Goal: Task Accomplishment & Management: Manage account settings

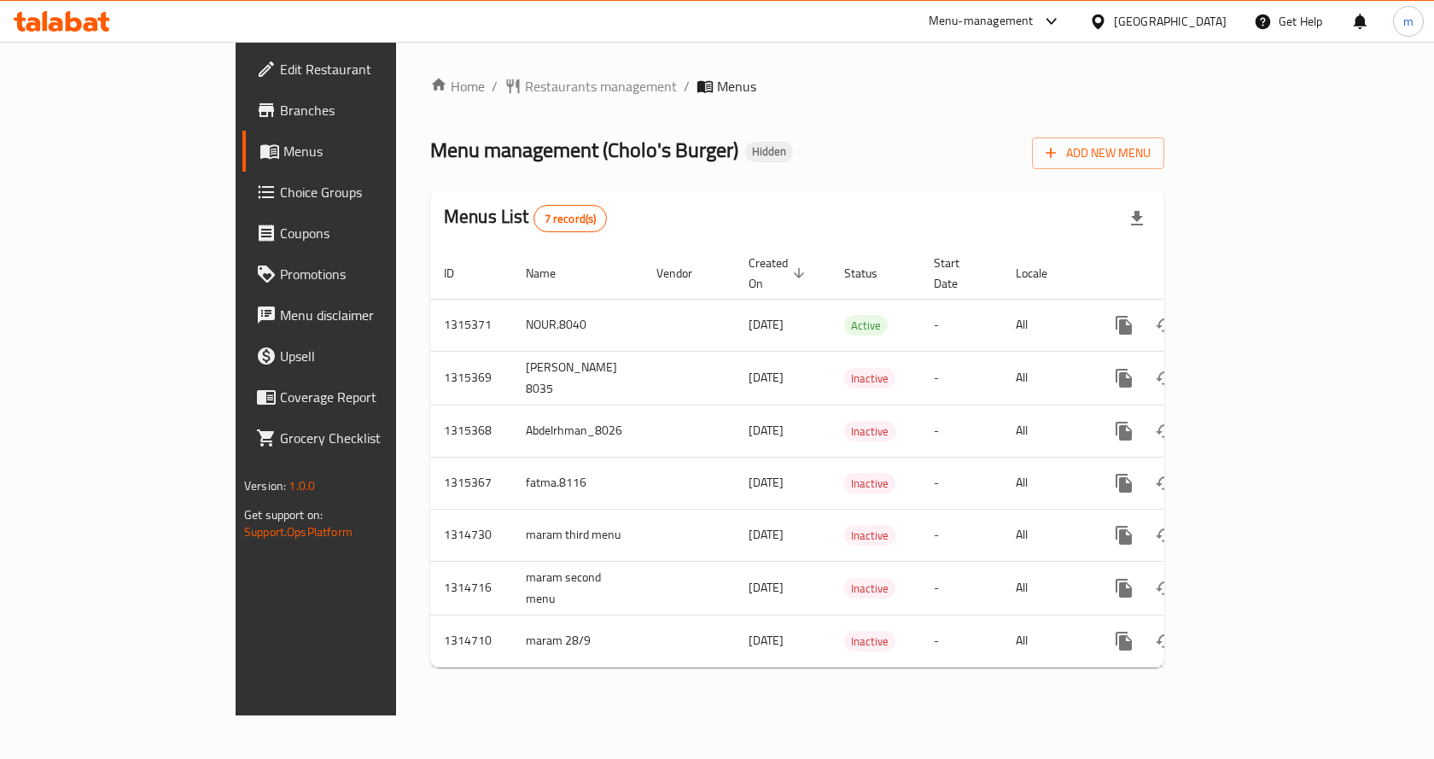
click at [560, 214] on div "Menus List 7 record(s)" at bounding box center [797, 219] width 734 height 58
click at [283, 152] on span "Menus" at bounding box center [372, 151] width 178 height 20
click at [1165, 166] on button "Add New Menu" at bounding box center [1098, 153] width 132 height 32
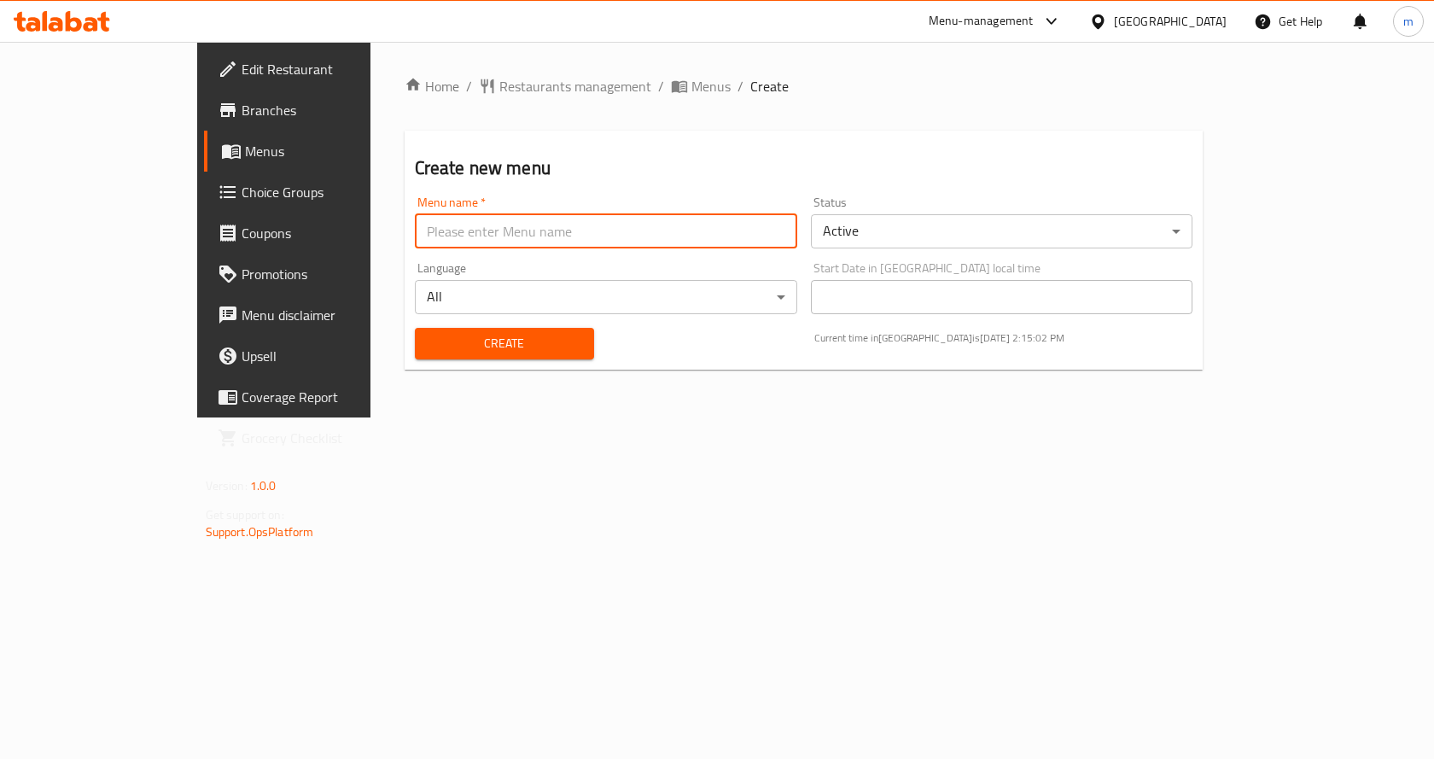
click at [423, 223] on input "text" at bounding box center [606, 231] width 383 height 34
type input "m.saeed.7436"
click at [429, 345] on span "Create" at bounding box center [505, 343] width 152 height 21
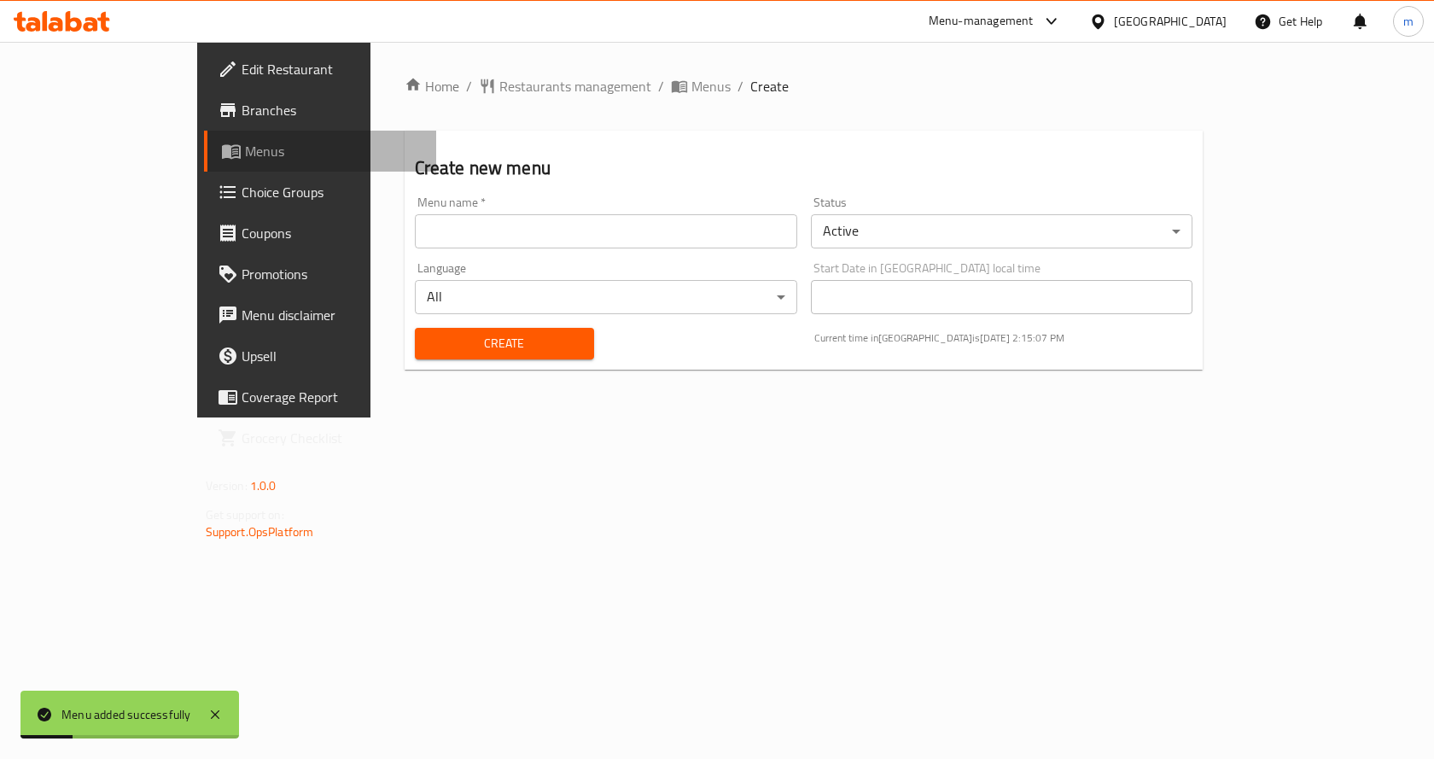
click at [204, 134] on link "Menus" at bounding box center [320, 151] width 233 height 41
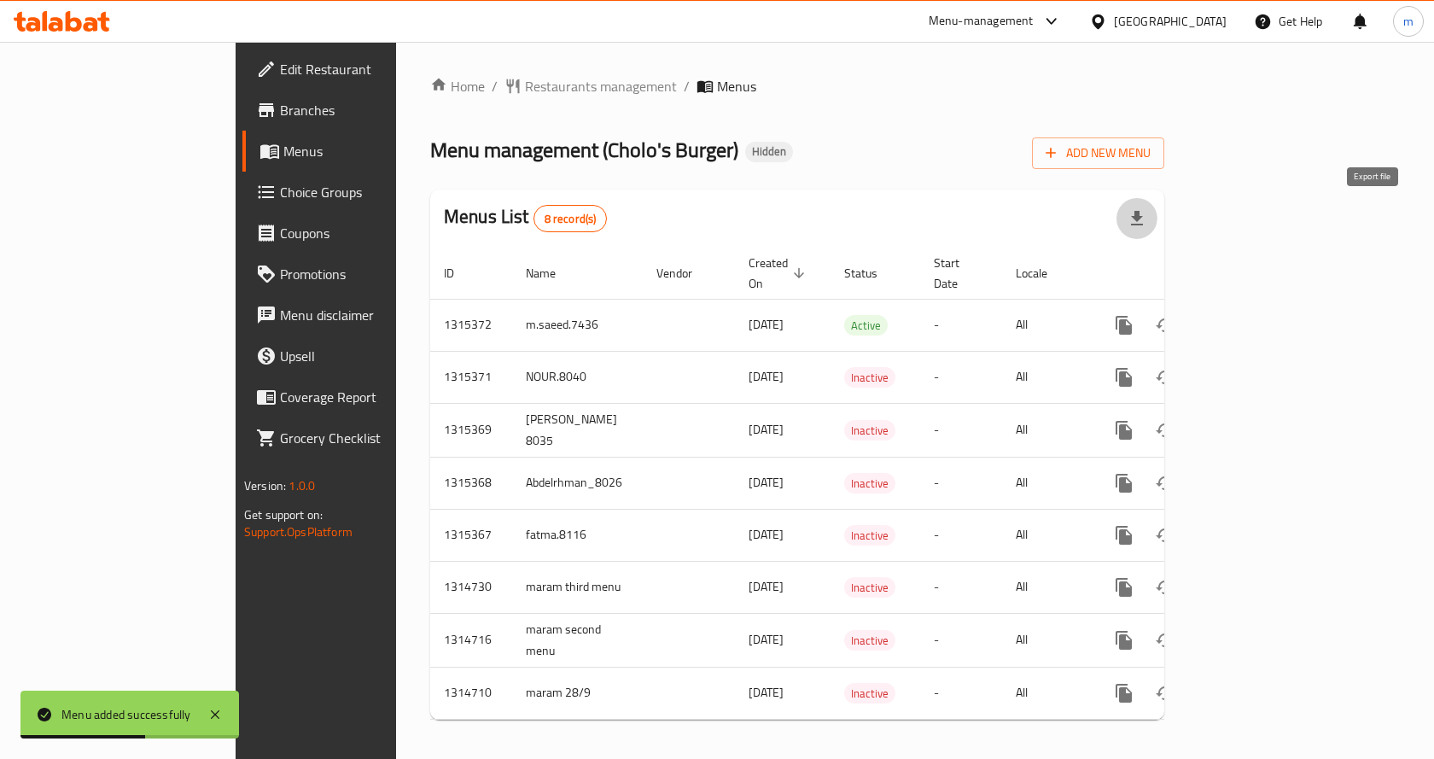
click at [1158, 219] on button "button" at bounding box center [1137, 218] width 41 height 41
click at [810, 149] on div "Menu management ( Cholo's Burger ) Hidden Add New Menu" at bounding box center [797, 150] width 734 height 38
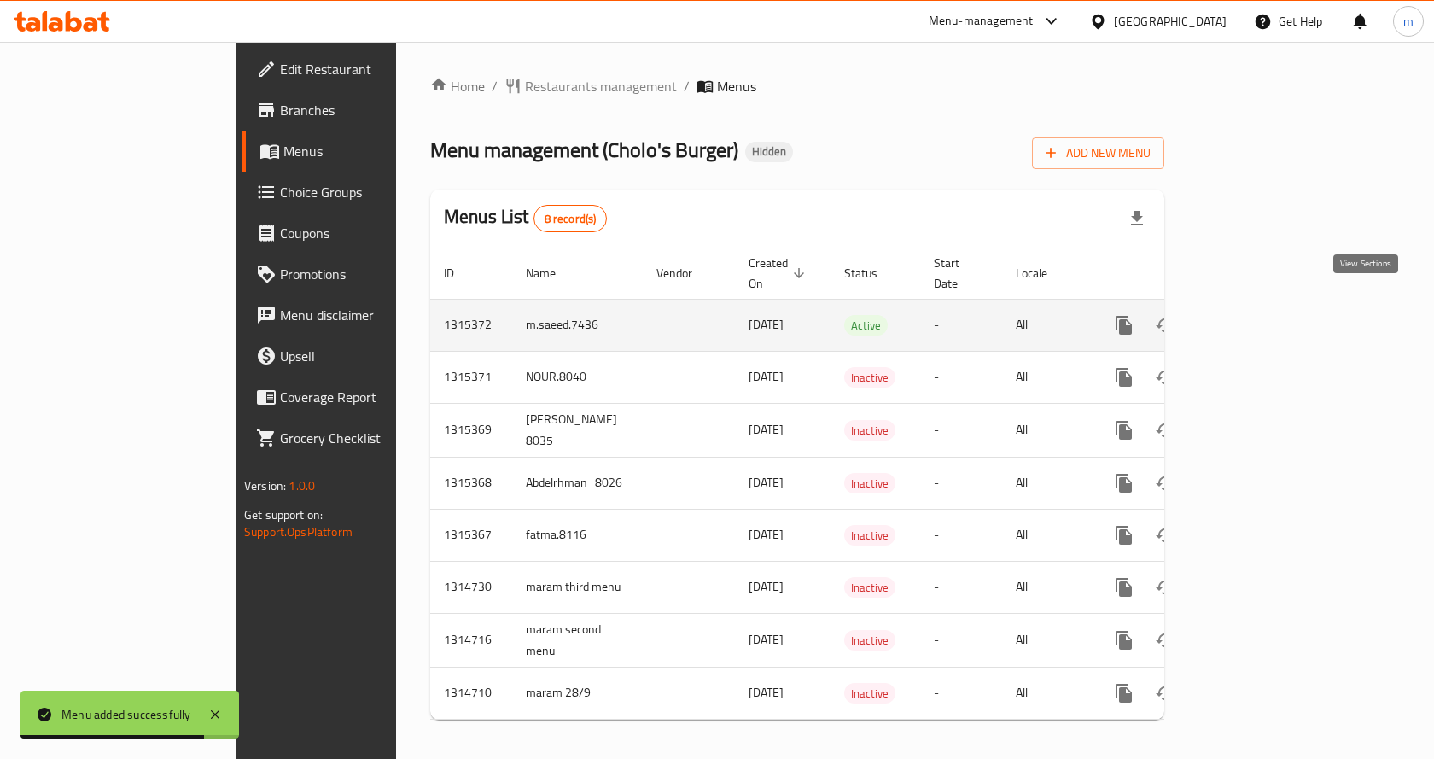
click at [1258, 315] on icon "enhanced table" at bounding box center [1247, 325] width 20 height 20
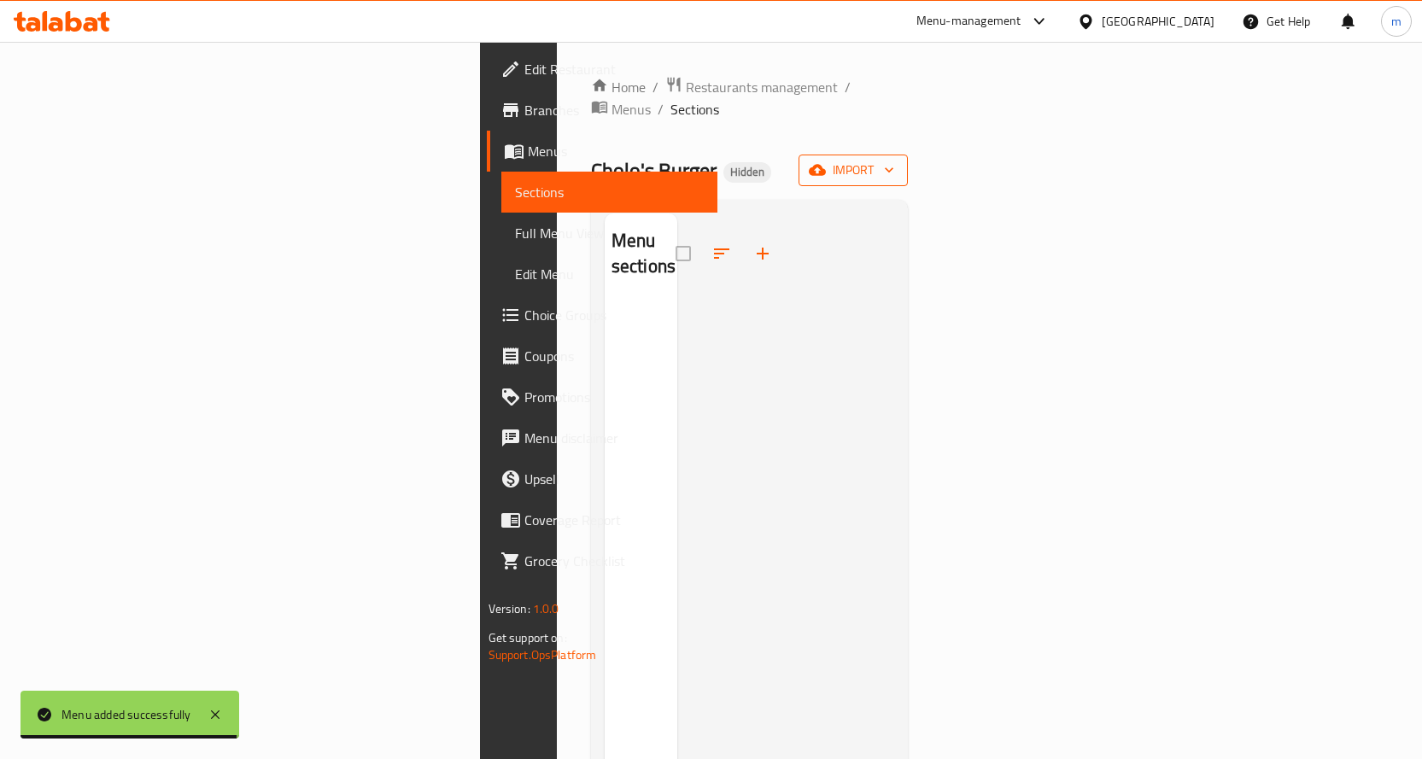
click at [826, 161] on icon "button" at bounding box center [817, 169] width 17 height 17
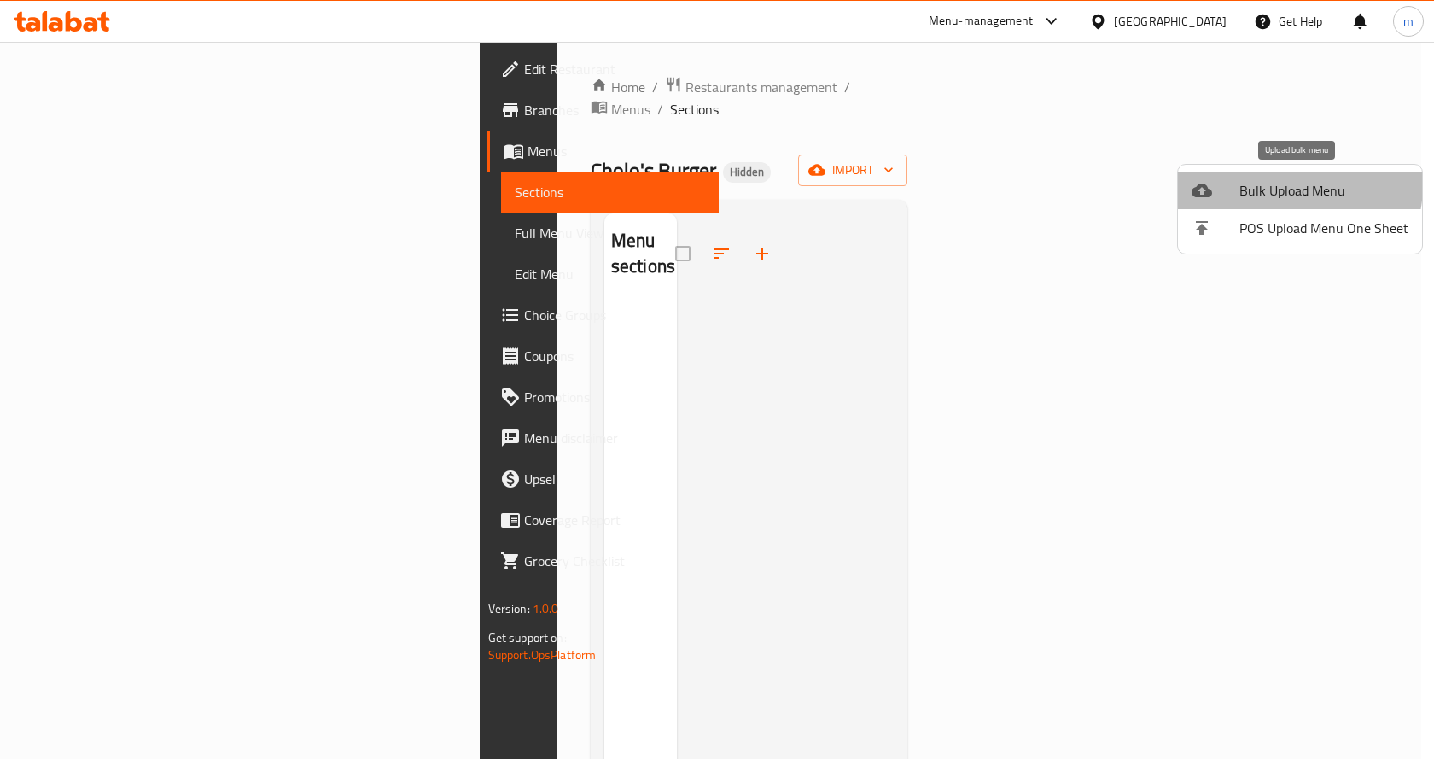
click at [1288, 185] on span "Bulk Upload Menu" at bounding box center [1324, 190] width 169 height 20
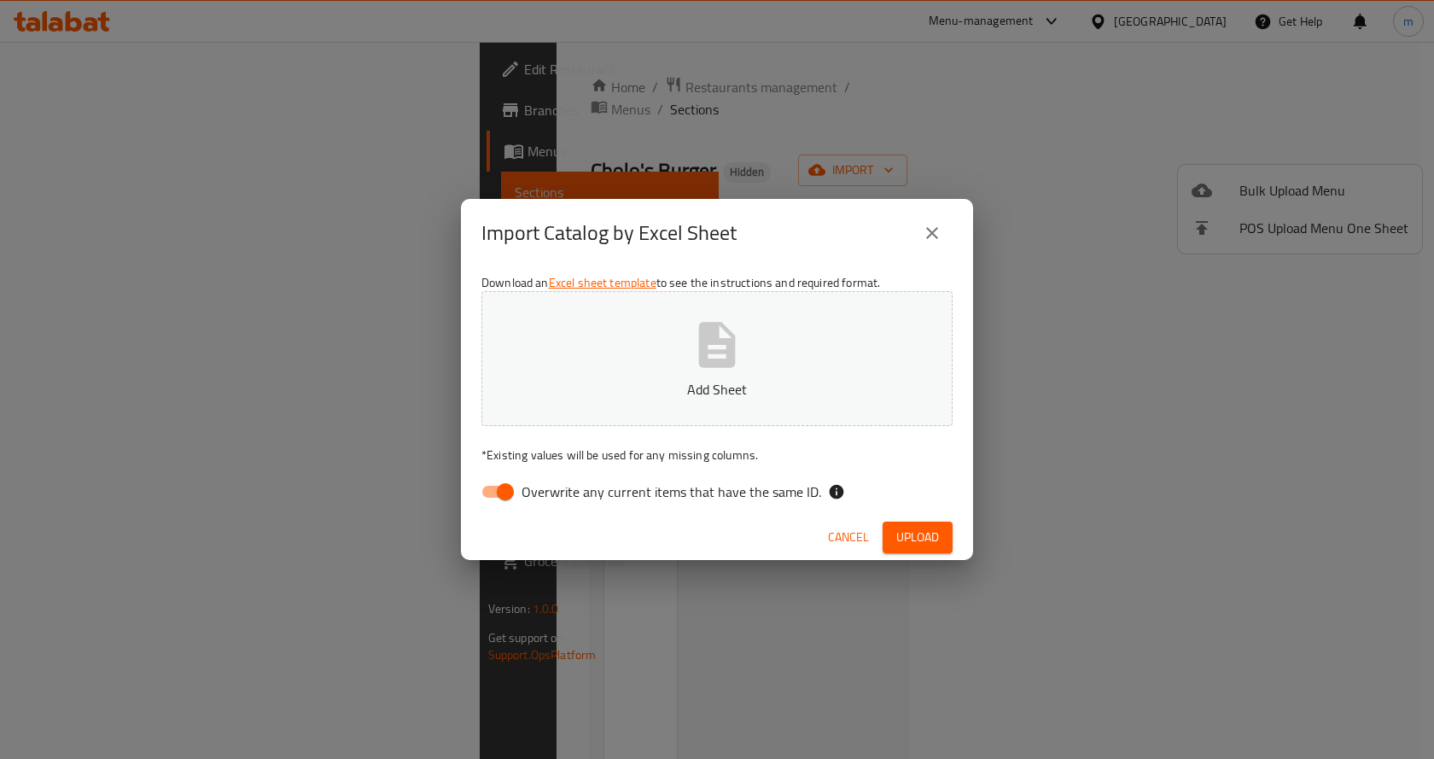
click at [483, 488] on input "Overwrite any current items that have the same ID." at bounding box center [505, 492] width 97 height 32
checkbox input "false"
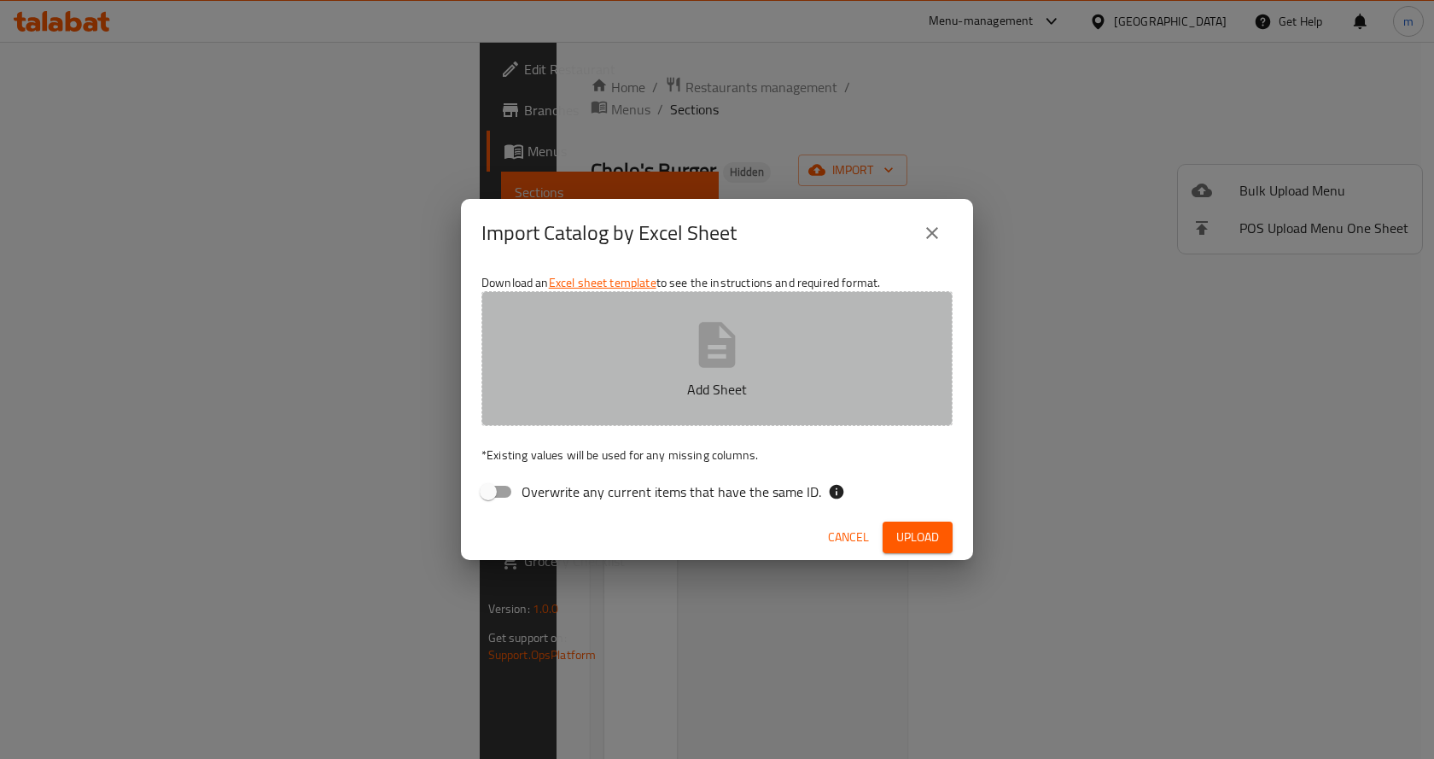
click at [574, 394] on p "Add Sheet" at bounding box center [717, 389] width 418 height 20
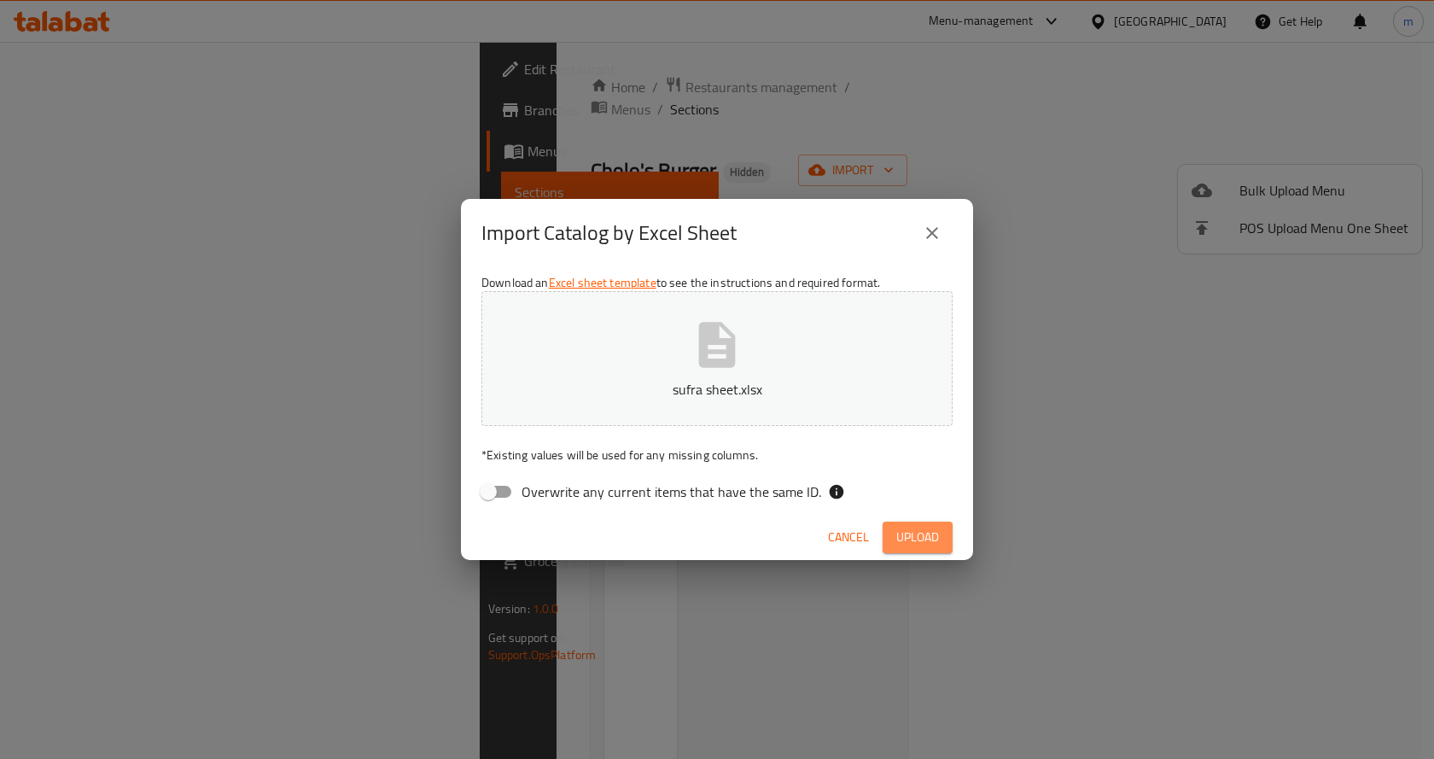
click at [904, 545] on span "Upload" at bounding box center [918, 537] width 43 height 21
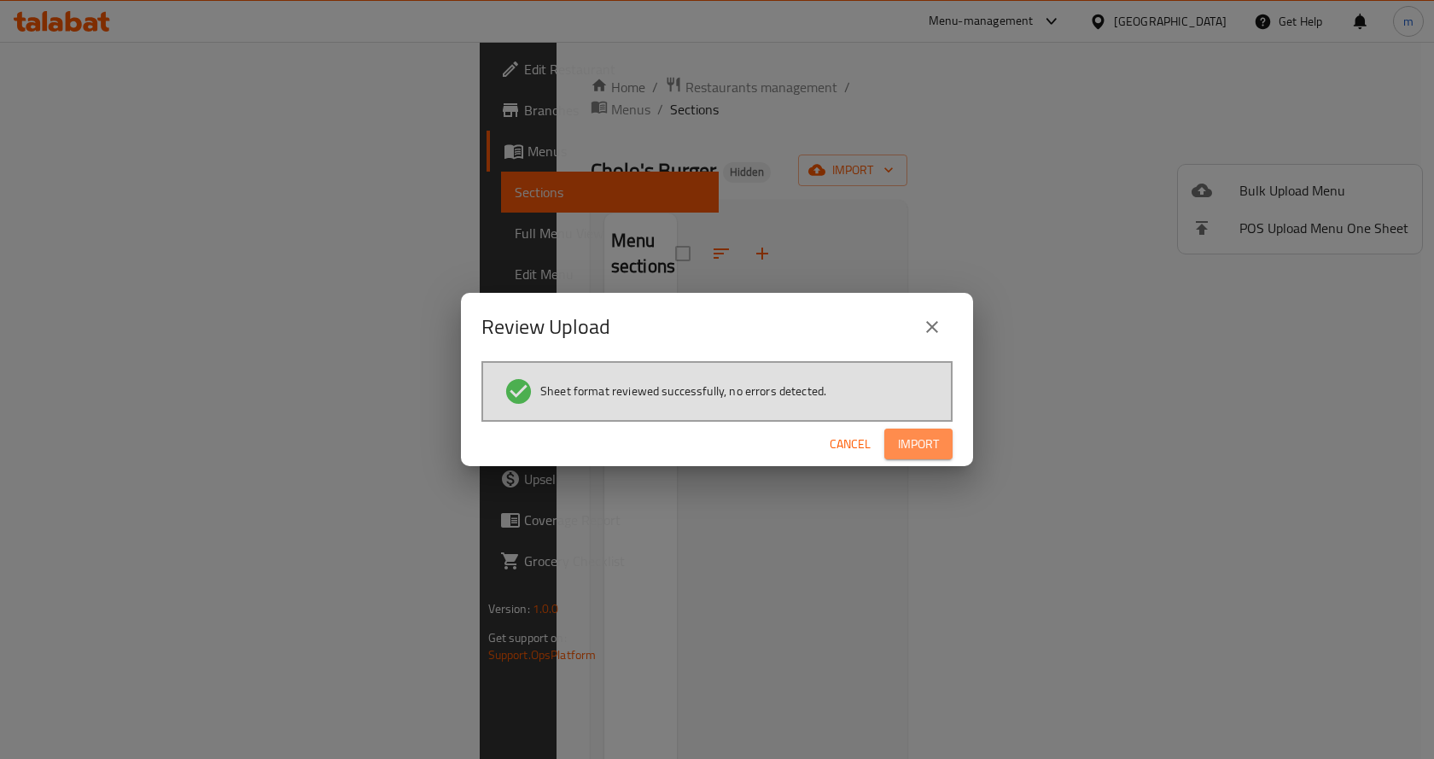
click at [907, 452] on span "Import" at bounding box center [918, 444] width 41 height 21
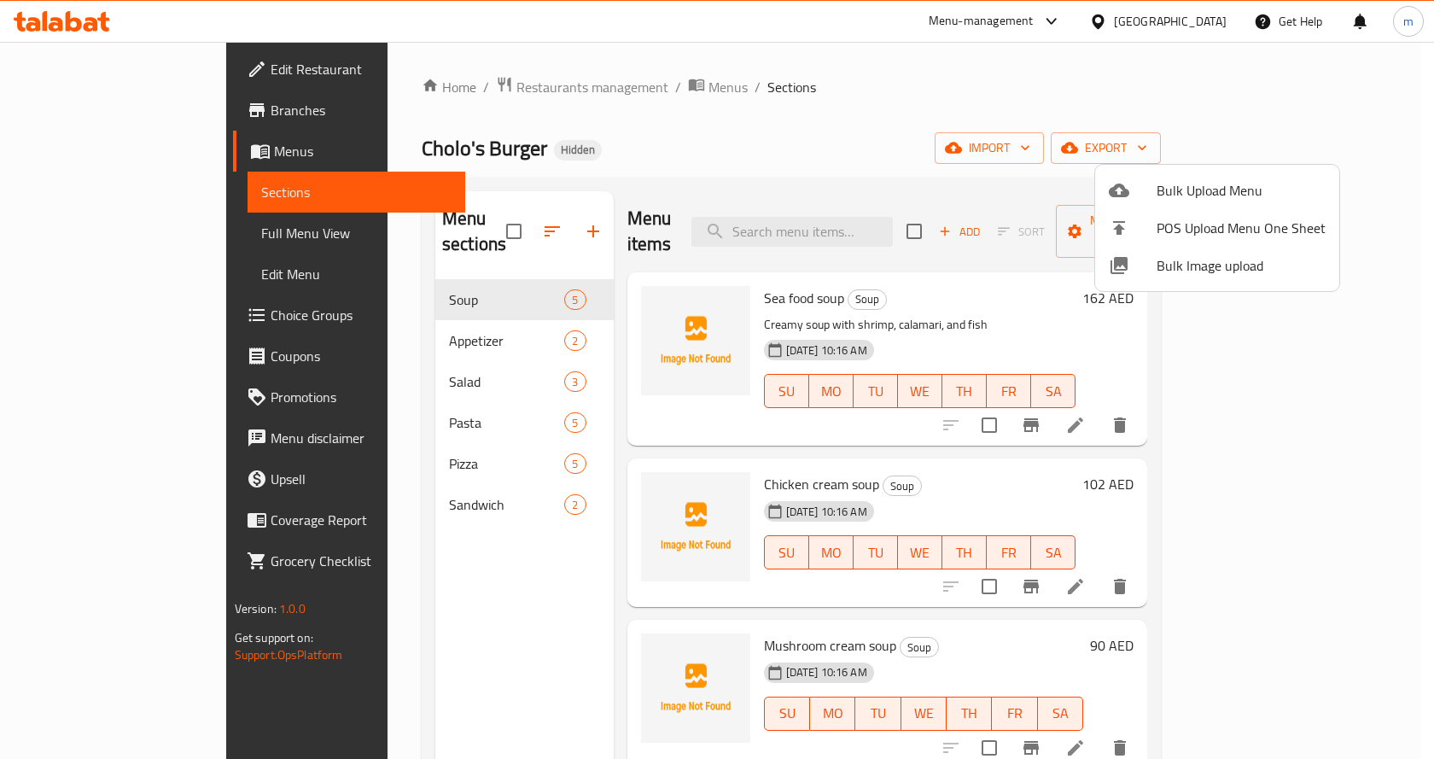
click at [87, 234] on div at bounding box center [717, 379] width 1434 height 759
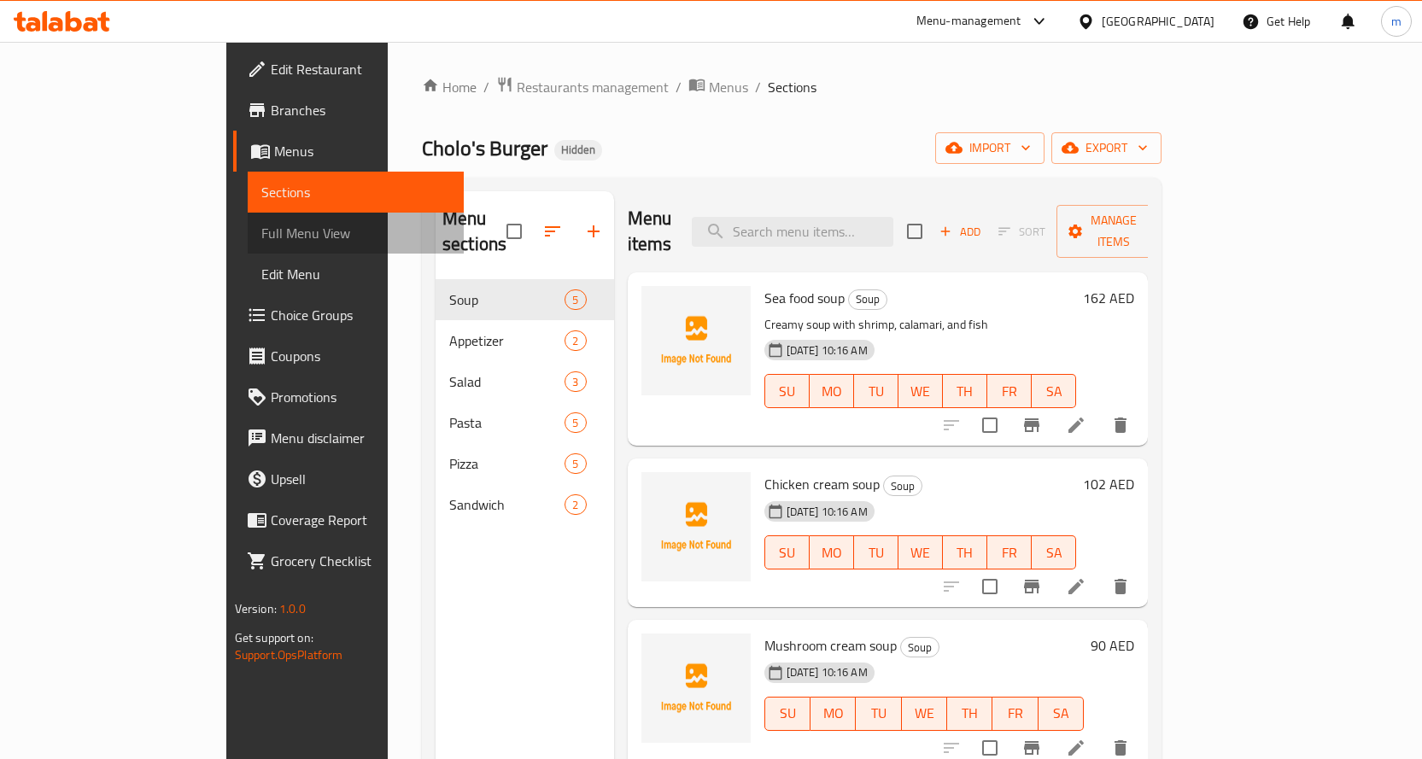
click at [248, 246] on link "Full Menu View" at bounding box center [356, 233] width 216 height 41
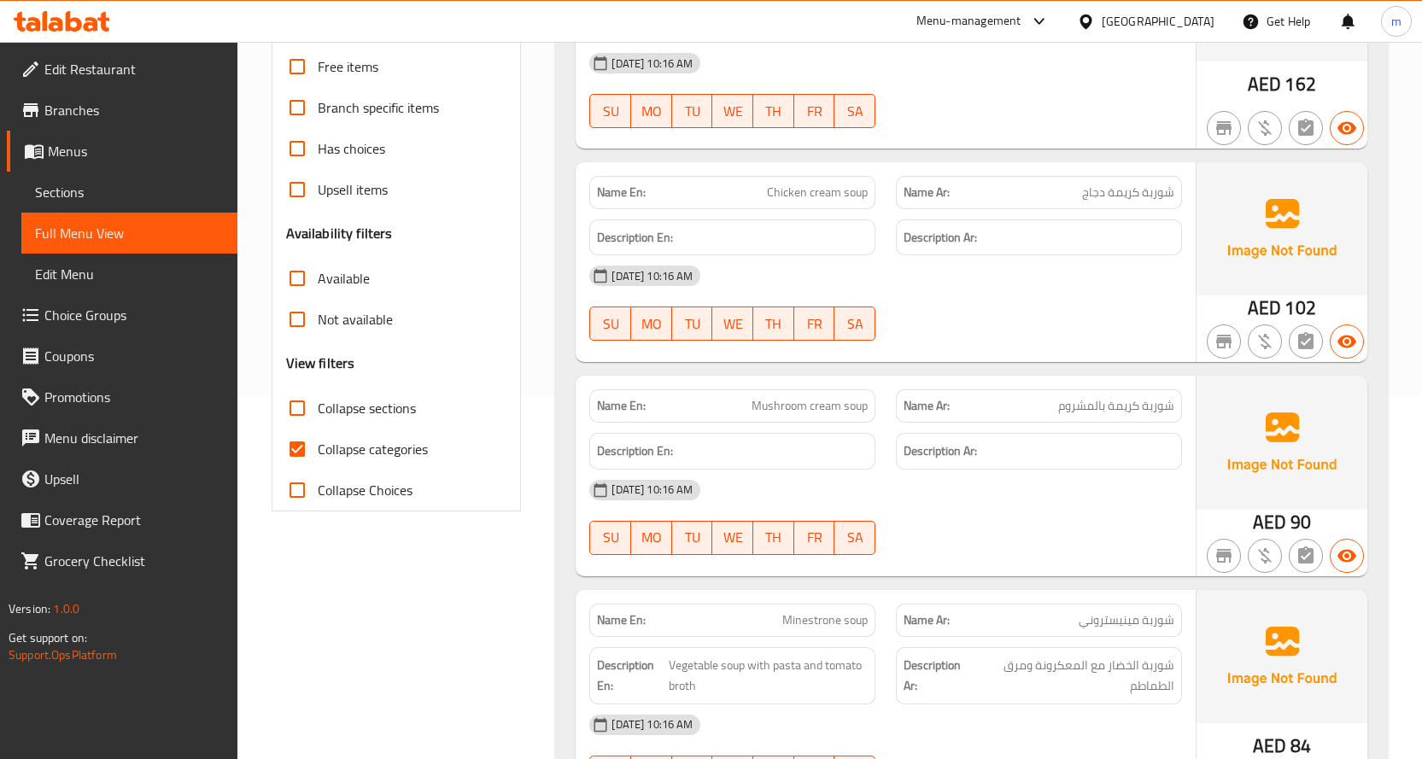
scroll to position [427, 0]
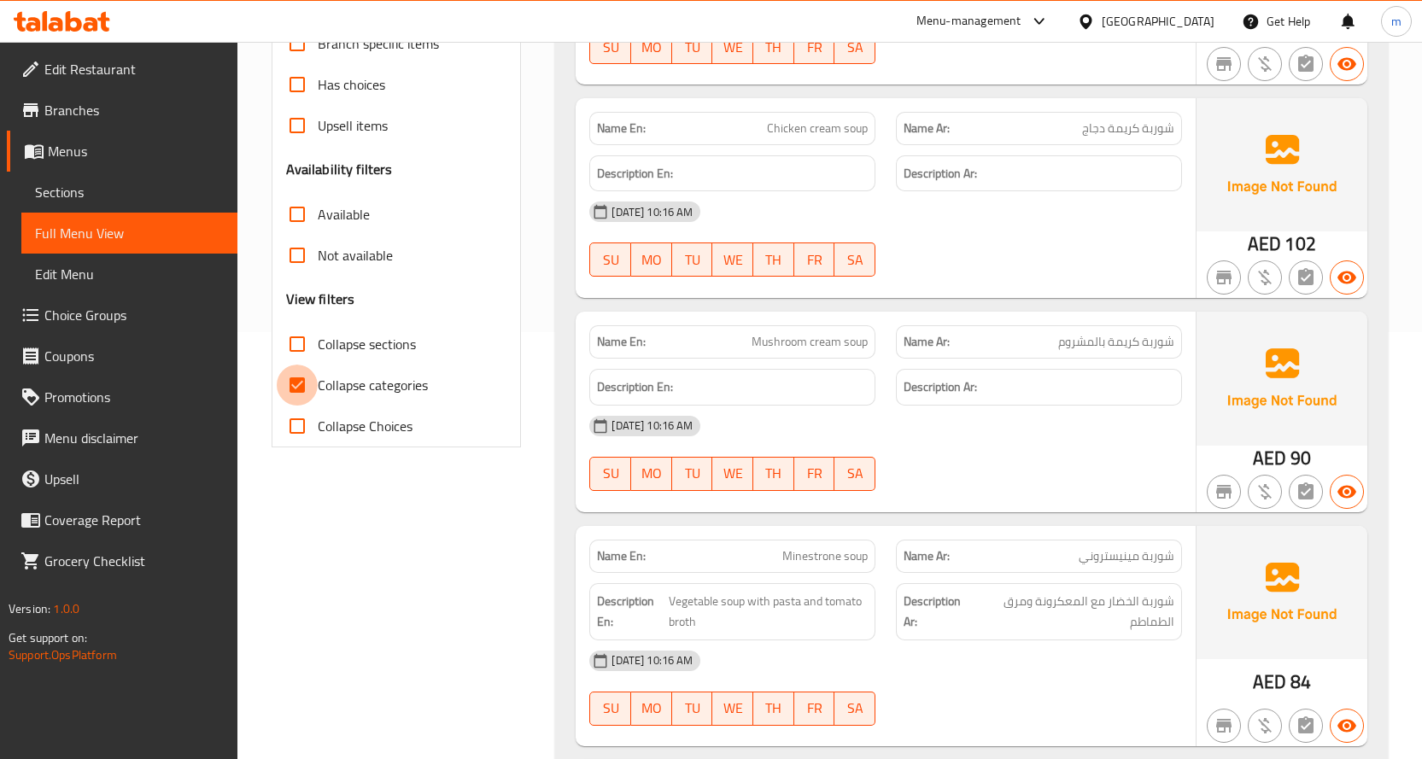
click at [296, 367] on input "Collapse categories" at bounding box center [297, 385] width 41 height 41
checkbox input "false"
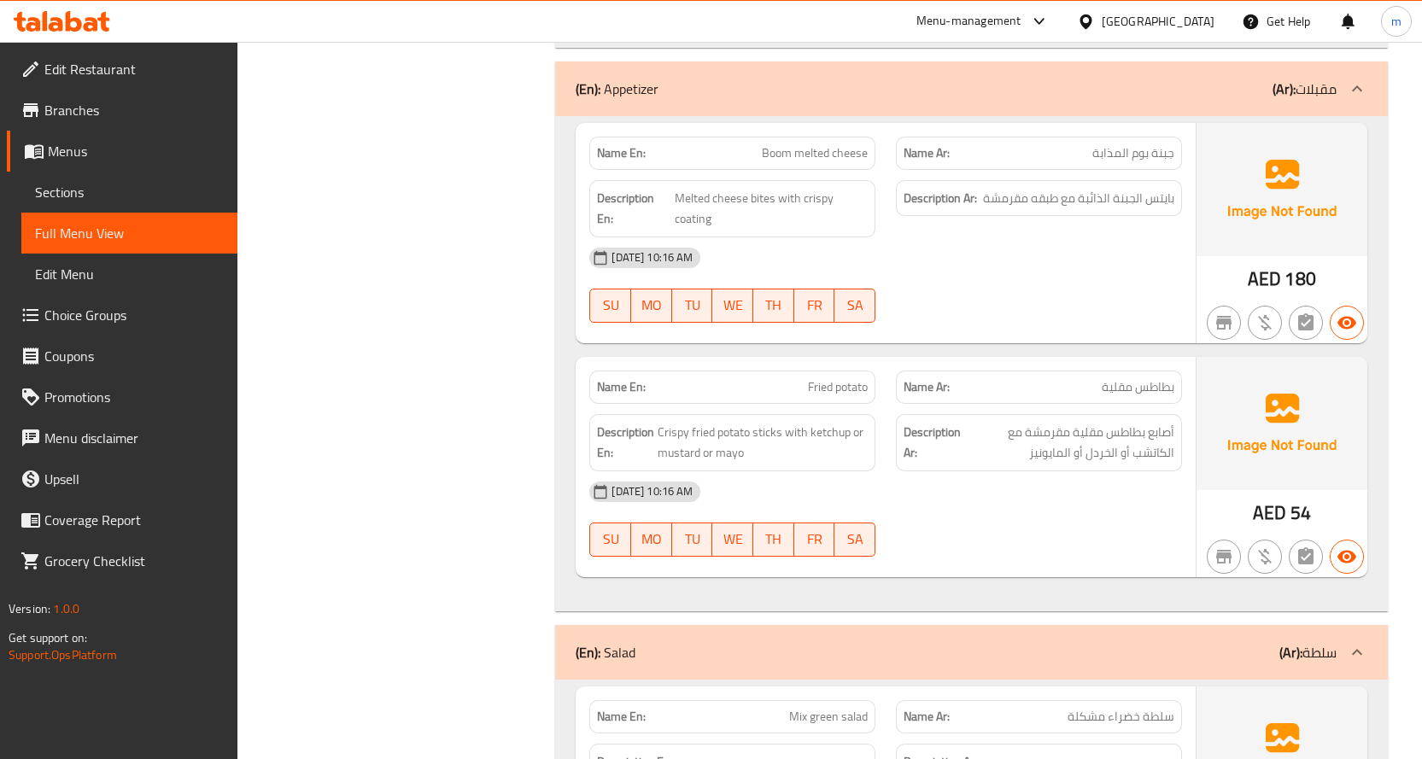
scroll to position [1423, 0]
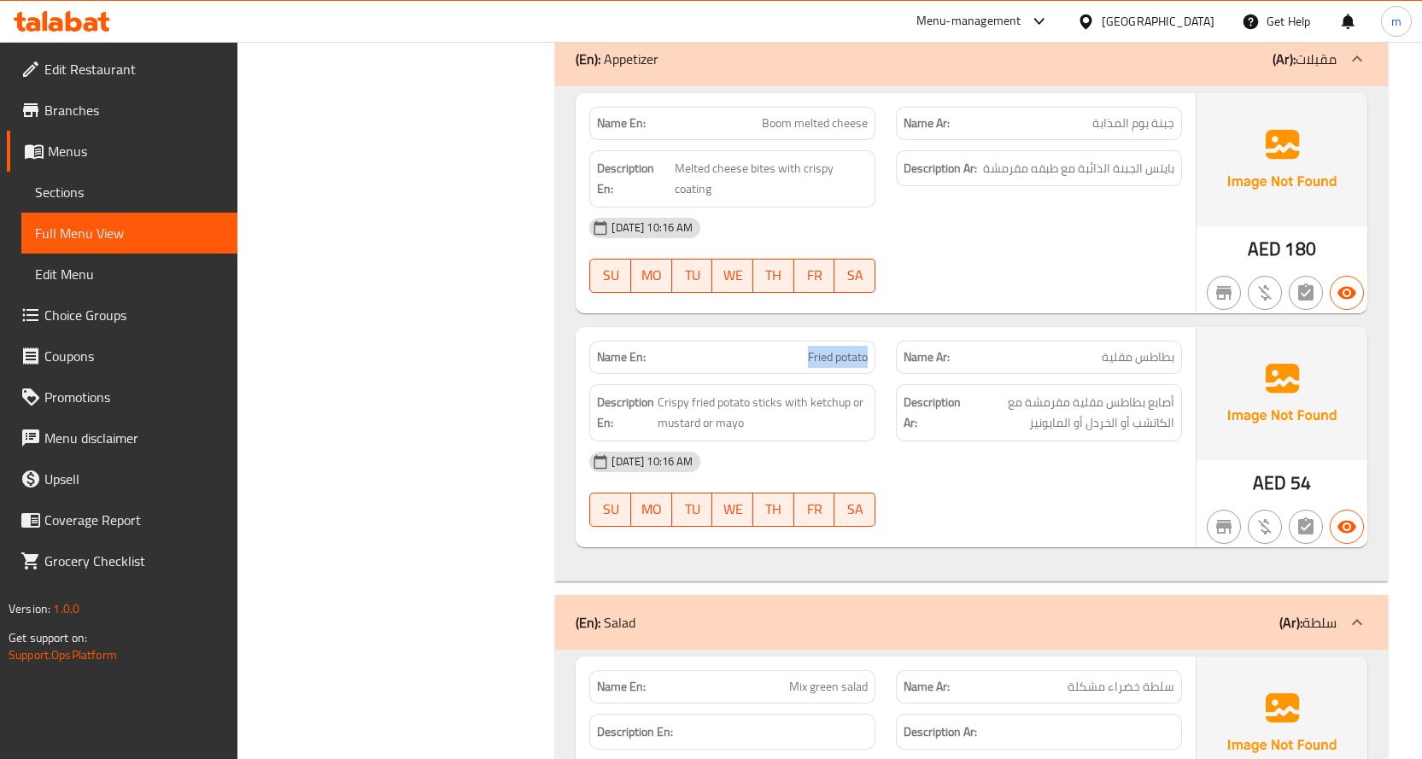
drag, startPoint x: 793, startPoint y: 343, endPoint x: 871, endPoint y: 356, distance: 78.7
click at [871, 356] on div "Name En: Fried potato" at bounding box center [732, 357] width 286 height 33
copy span "Fried potato"
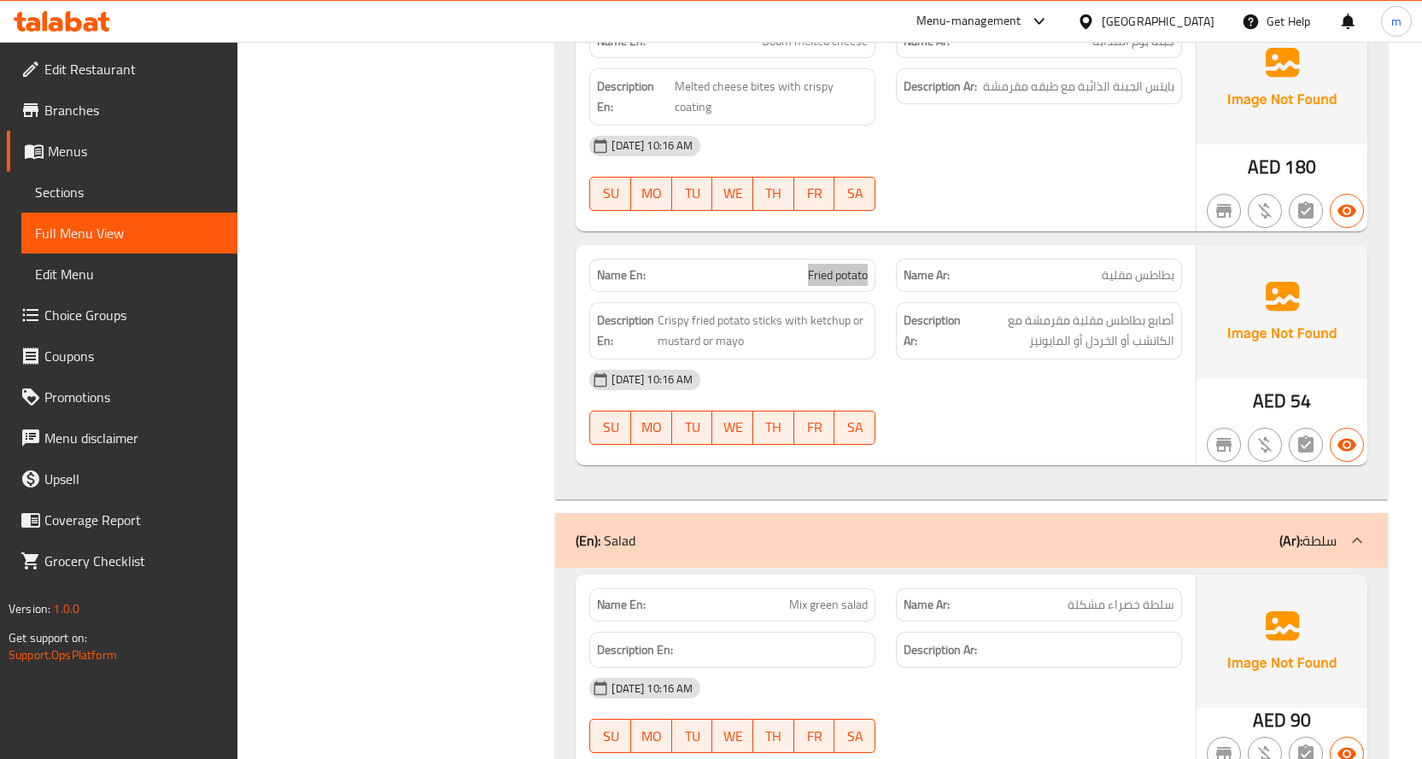
scroll to position [1509, 0]
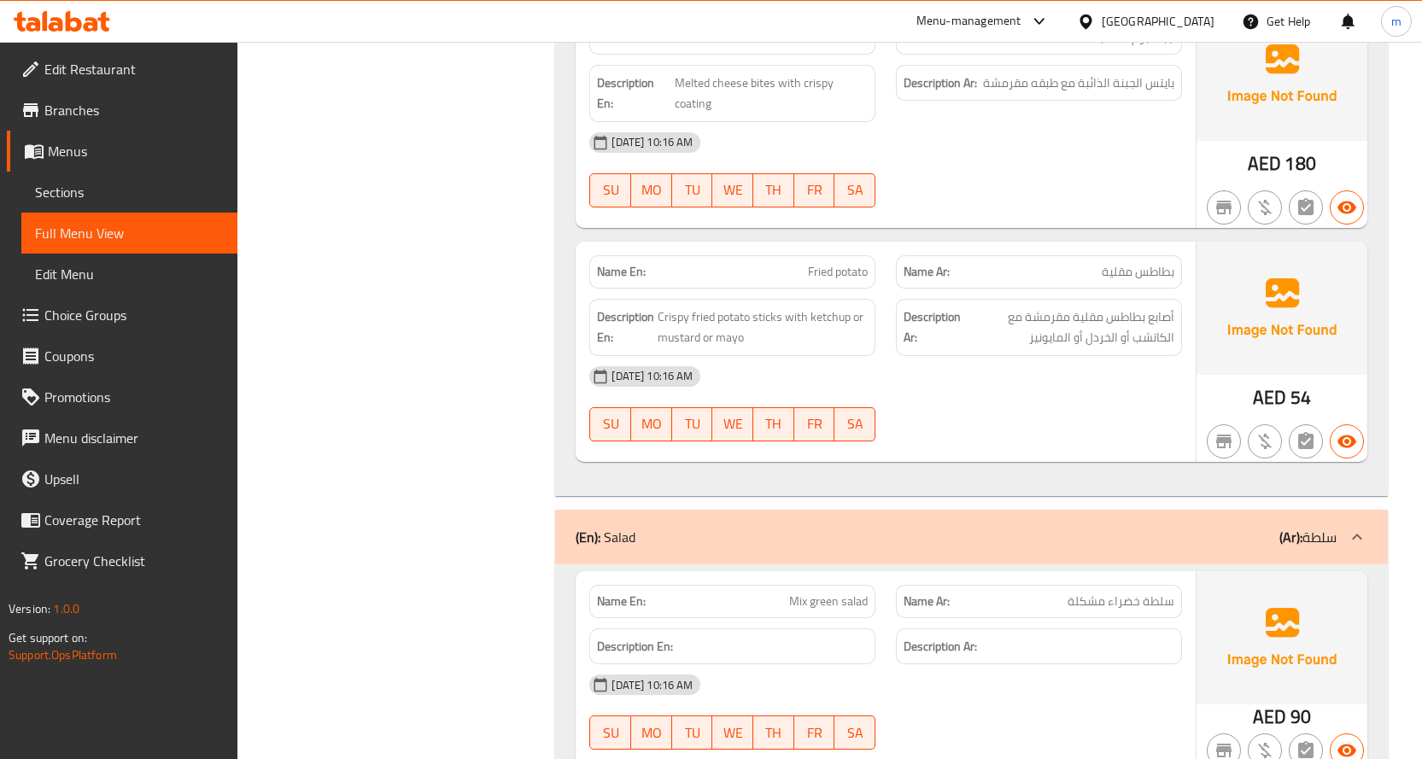
click at [932, 388] on div "01-10-2025 10:16 AM" at bounding box center [885, 376] width 613 height 41
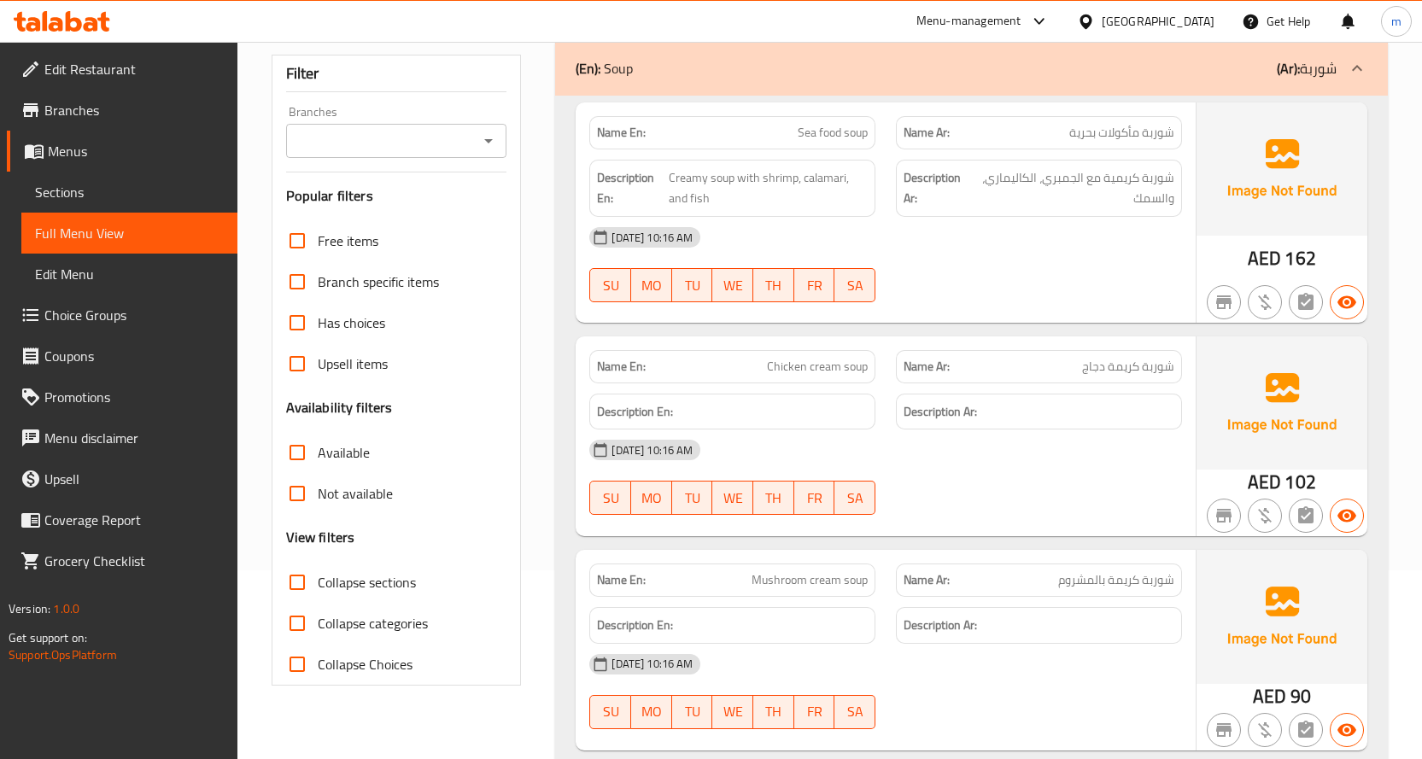
scroll to position [57, 0]
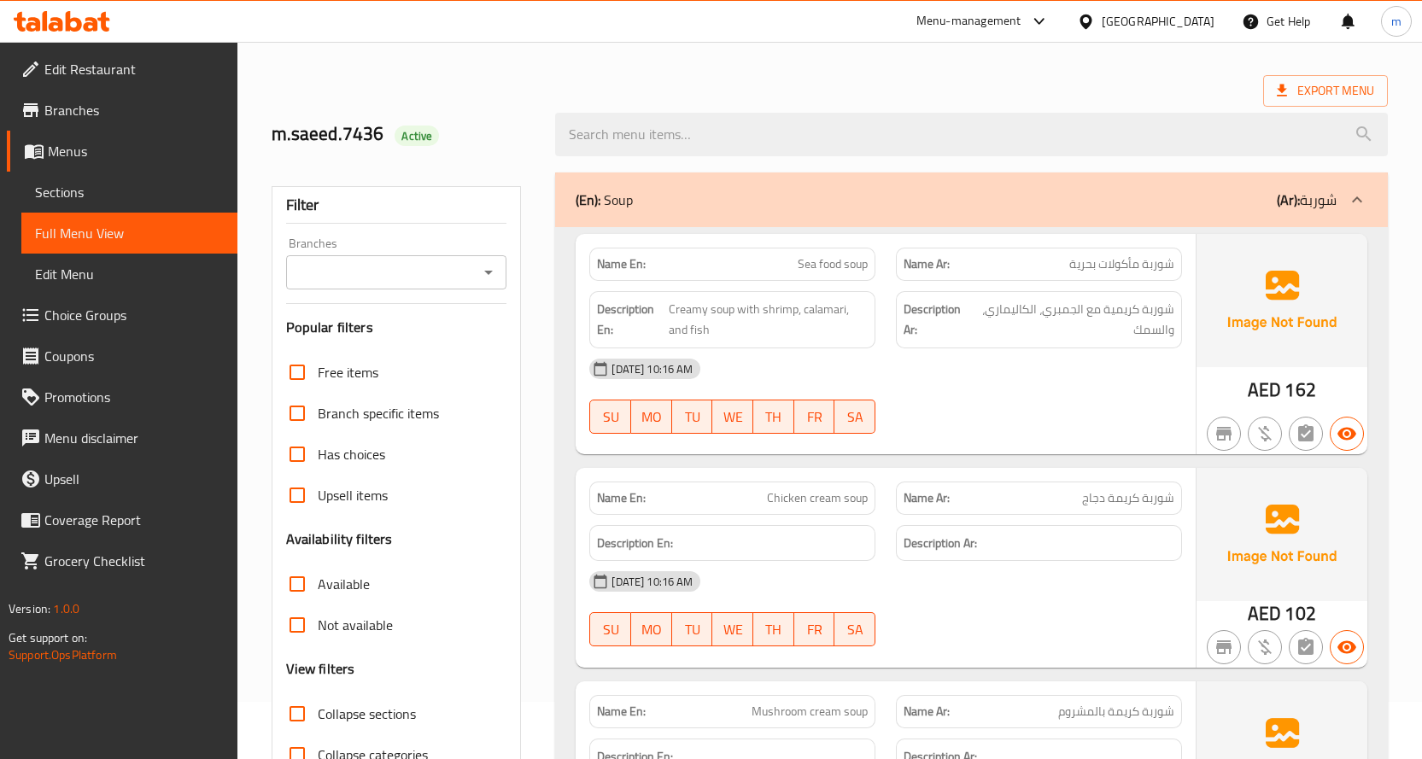
drag, startPoint x: 108, startPoint y: 196, endPoint x: 119, endPoint y: 202, distance: 13.0
click at [108, 196] on span "Sections" at bounding box center [129, 192] width 189 height 20
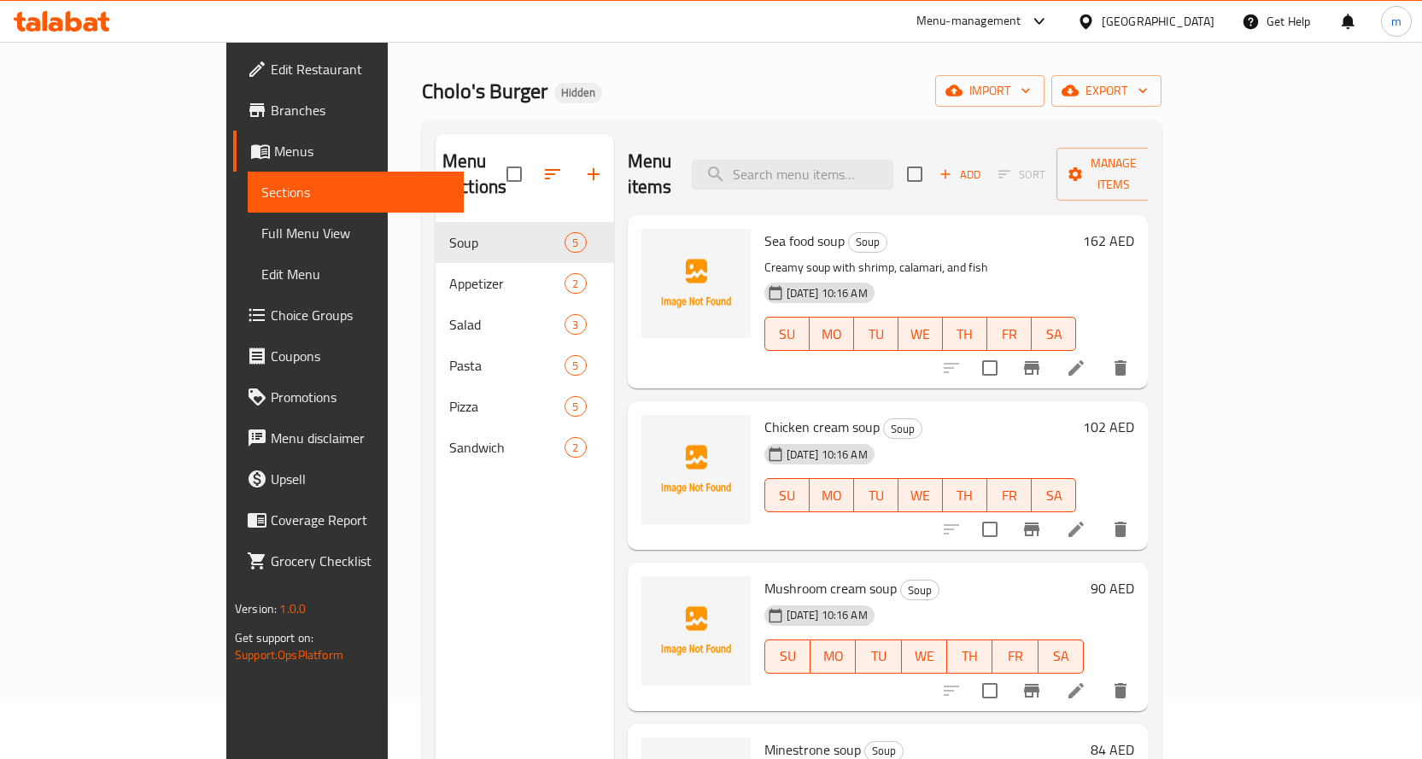
click at [496, 168] on input "checkbox" at bounding box center [514, 174] width 36 height 36
checkbox input "true"
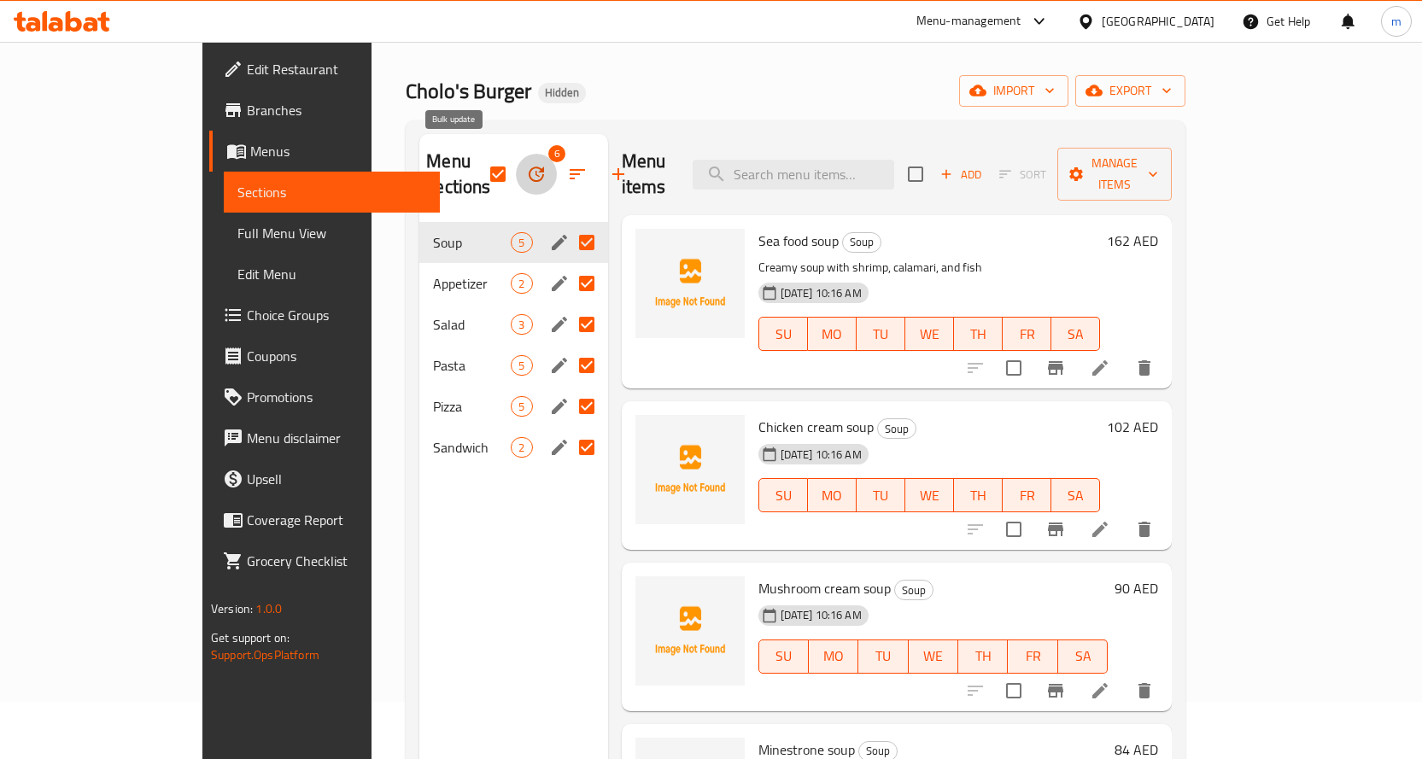
click at [526, 164] on icon "button" at bounding box center [536, 174] width 20 height 20
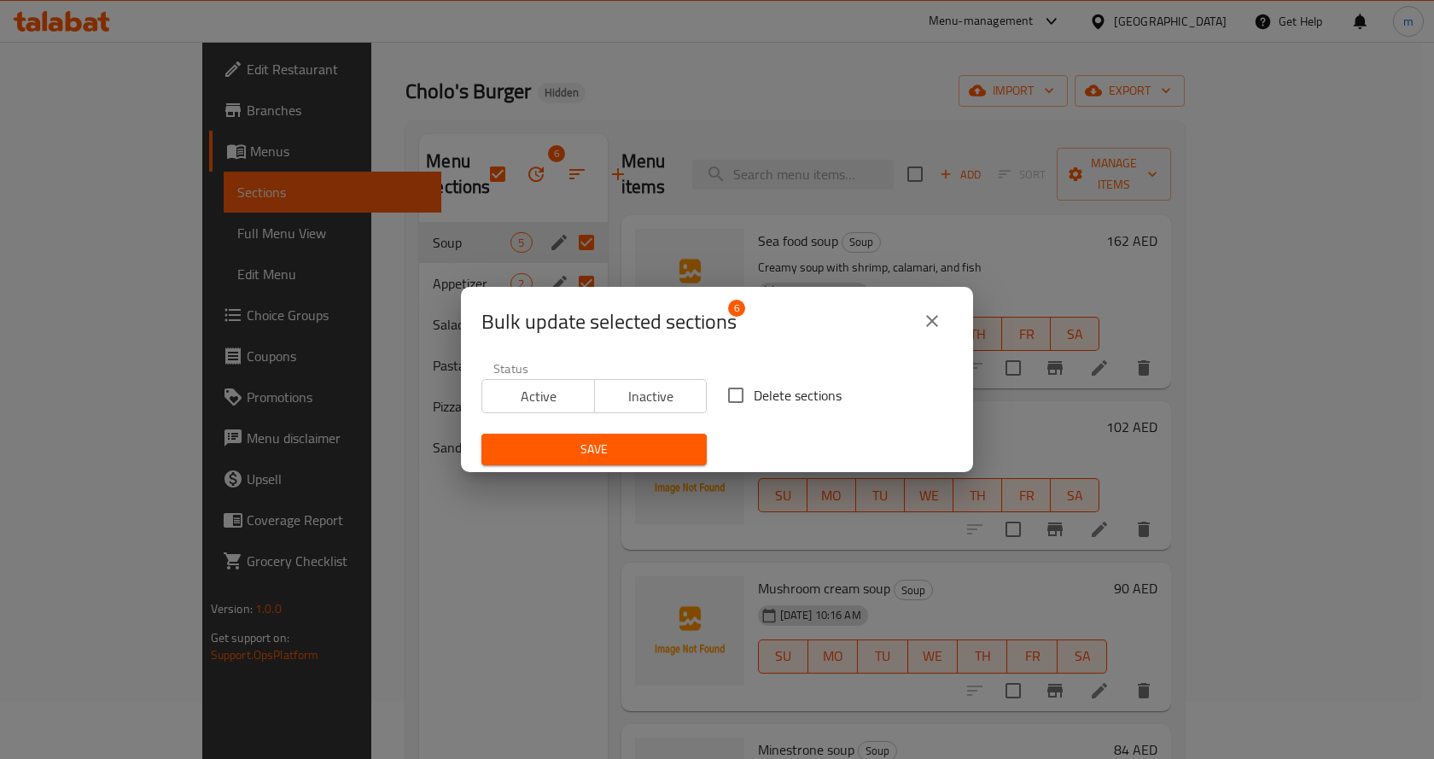
click at [745, 400] on input "Delete sections" at bounding box center [736, 395] width 36 height 36
checkbox input "true"
click at [686, 439] on span "Save" at bounding box center [594, 449] width 198 height 21
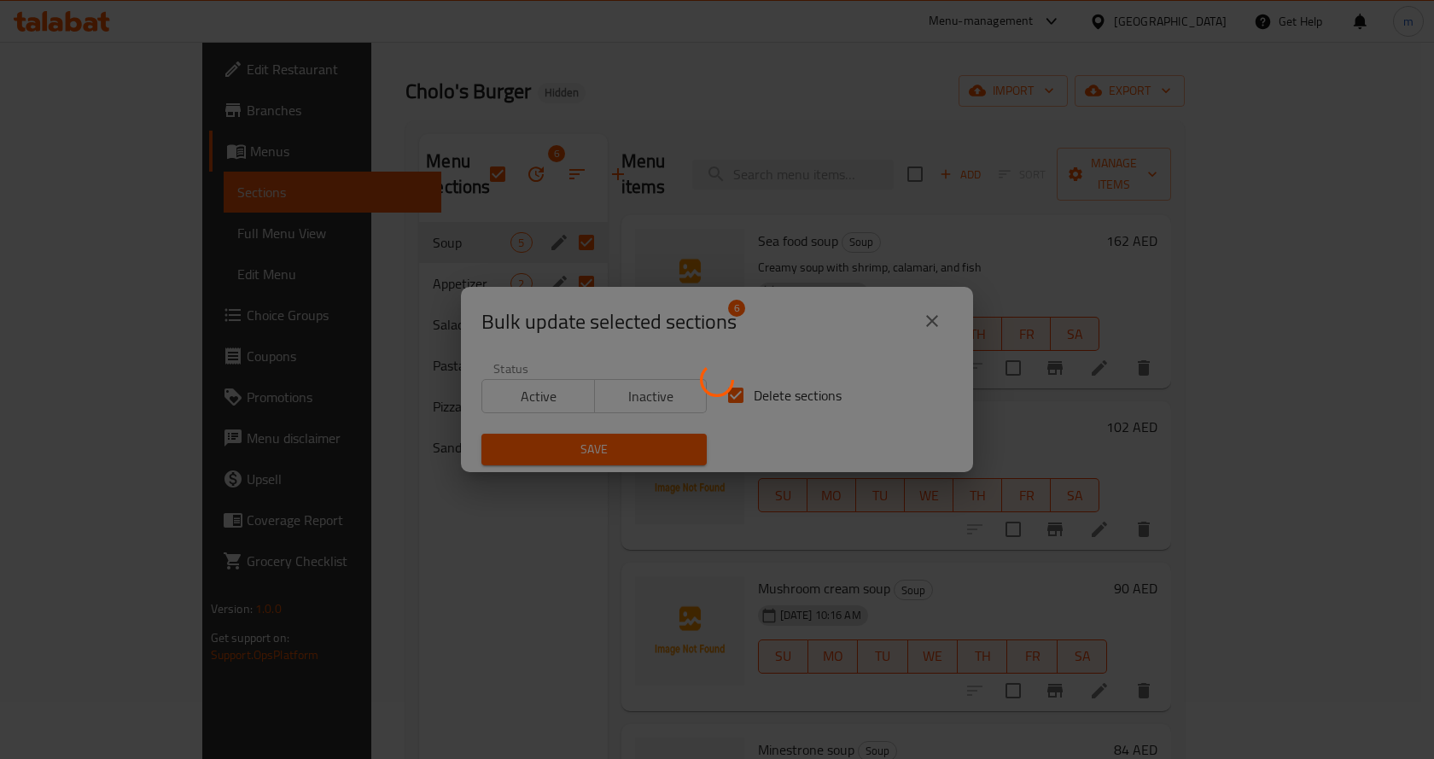
checkbox input "false"
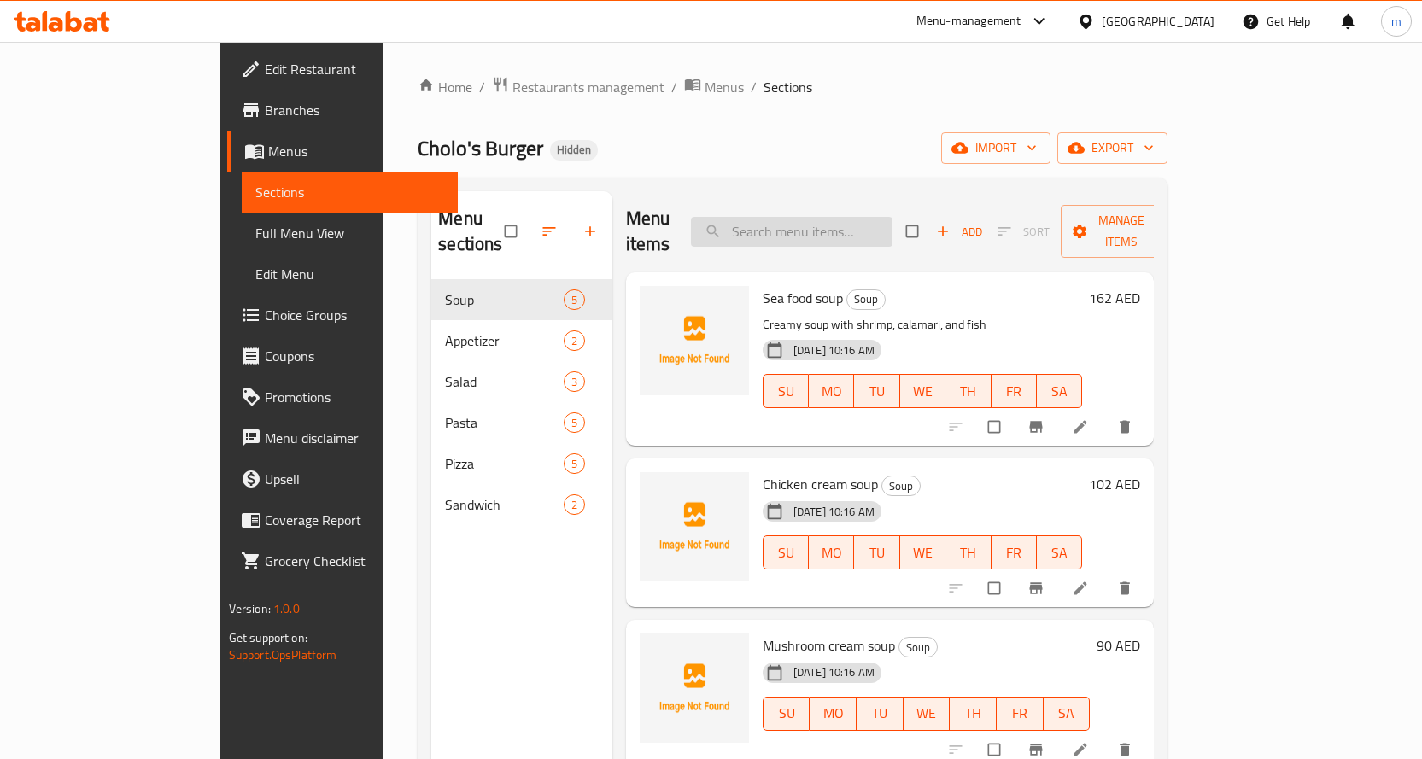
click at [873, 225] on input "search" at bounding box center [792, 232] width 202 height 30
paste input "Fried potato"
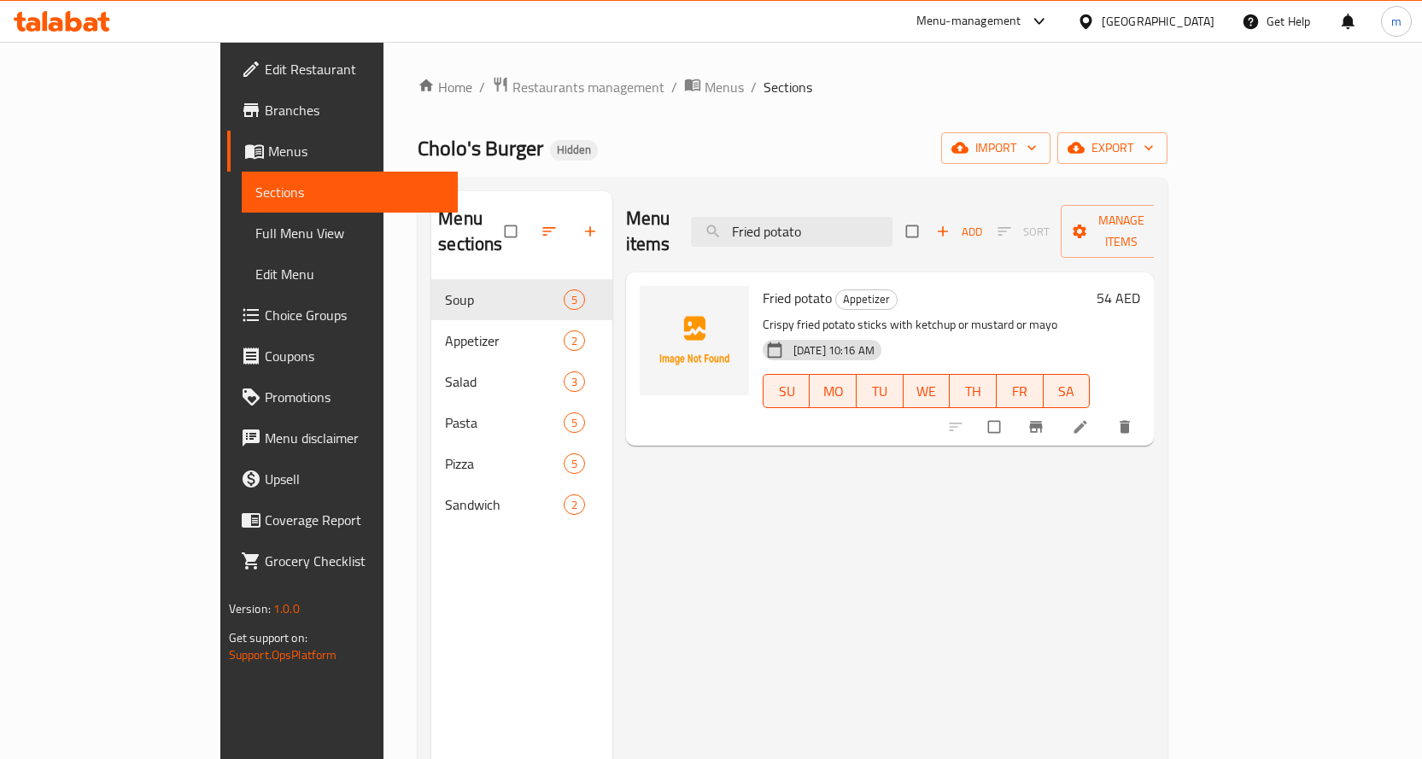
type input "Fried potato"
click at [1092, 418] on link at bounding box center [1082, 426] width 20 height 17
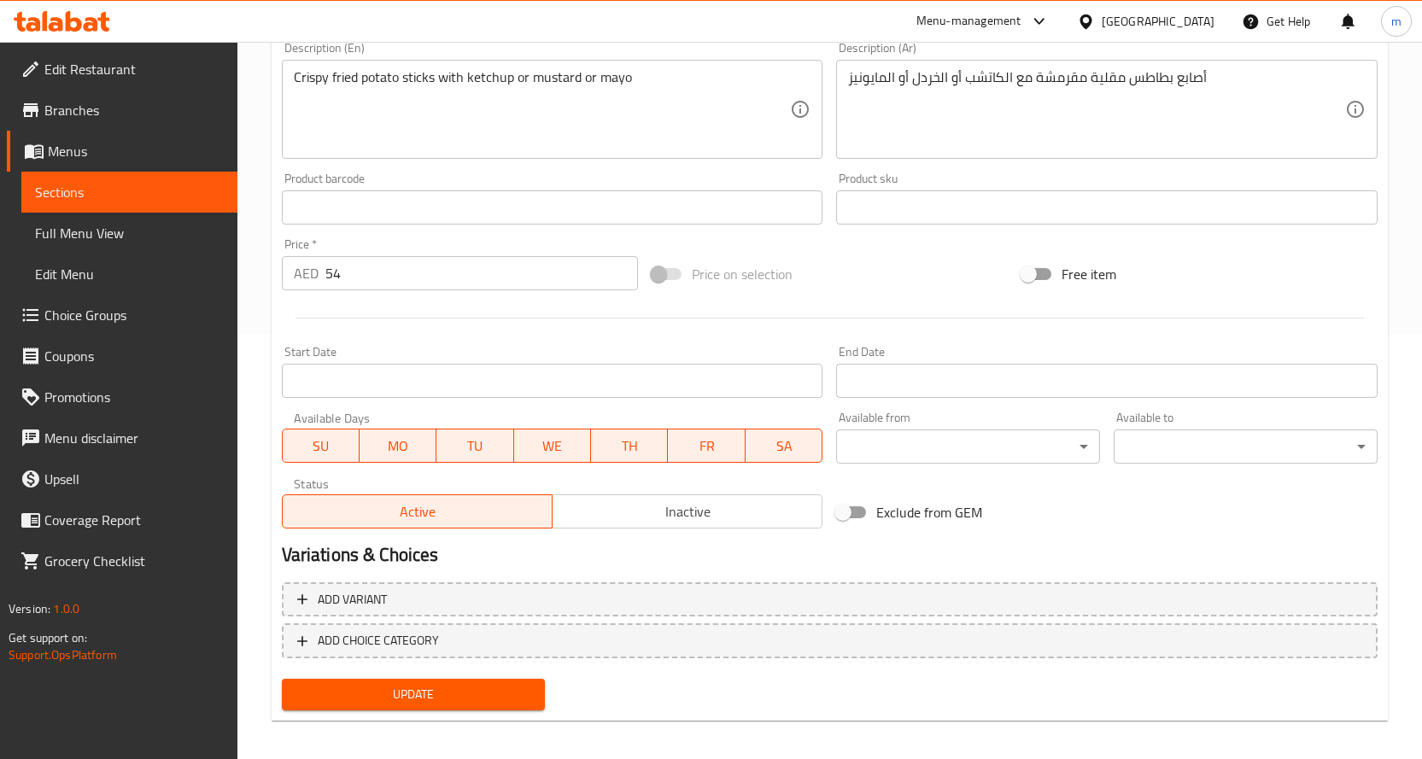
scroll to position [434, 0]
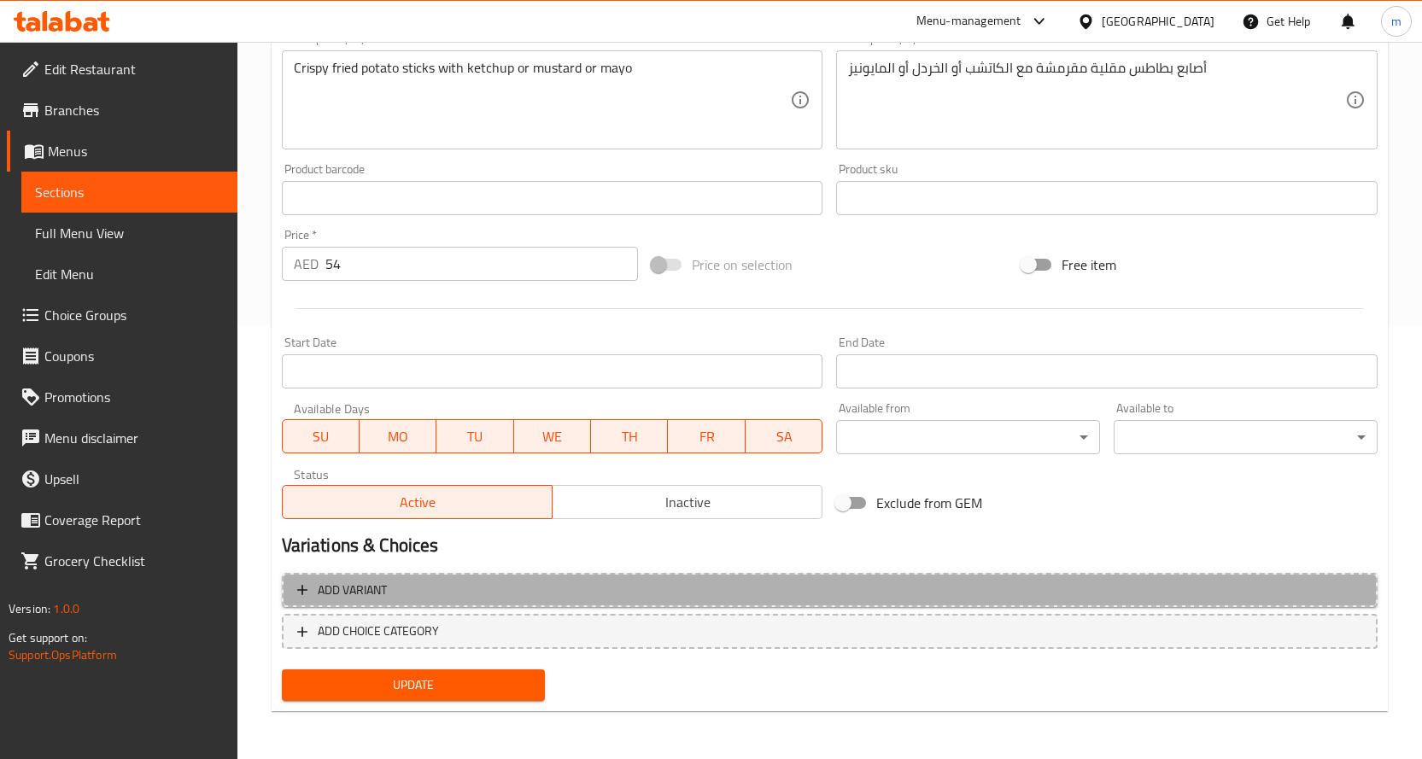
click at [523, 594] on span "Add variant" at bounding box center [829, 590] width 1065 height 21
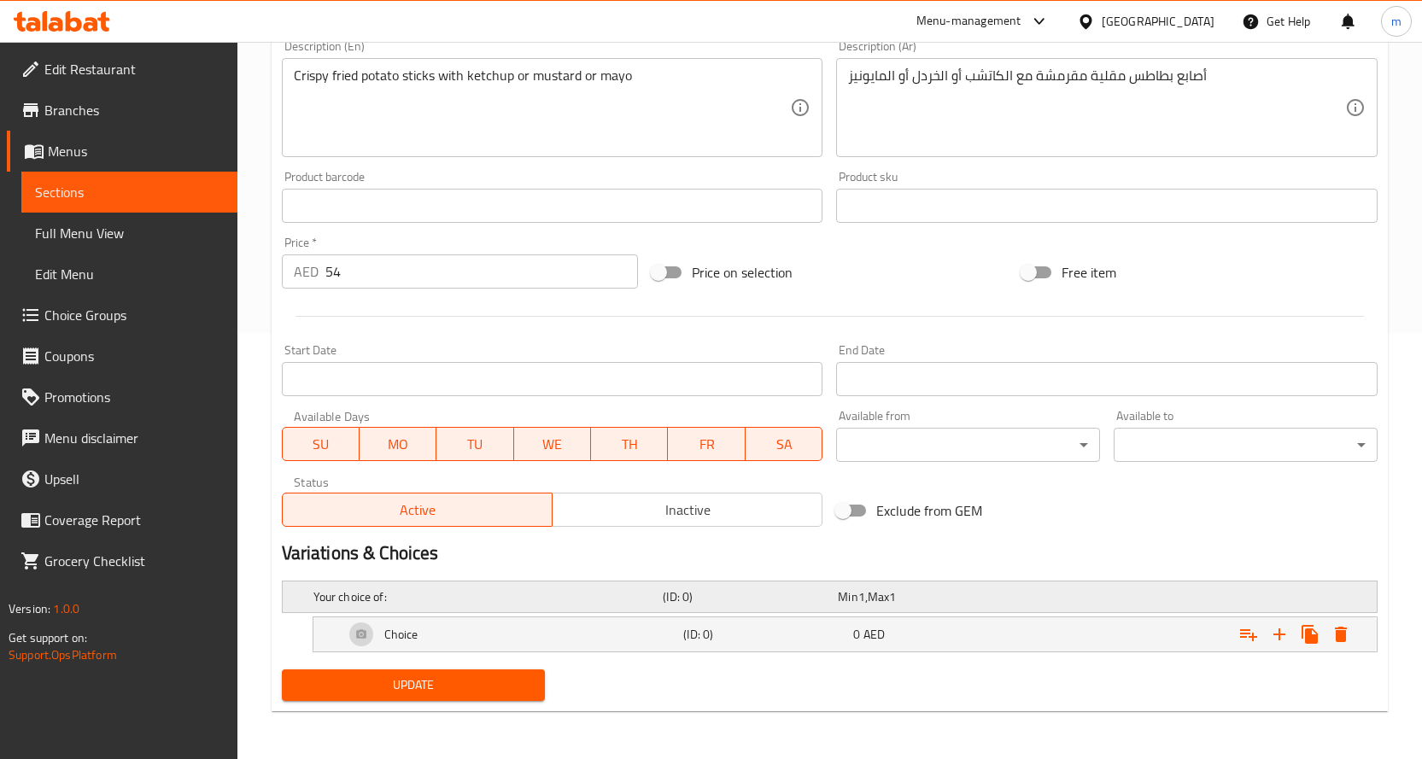
click at [522, 583] on div "Your choice of: (ID: 0) Min 1 , Max 1" at bounding box center [834, 597] width 1049 height 38
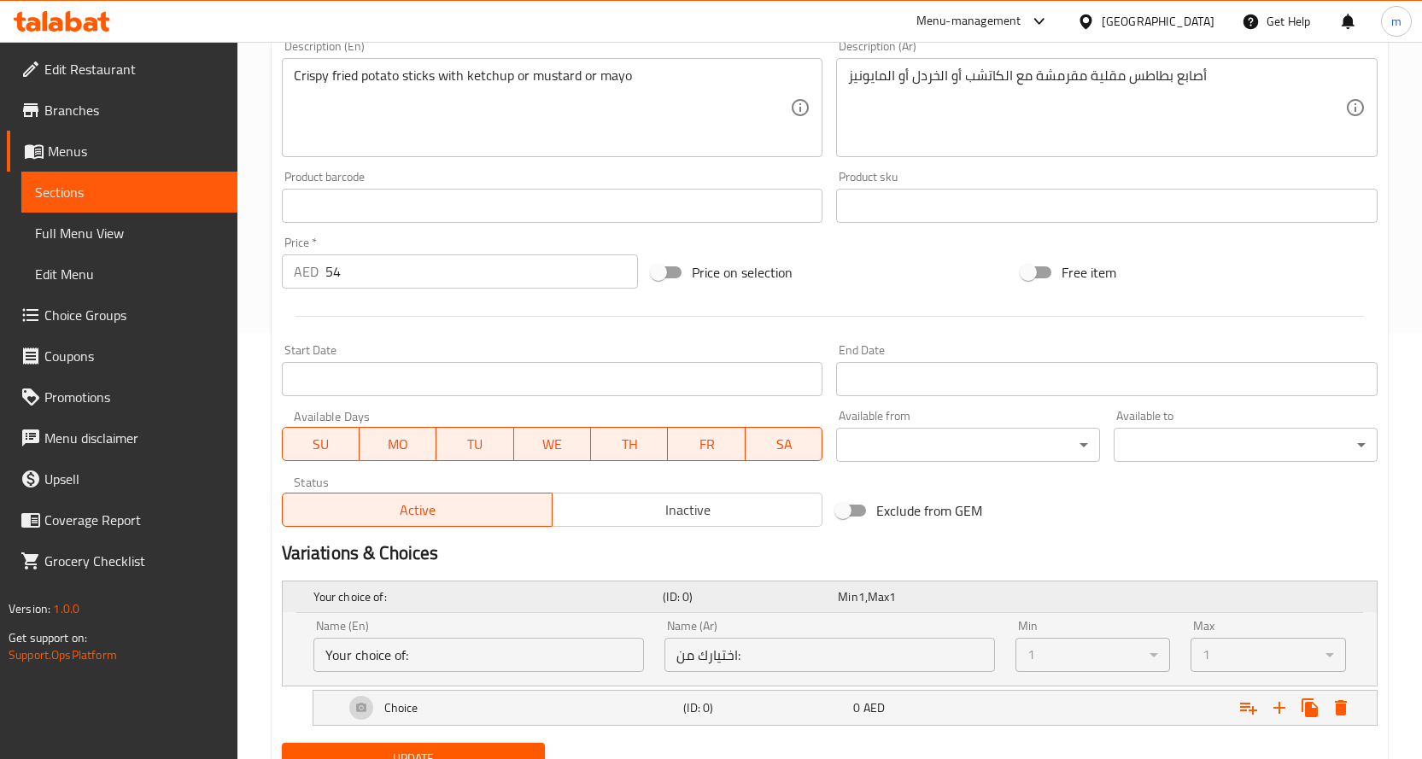
click at [522, 583] on div "Your choice of: (ID: 0) Min 1 , Max 1" at bounding box center [834, 597] width 1049 height 38
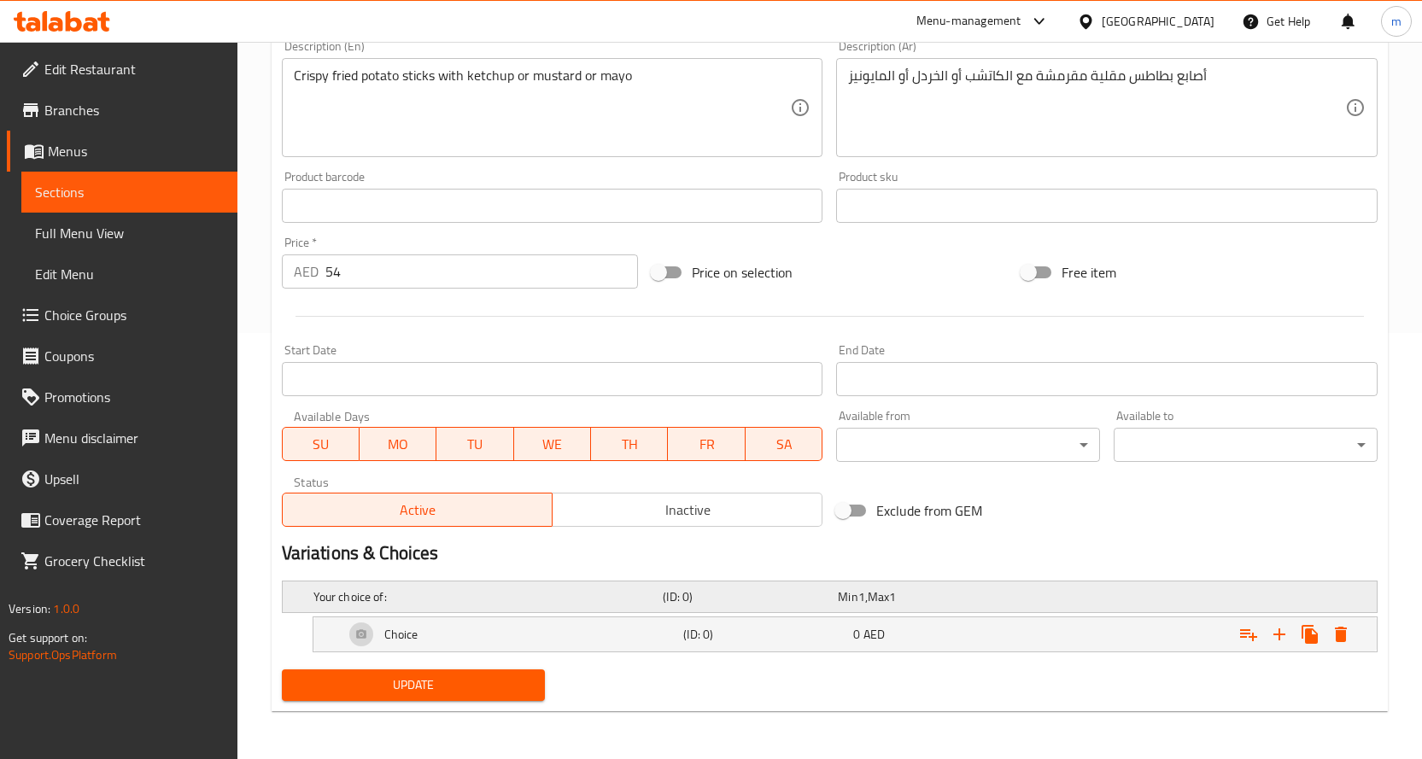
click at [522, 583] on div "Your choice of: (ID: 0) Min 1 , Max 1" at bounding box center [834, 597] width 1049 height 38
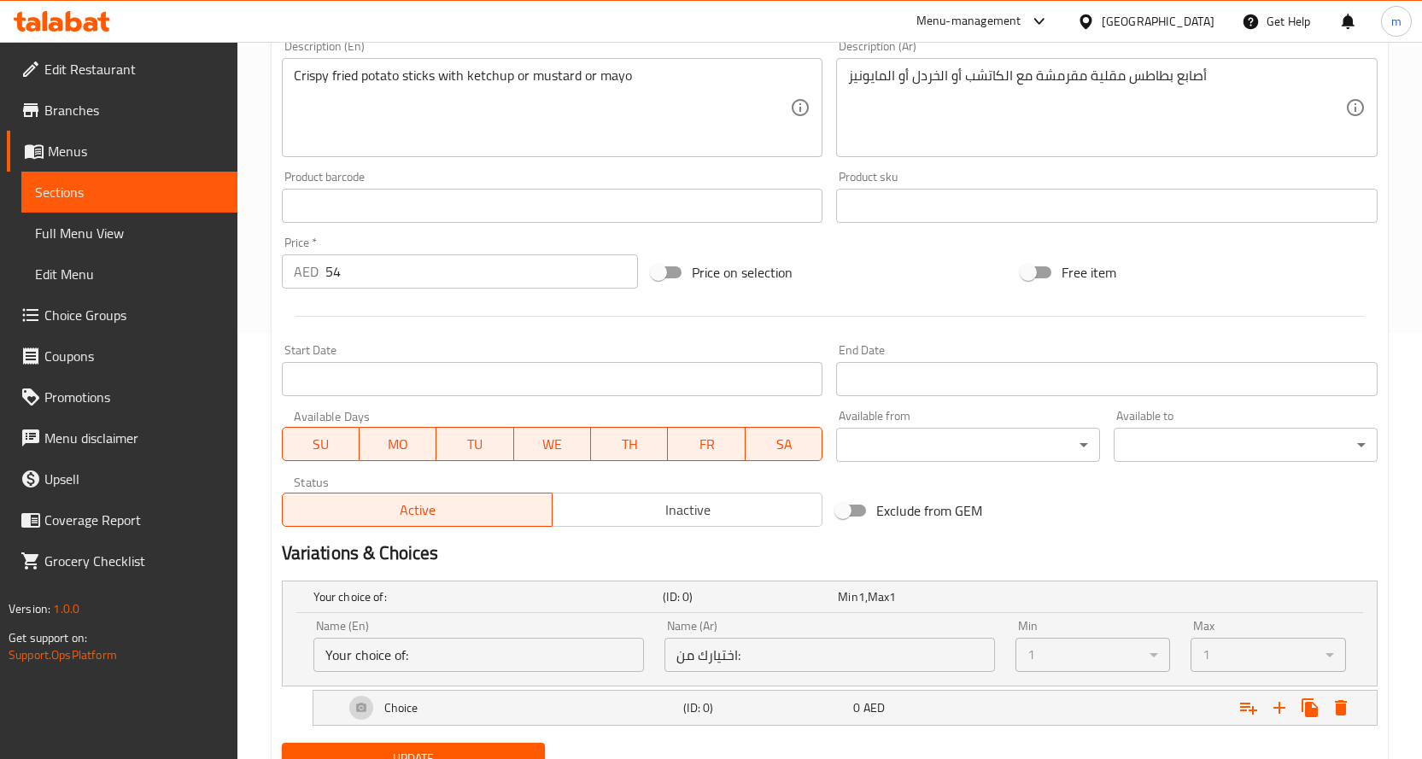
click at [526, 557] on h2 "Variations & Choices" at bounding box center [829, 553] width 1095 height 26
click at [541, 593] on h5 "Your choice of:" at bounding box center [484, 596] width 343 height 17
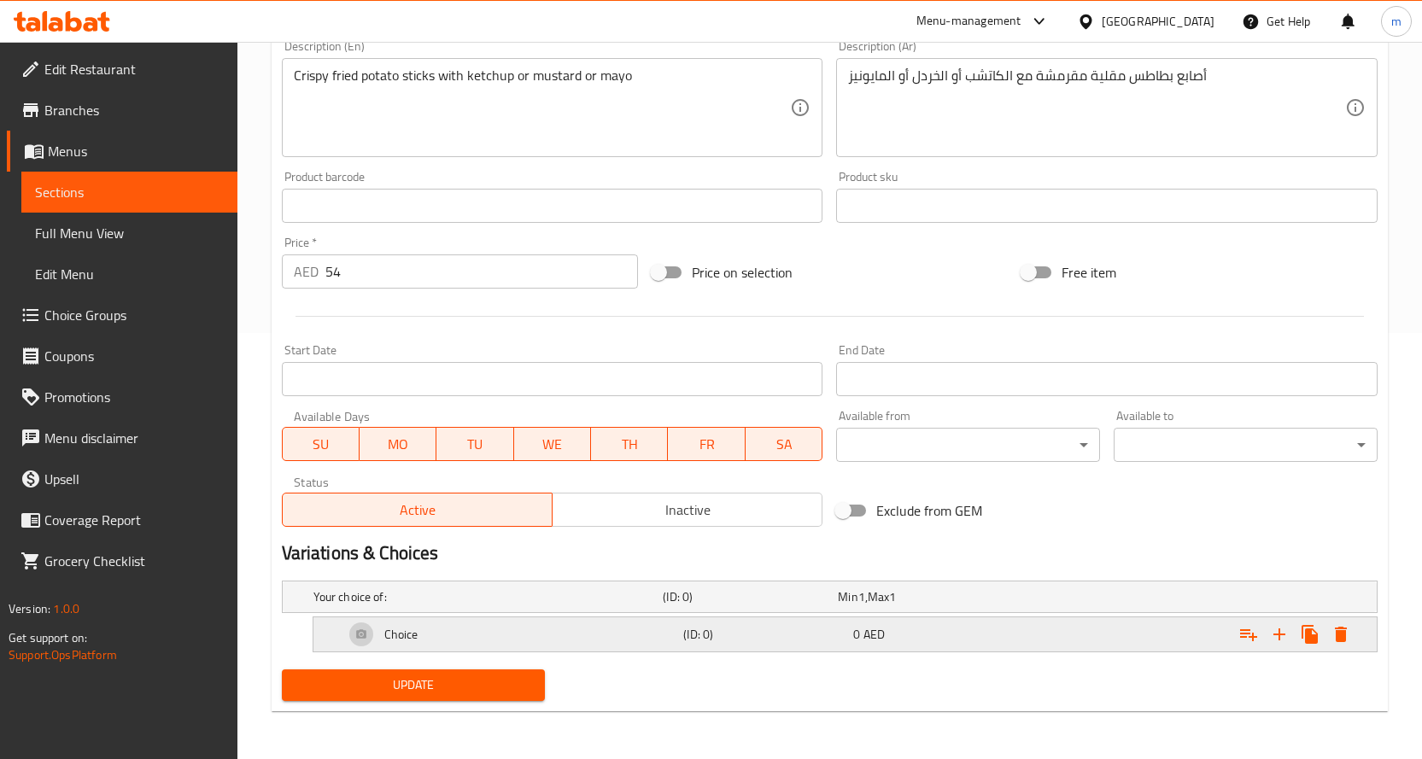
click at [419, 640] on div "Choice" at bounding box center [511, 634] width 340 height 41
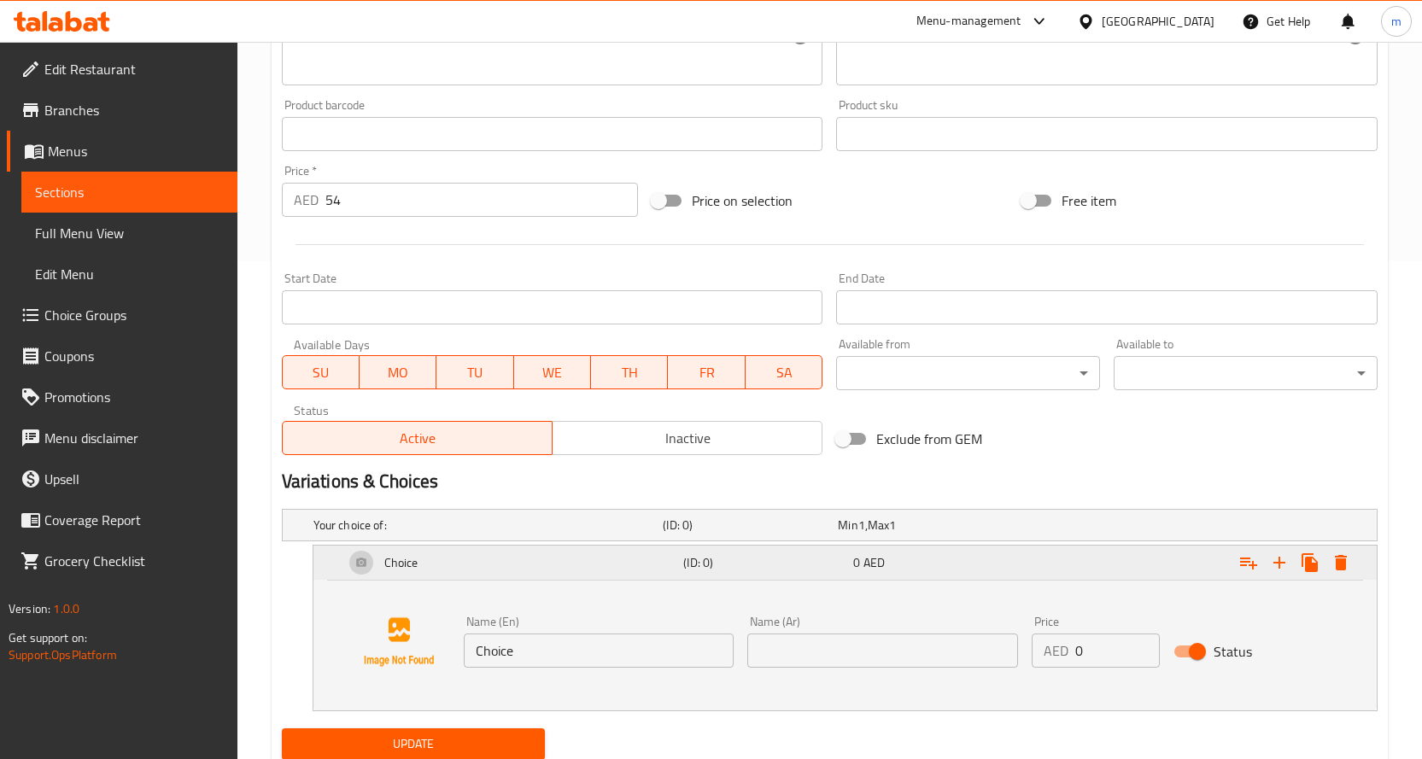
scroll to position [557, 0]
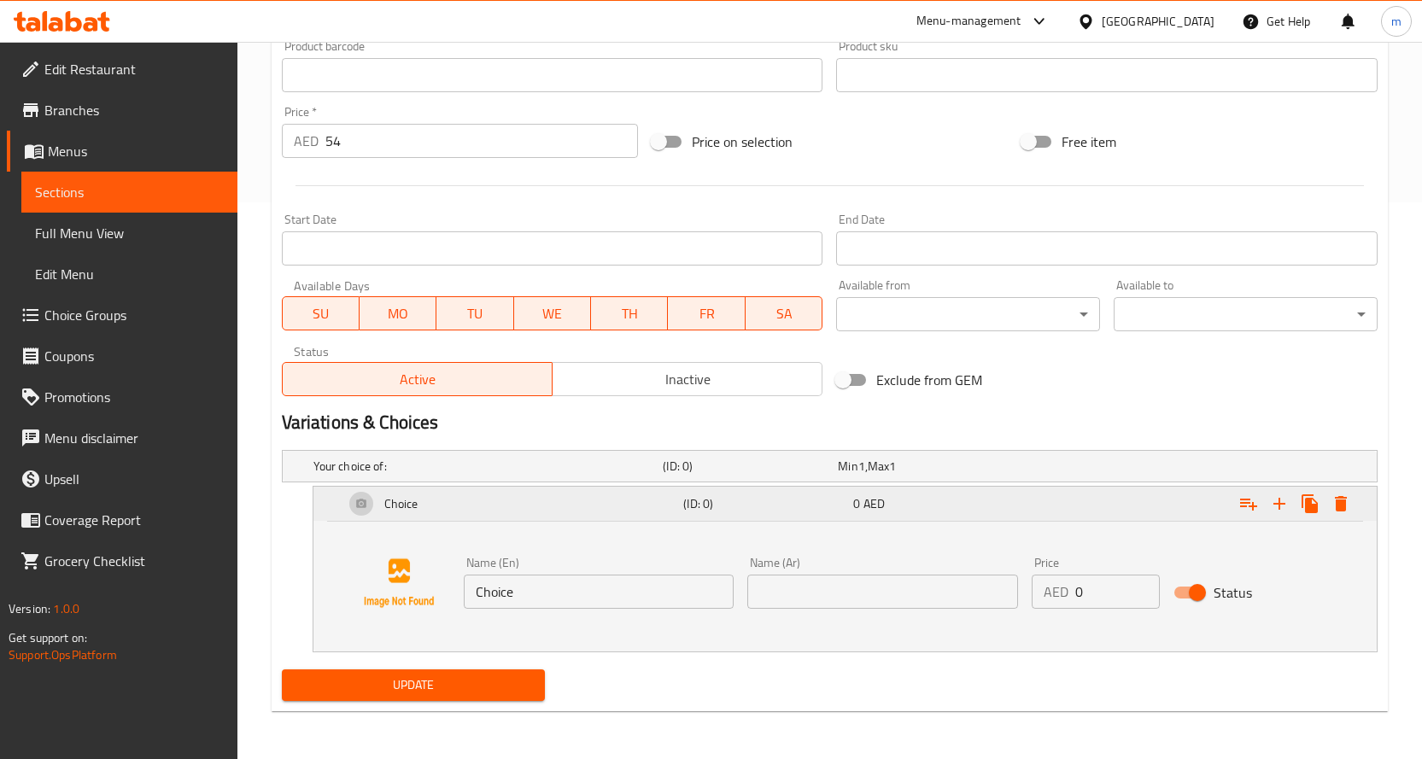
click at [468, 511] on div "Choice" at bounding box center [511, 503] width 340 height 41
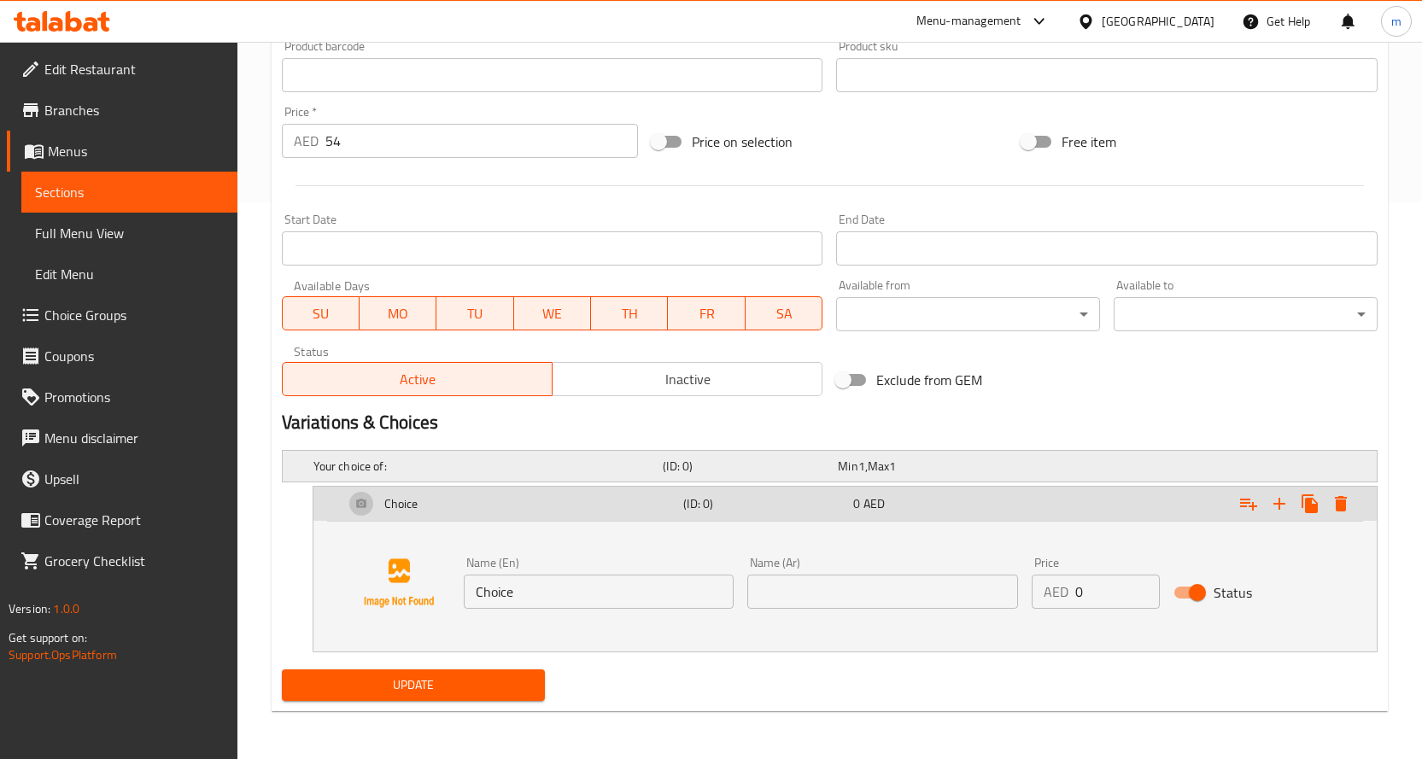
click at [488, 469] on h5 "Your choice of:" at bounding box center [484, 466] width 343 height 17
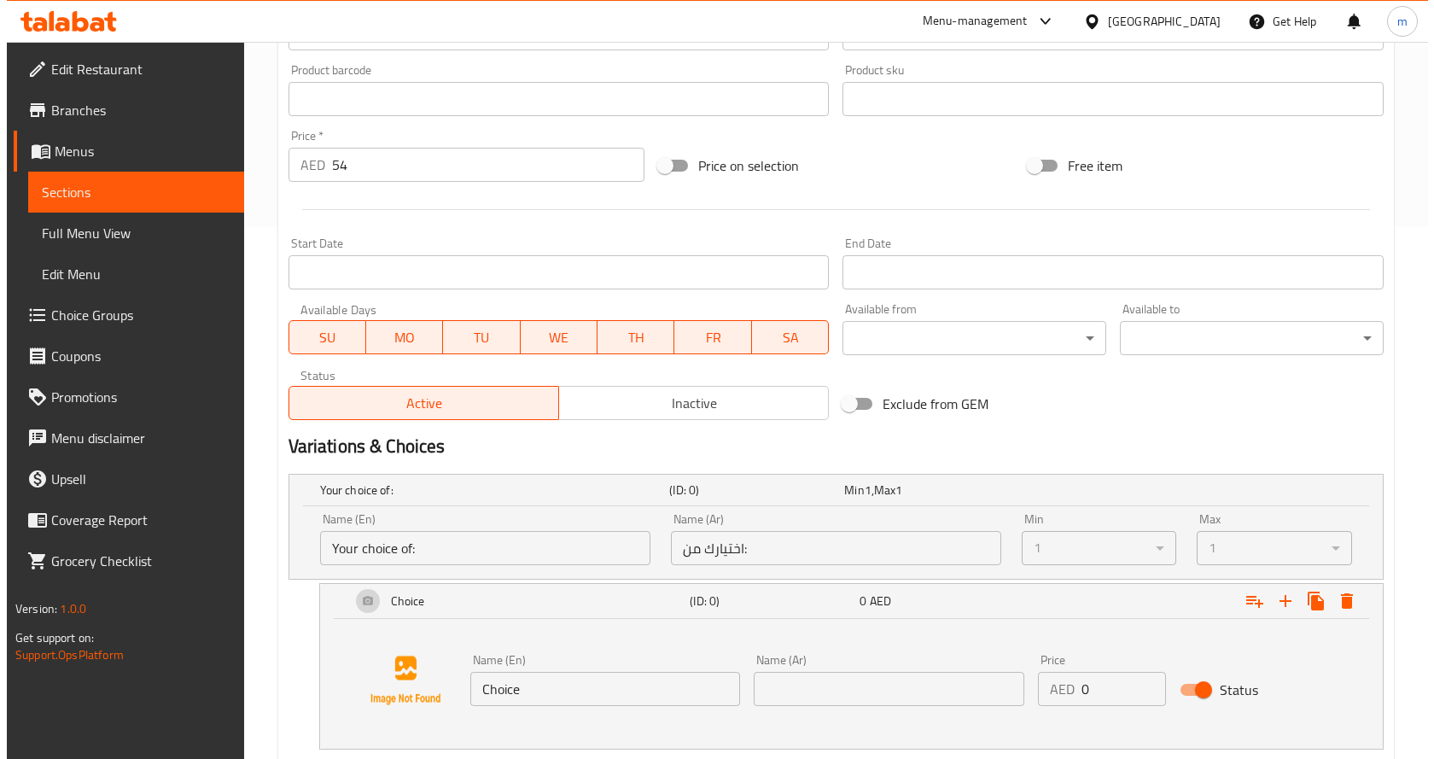
scroll to position [630, 0]
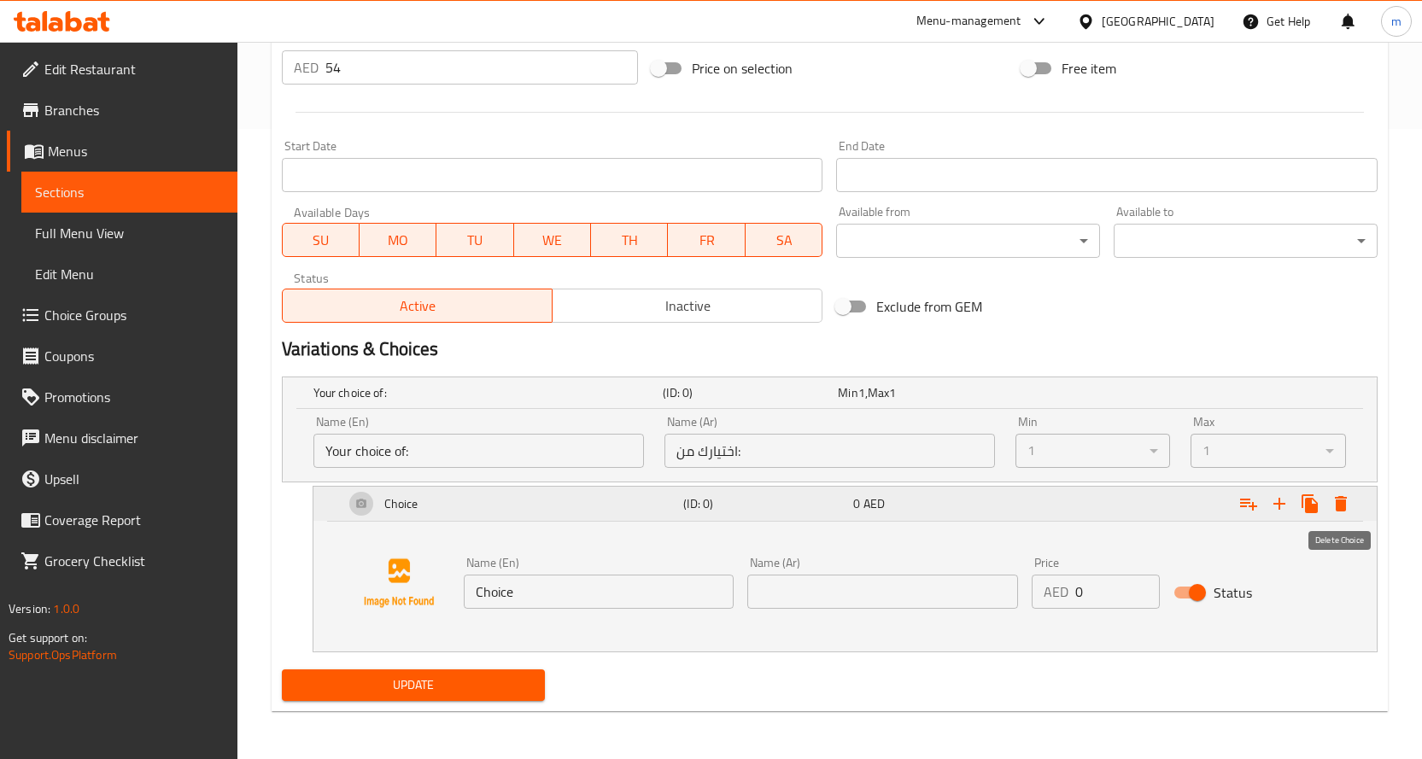
click at [1346, 513] on icon "Expand" at bounding box center [1340, 504] width 20 height 20
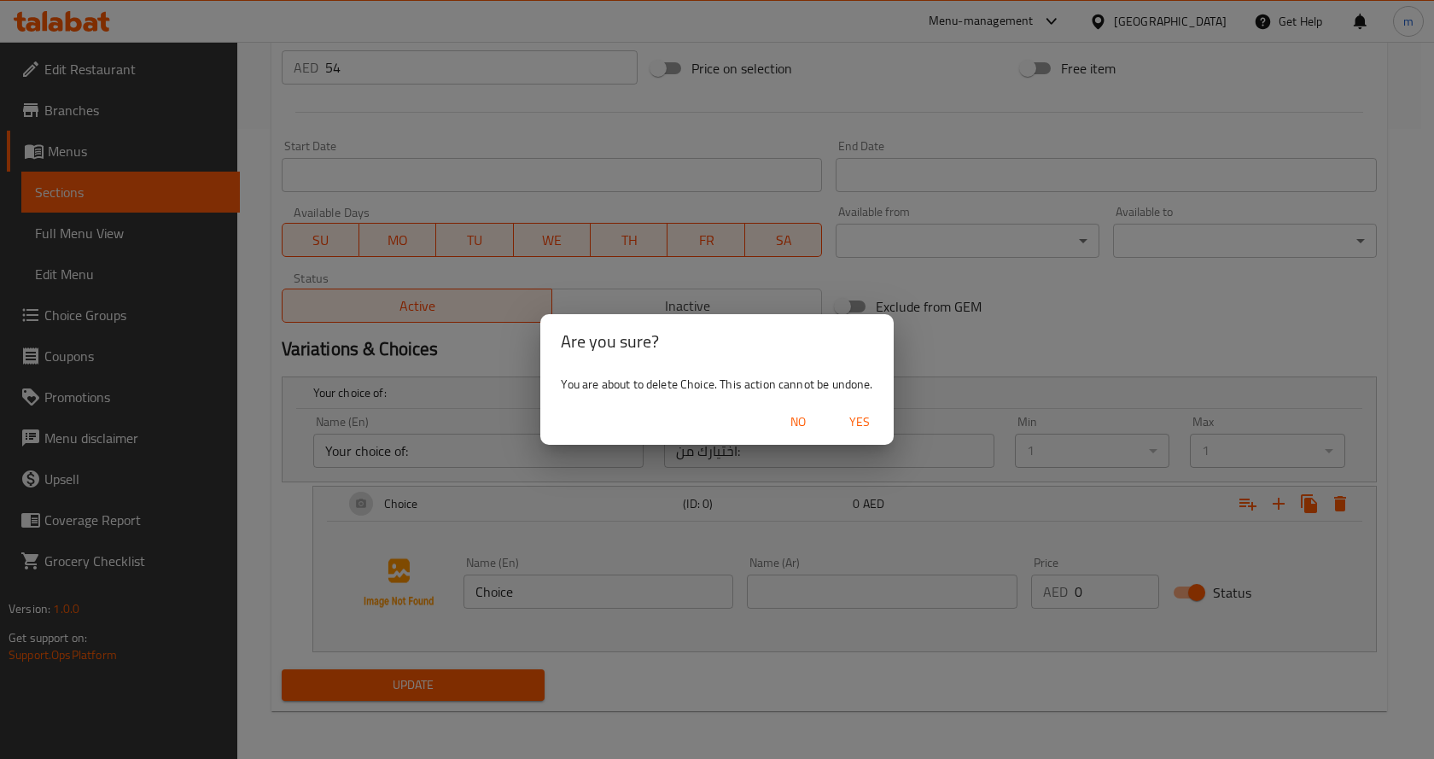
click at [866, 426] on span "Yes" at bounding box center [859, 422] width 41 height 21
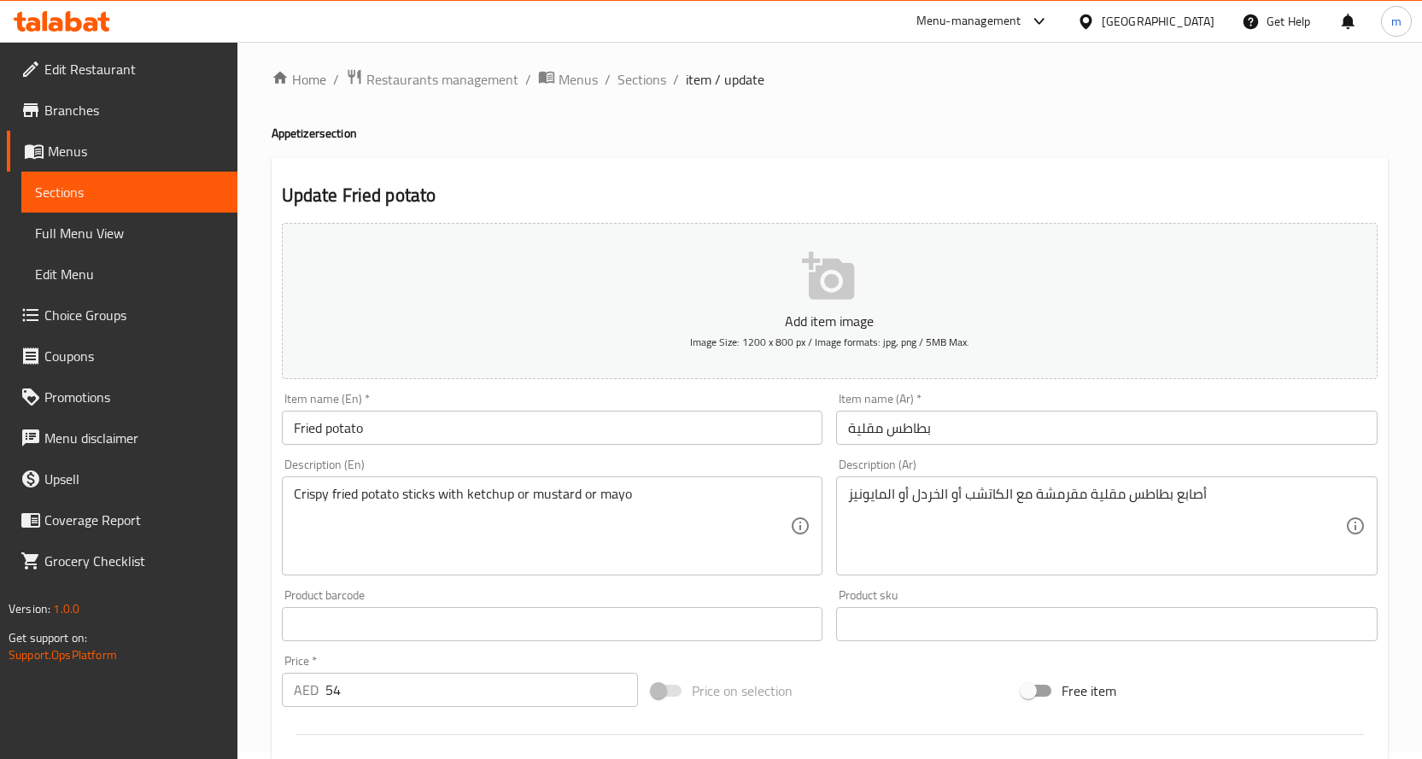
scroll to position [7, 0]
click at [157, 302] on link "Choice Groups" at bounding box center [122, 315] width 231 height 41
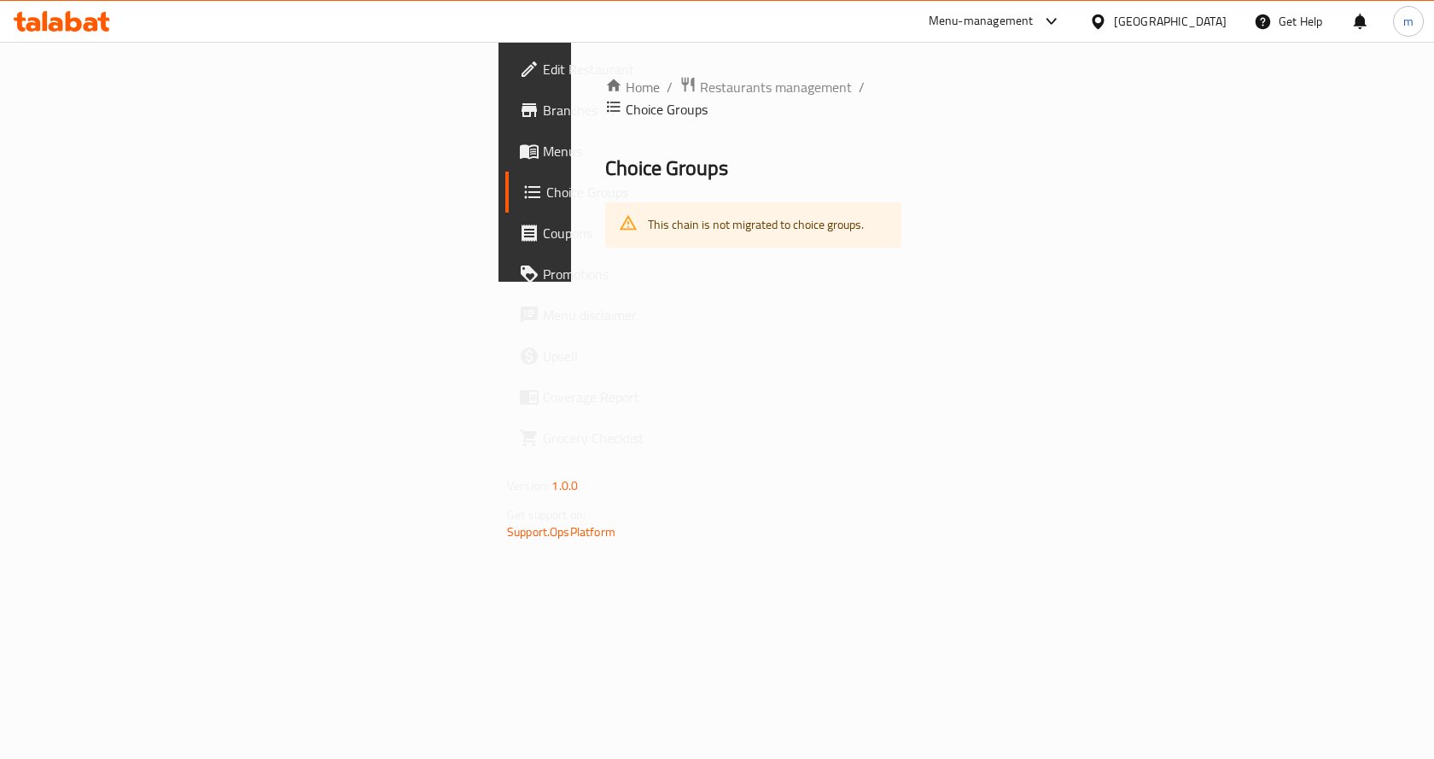
click at [543, 149] on span "Menus" at bounding box center [634, 151] width 182 height 20
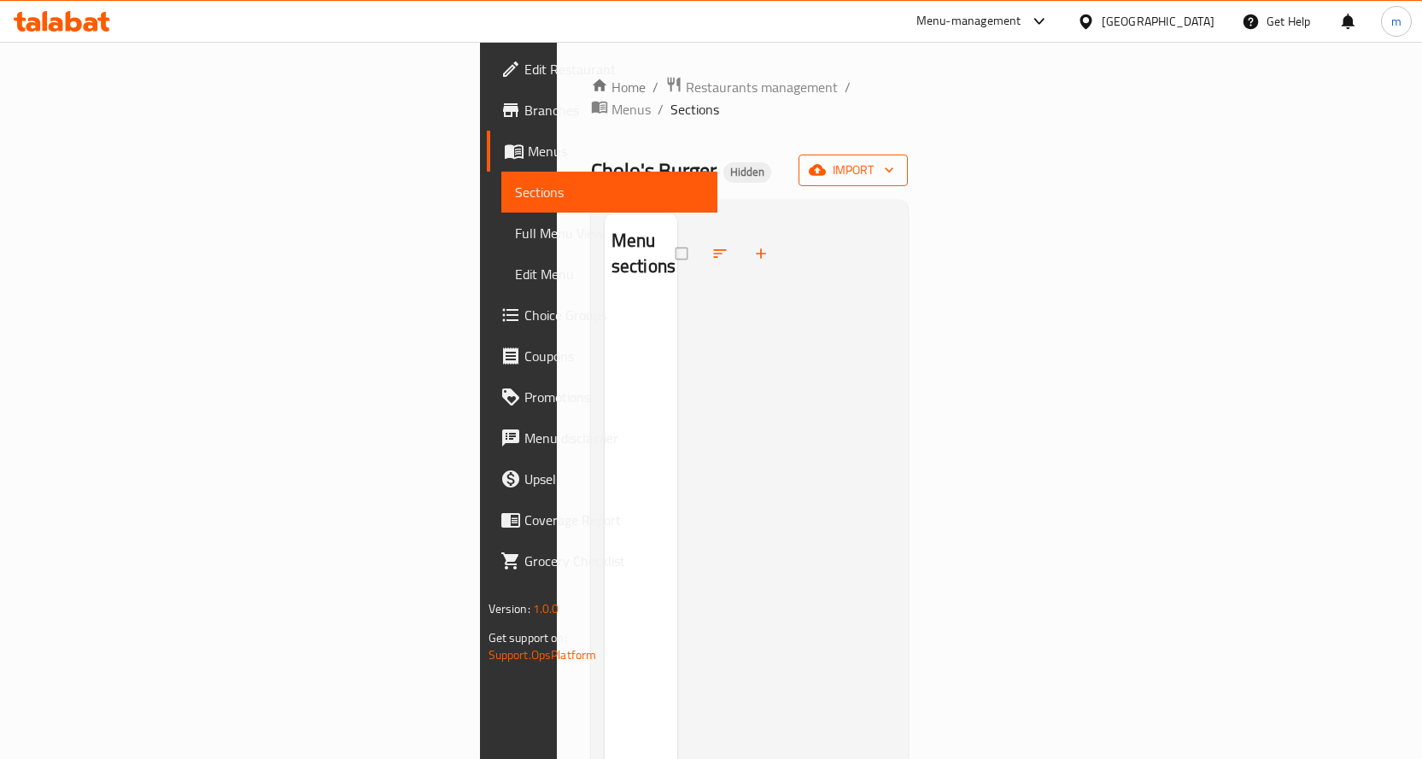
click at [894, 160] on span "import" at bounding box center [853, 170] width 82 height 21
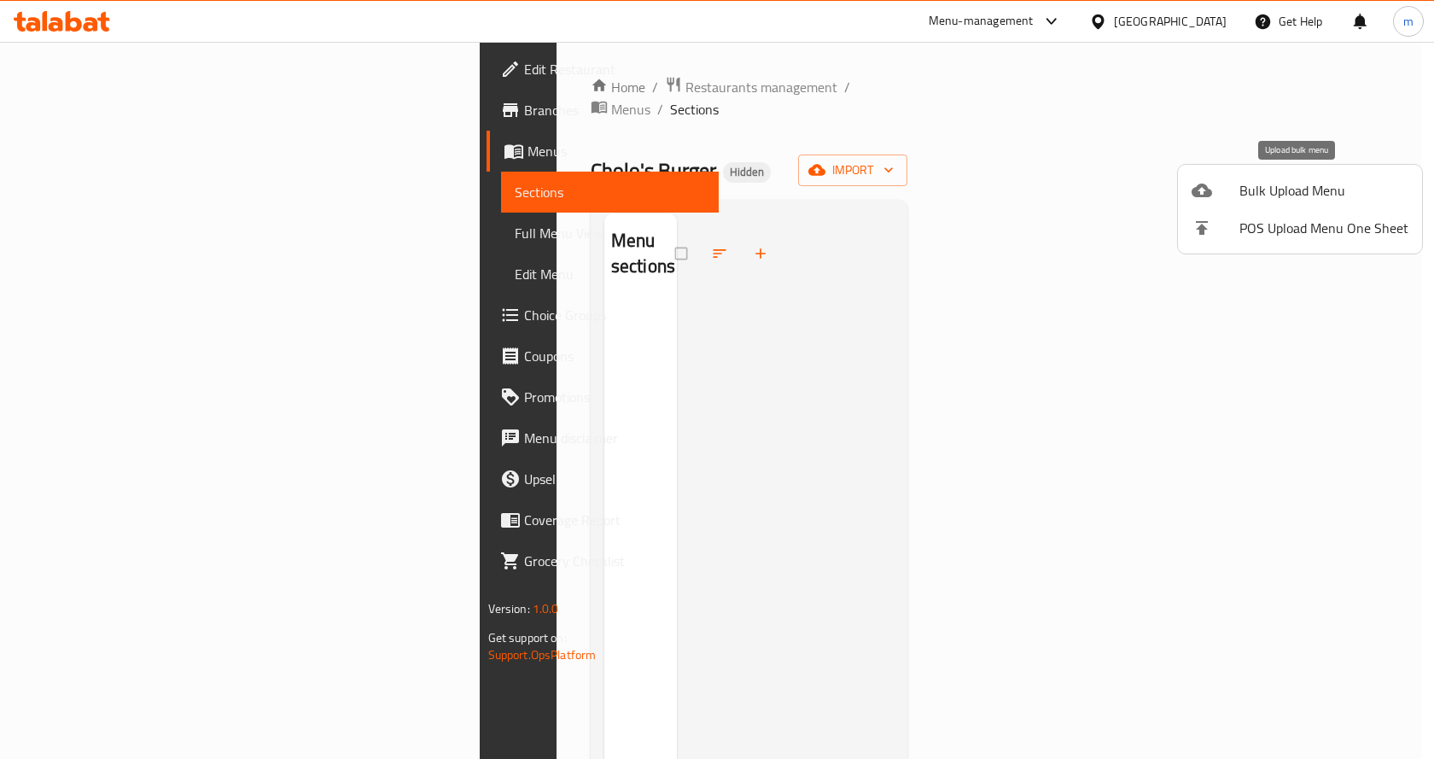
click at [1214, 187] on div at bounding box center [1216, 190] width 48 height 20
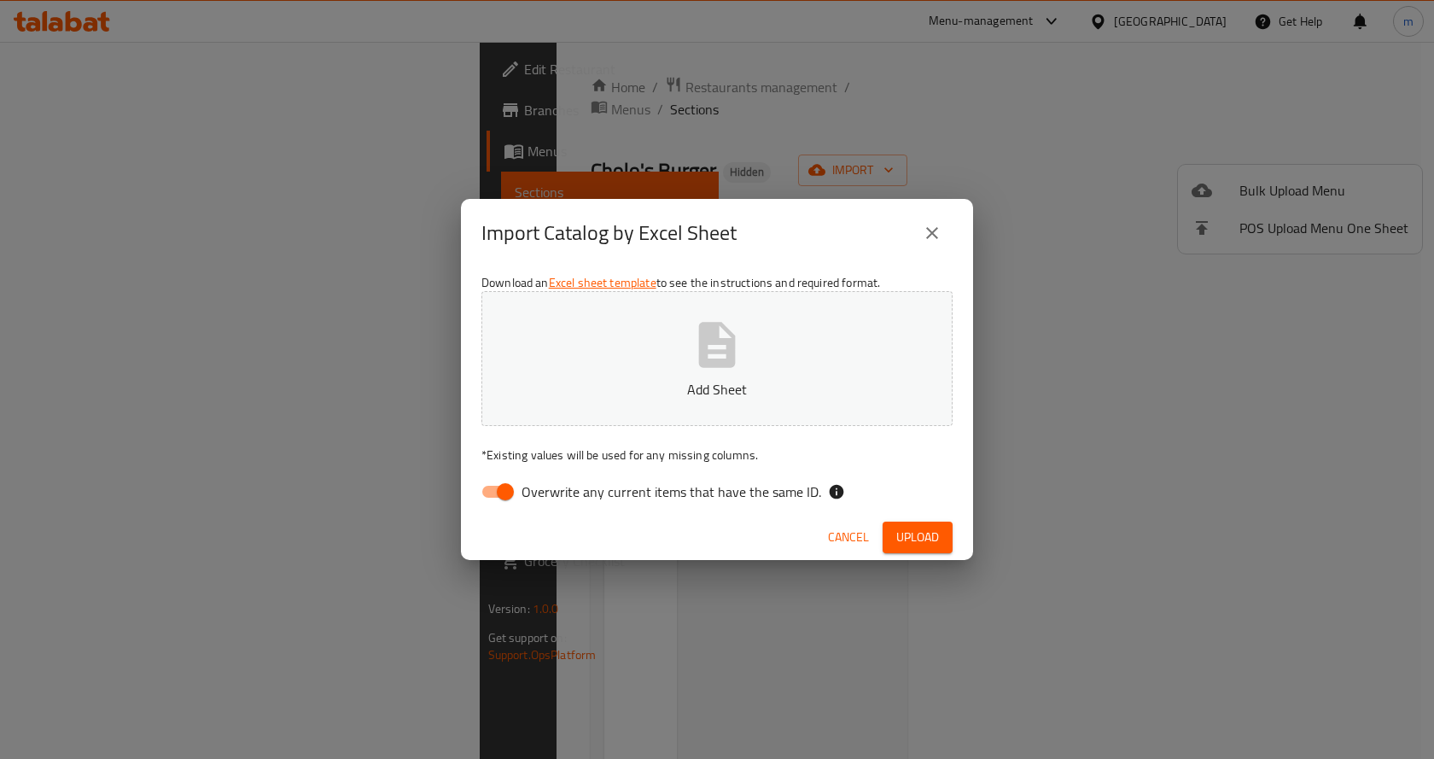
click at [760, 491] on span "Overwrite any current items that have the same ID." at bounding box center [672, 492] width 300 height 20
click at [554, 491] on input "Overwrite any current items that have the same ID." at bounding box center [505, 492] width 97 height 32
checkbox input "false"
click at [926, 551] on button "Upload" at bounding box center [918, 538] width 70 height 32
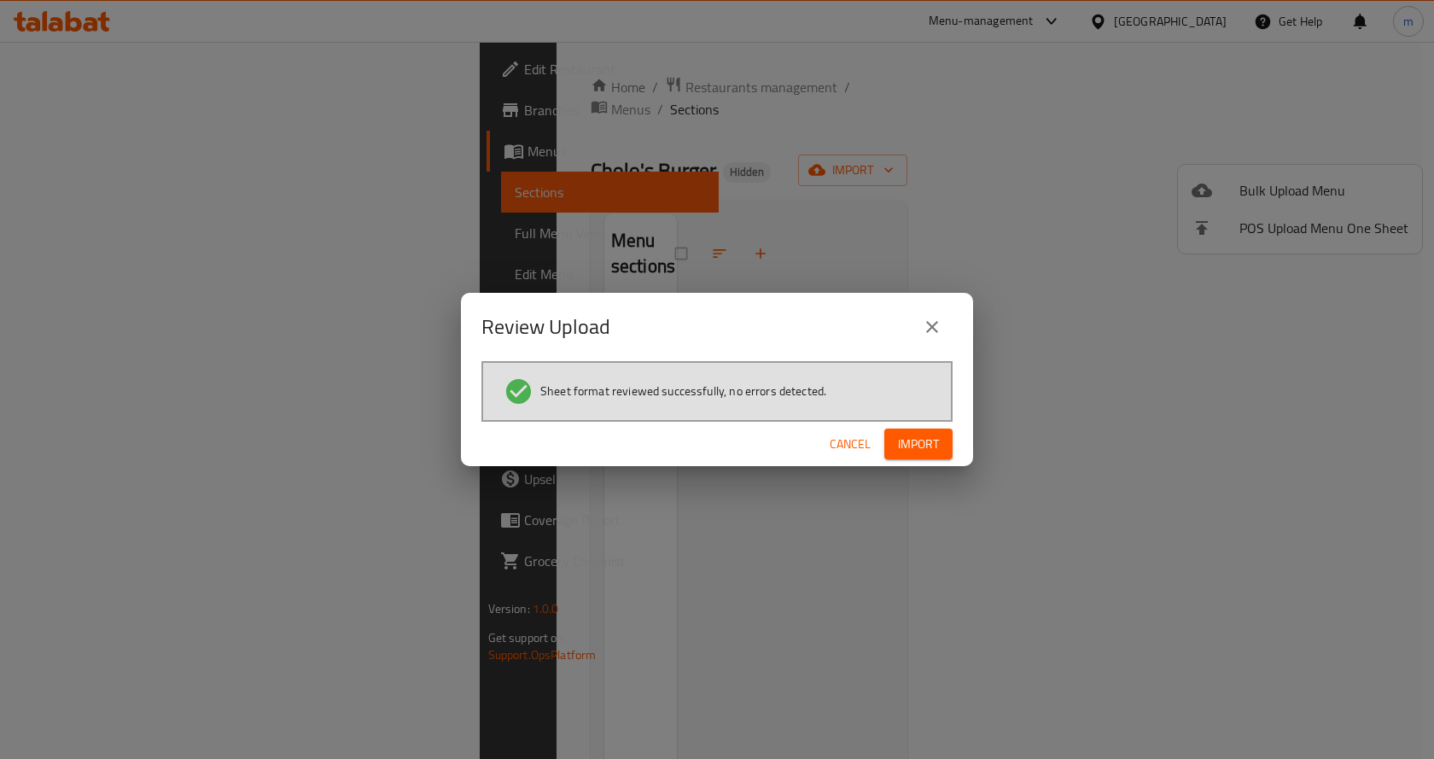
click at [929, 435] on span "Import" at bounding box center [918, 444] width 41 height 21
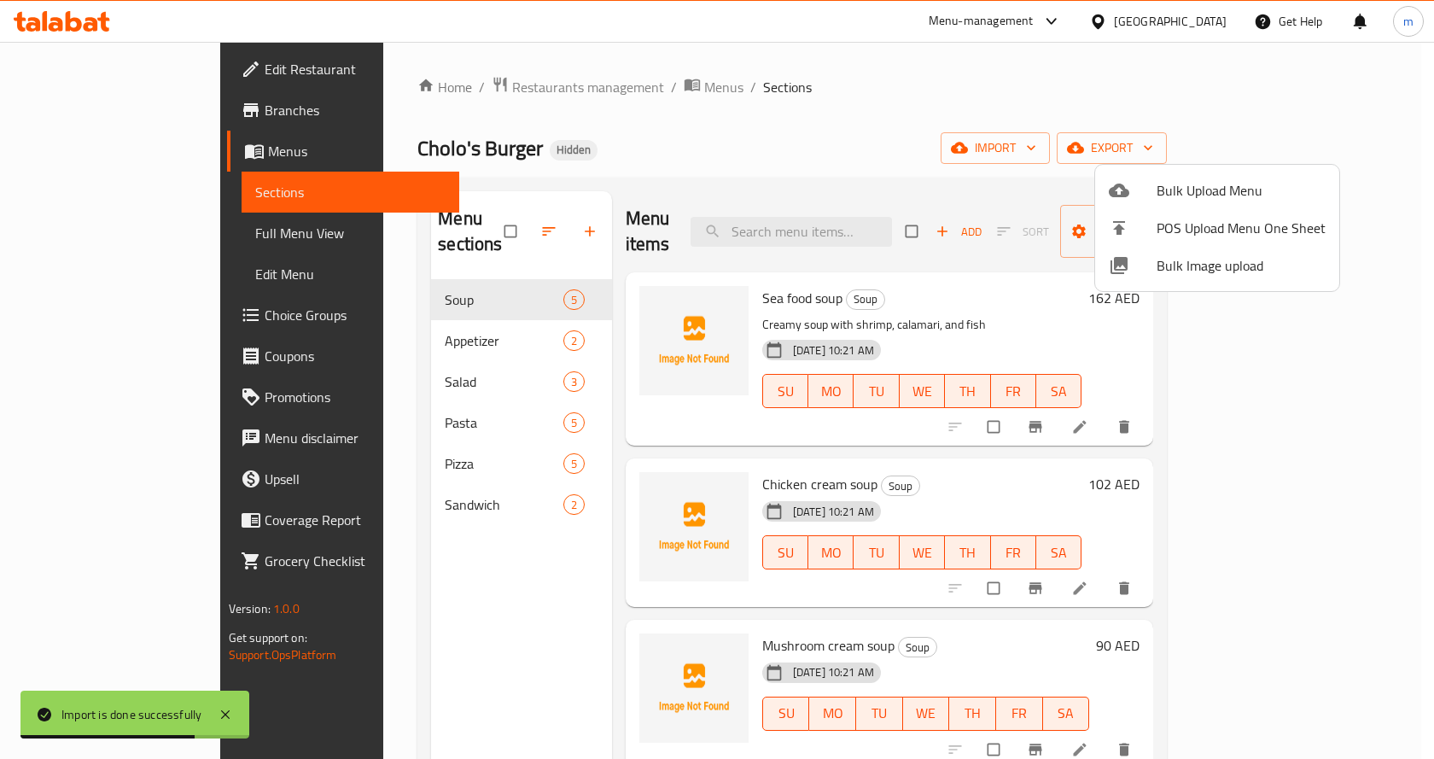
click at [197, 225] on div at bounding box center [717, 379] width 1434 height 759
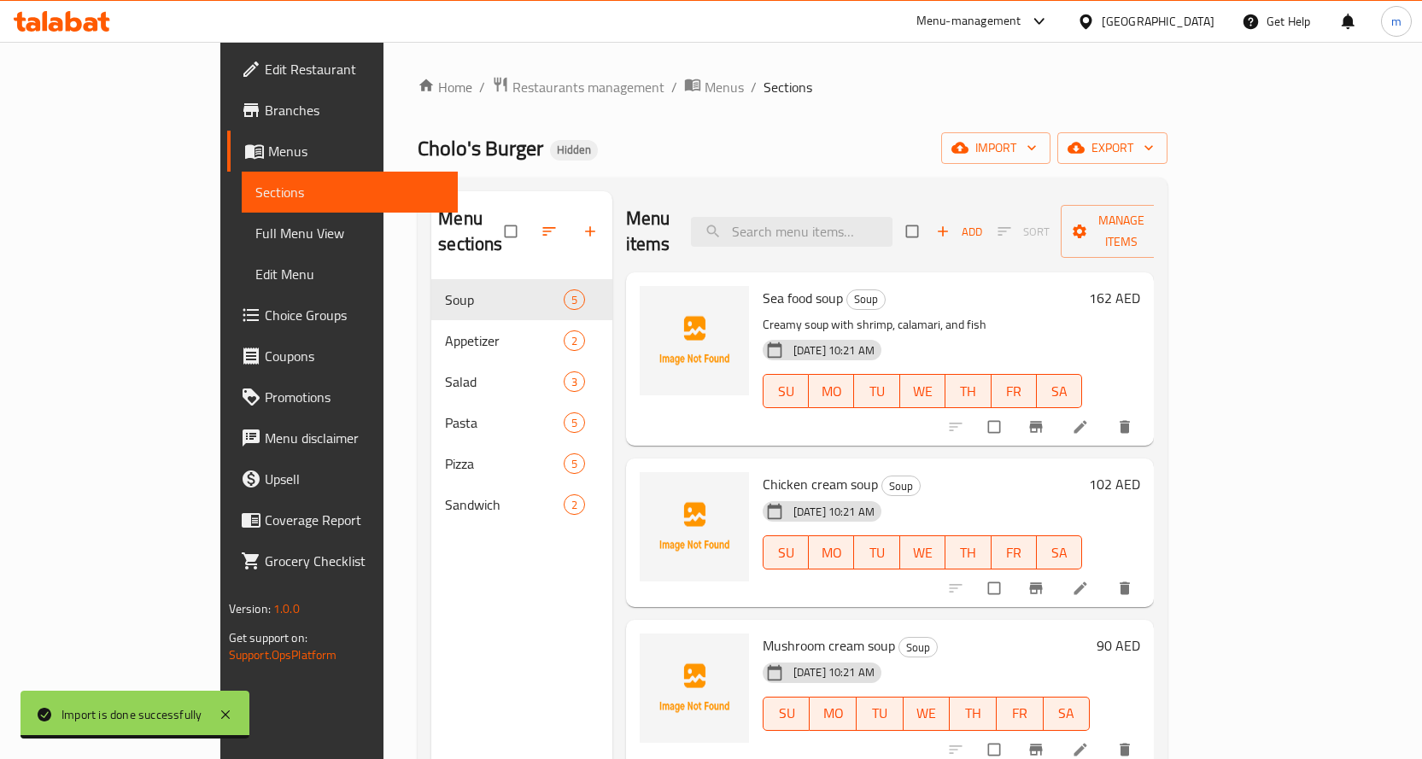
click at [255, 231] on span "Full Menu View" at bounding box center [349, 233] width 189 height 20
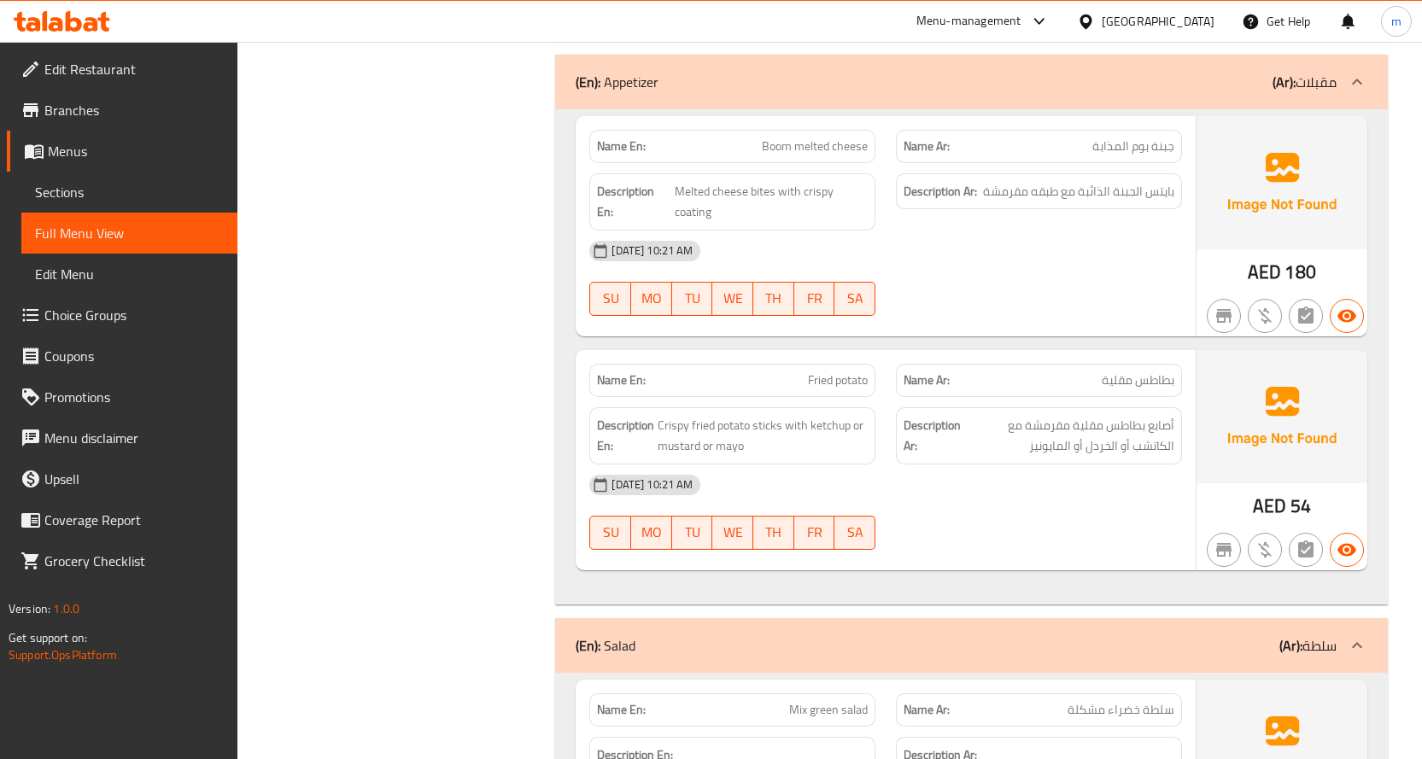
click at [980, 507] on div "01-10-2025 10:21 AM SU MO TU WE TH FR SA" at bounding box center [885, 512] width 613 height 96
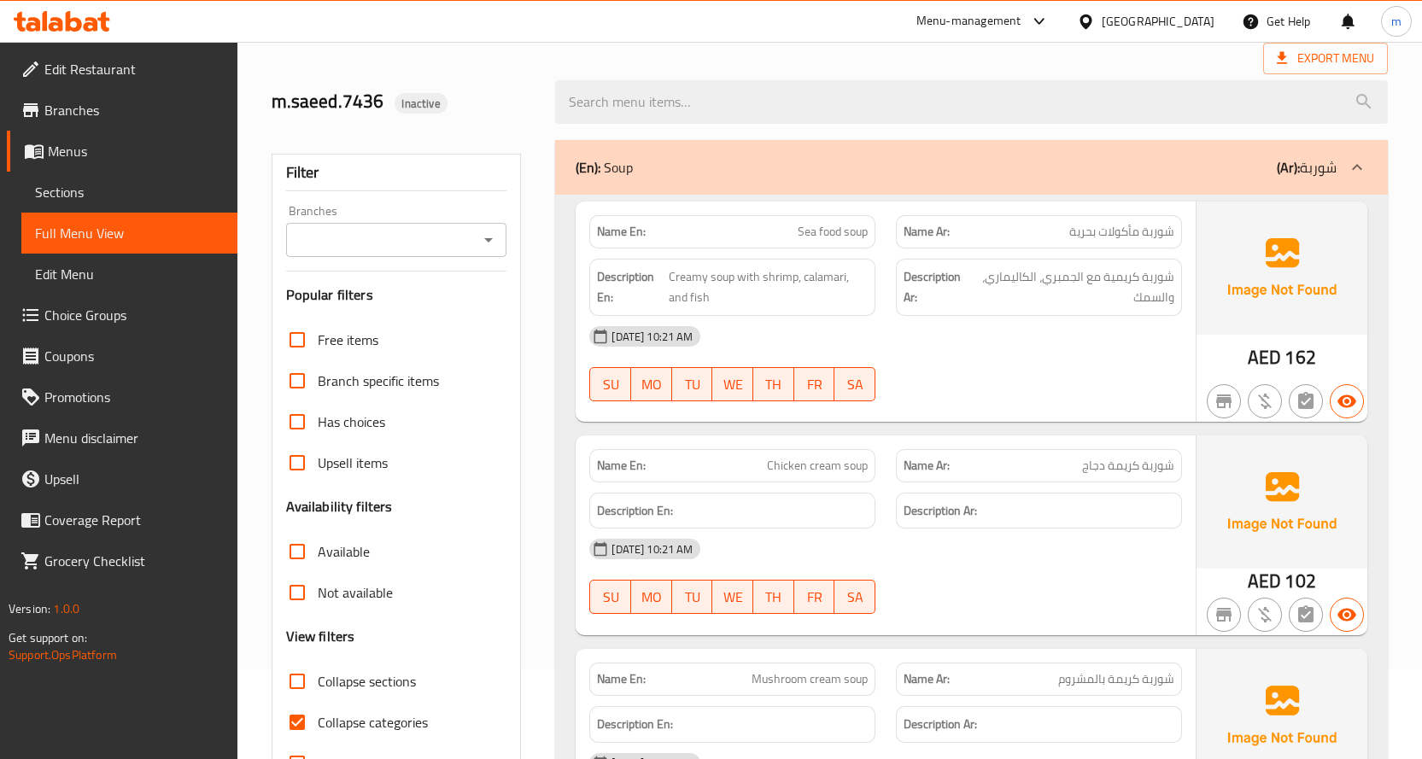
scroll to position [342, 0]
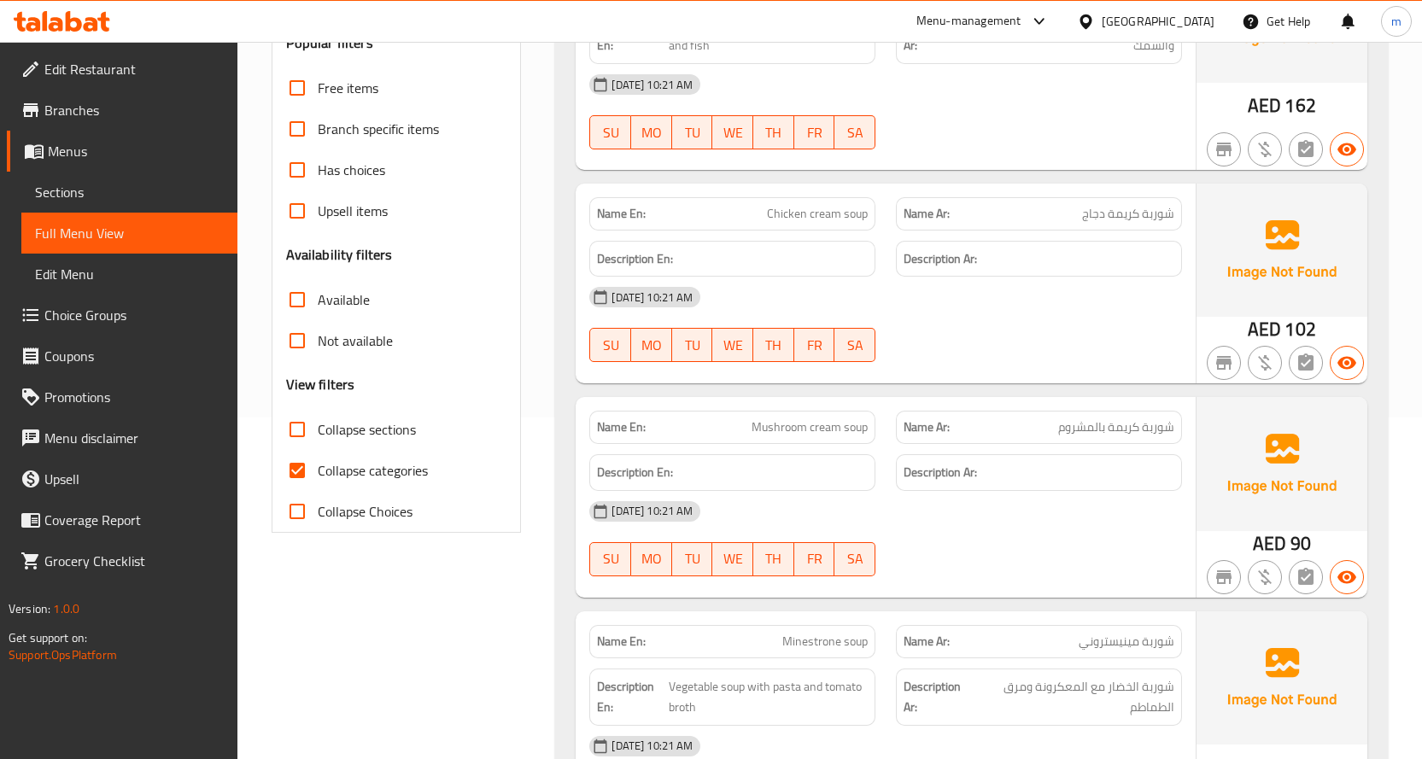
click at [420, 460] on span "Collapse categories" at bounding box center [373, 470] width 110 height 20
click at [318, 459] on input "Collapse categories" at bounding box center [297, 470] width 41 height 41
checkbox input "false"
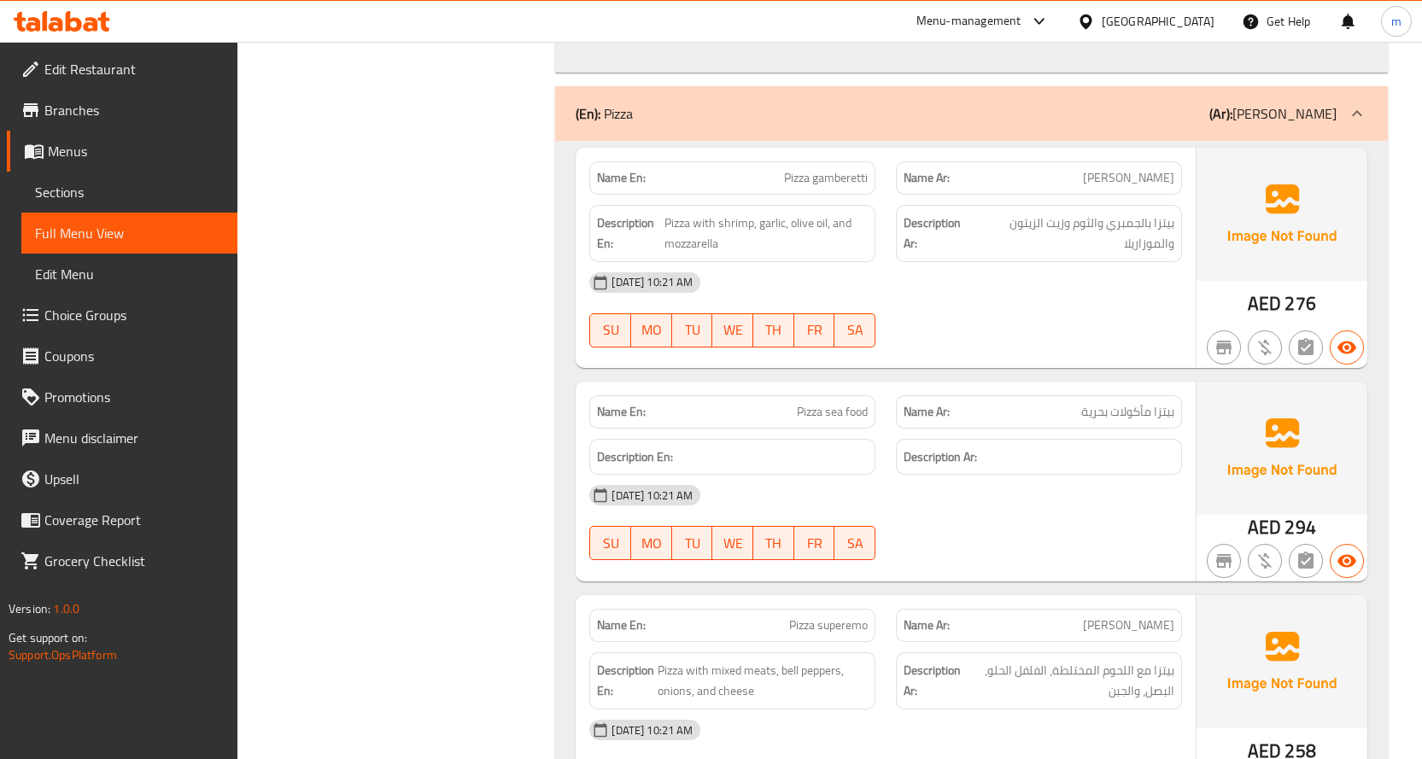
scroll to position [3842, 0]
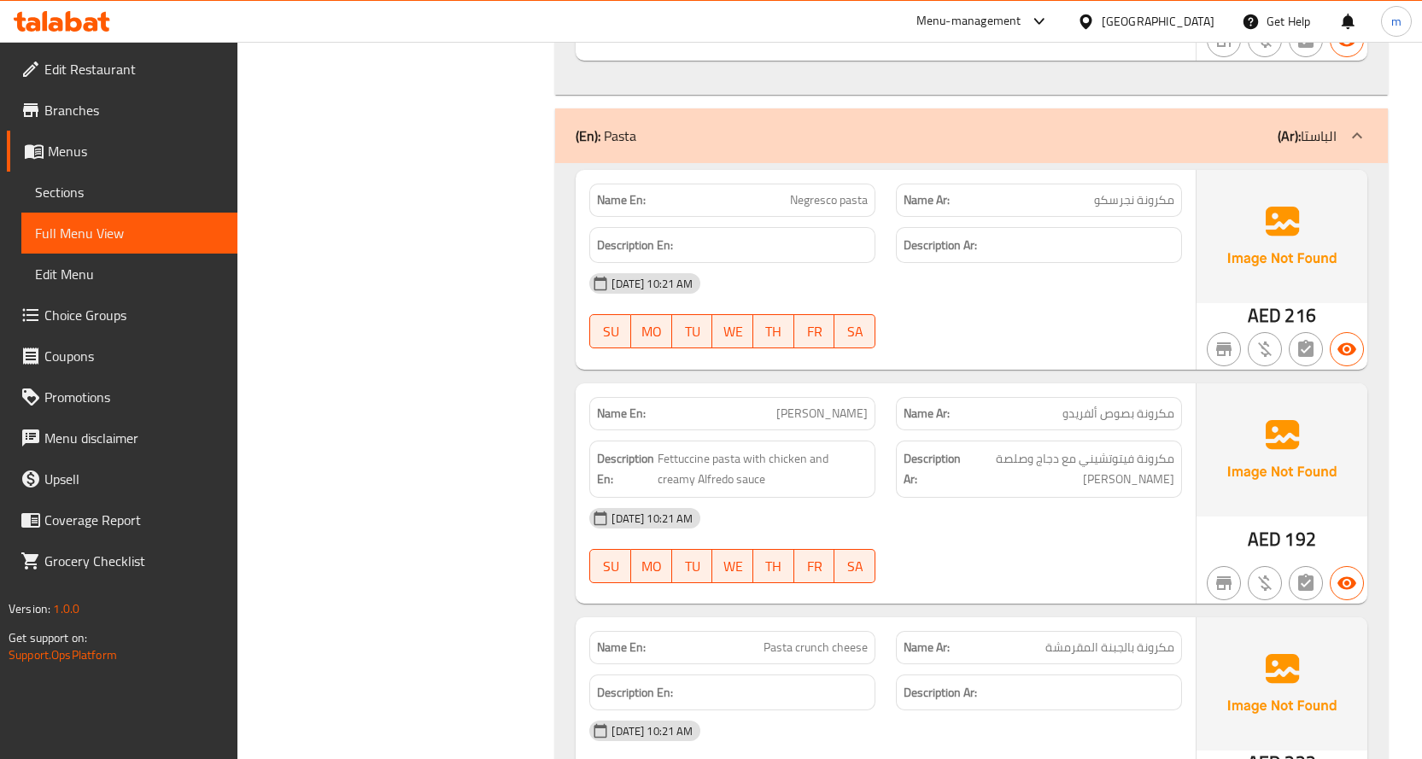
click at [76, 191] on span "Sections" at bounding box center [129, 192] width 189 height 20
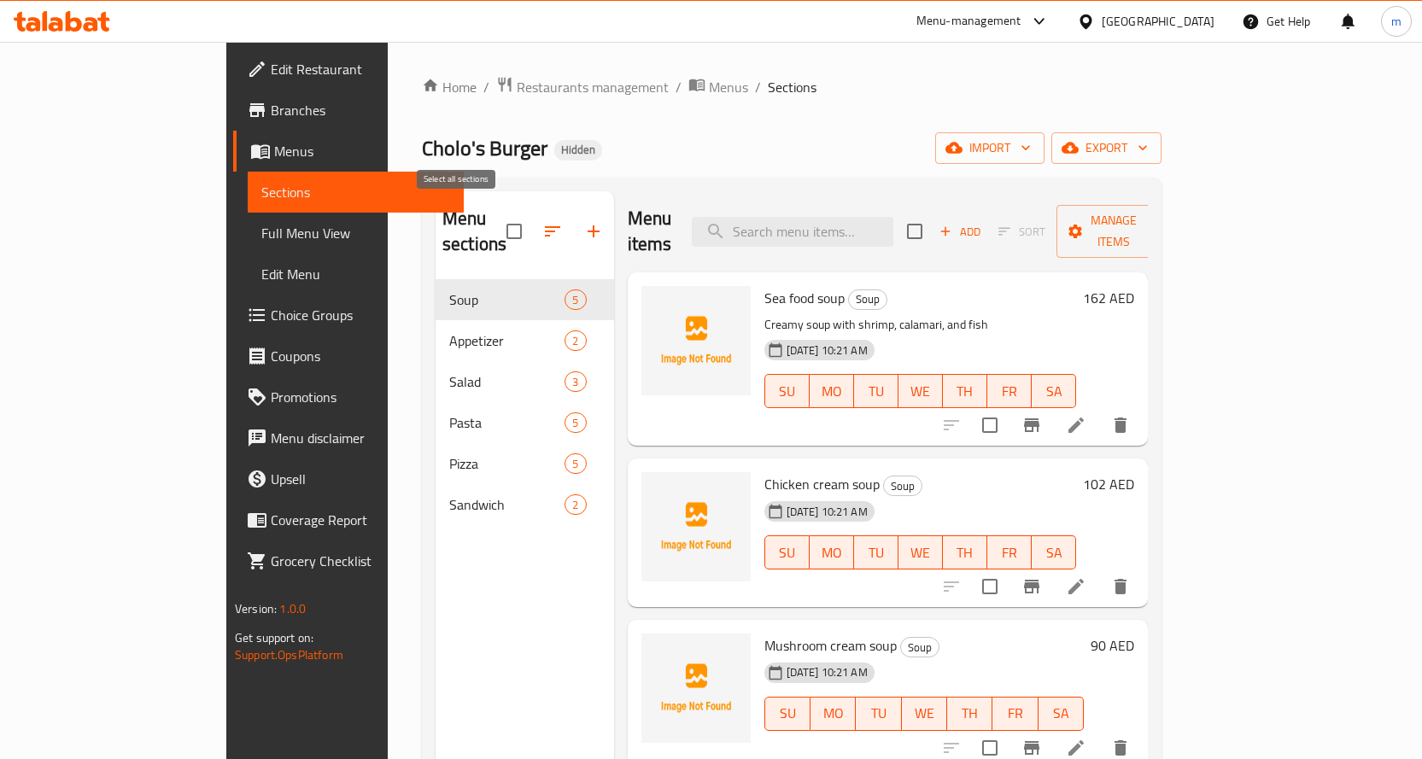
click at [496, 216] on input "checkbox" at bounding box center [514, 231] width 36 height 36
checkbox input "true"
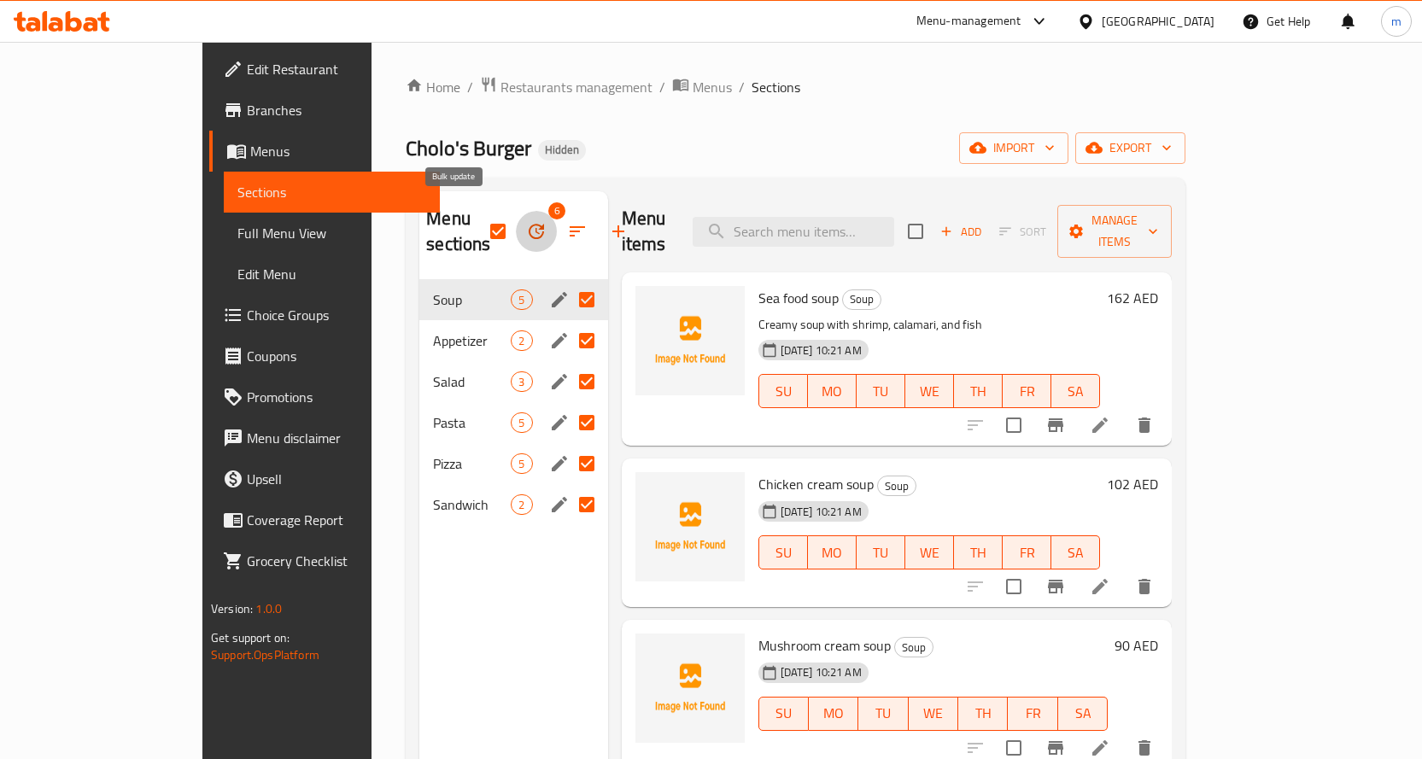
click at [526, 221] on icon "button" at bounding box center [536, 231] width 20 height 20
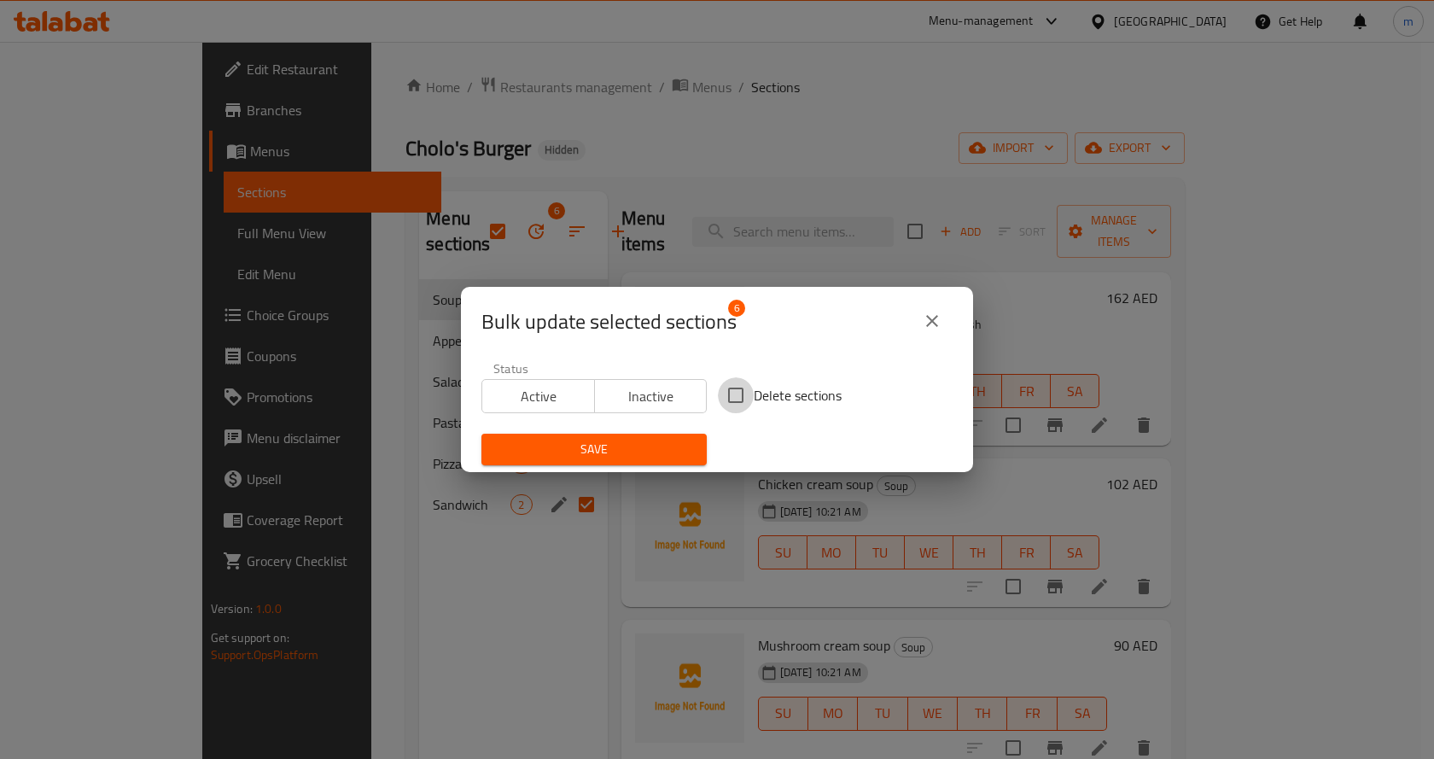
click at [724, 394] on input "Delete sections" at bounding box center [736, 395] width 36 height 36
checkbox input "true"
click at [622, 461] on button "Save" at bounding box center [594, 450] width 225 height 32
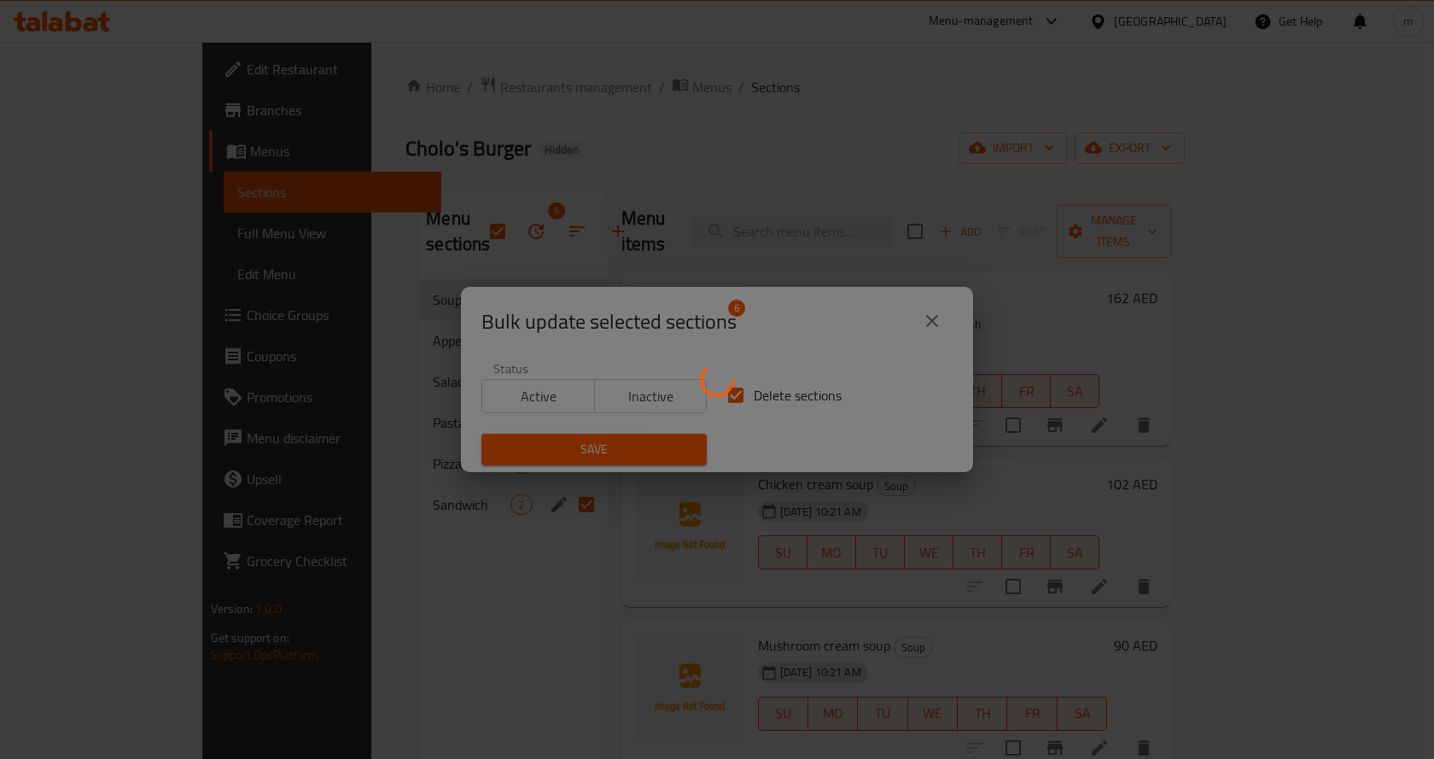
checkbox input "false"
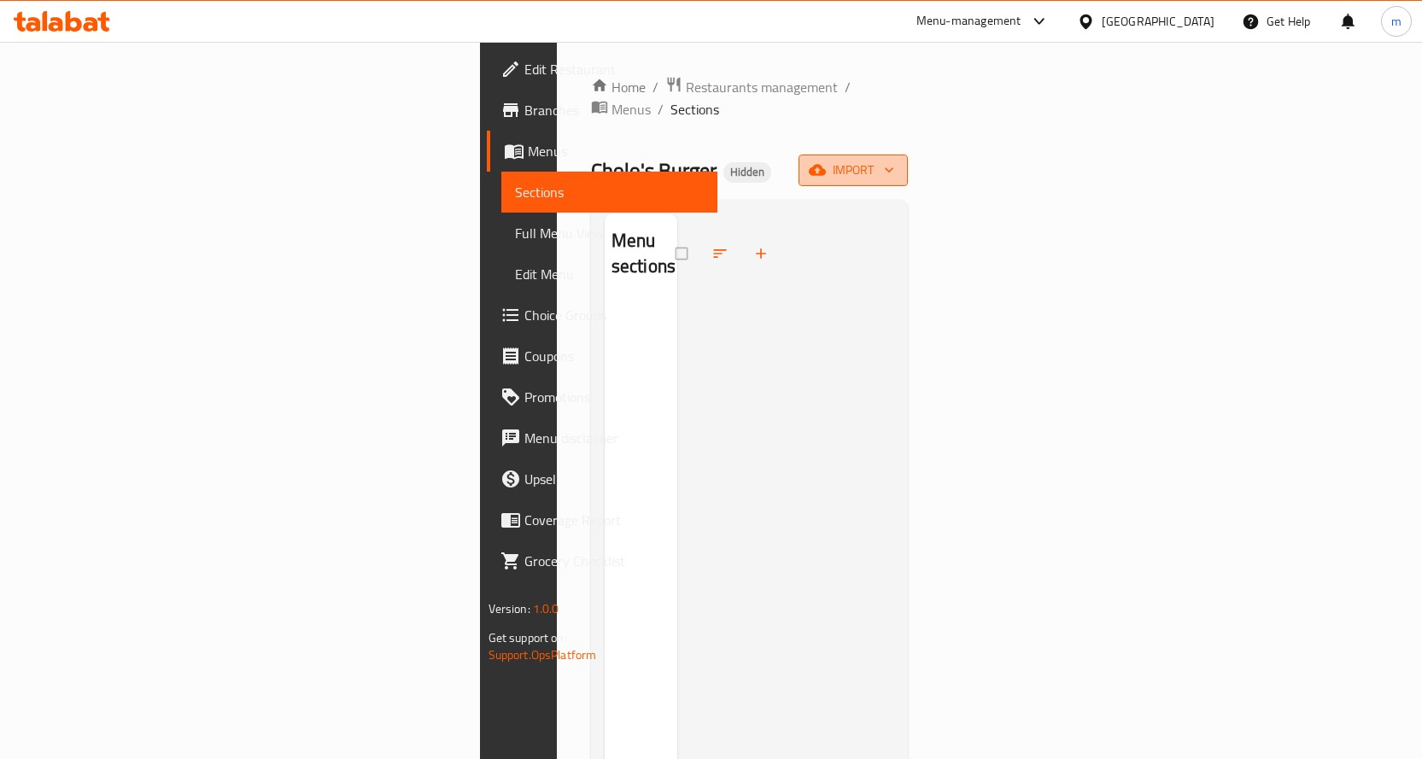
click at [894, 160] on span "import" at bounding box center [853, 170] width 82 height 21
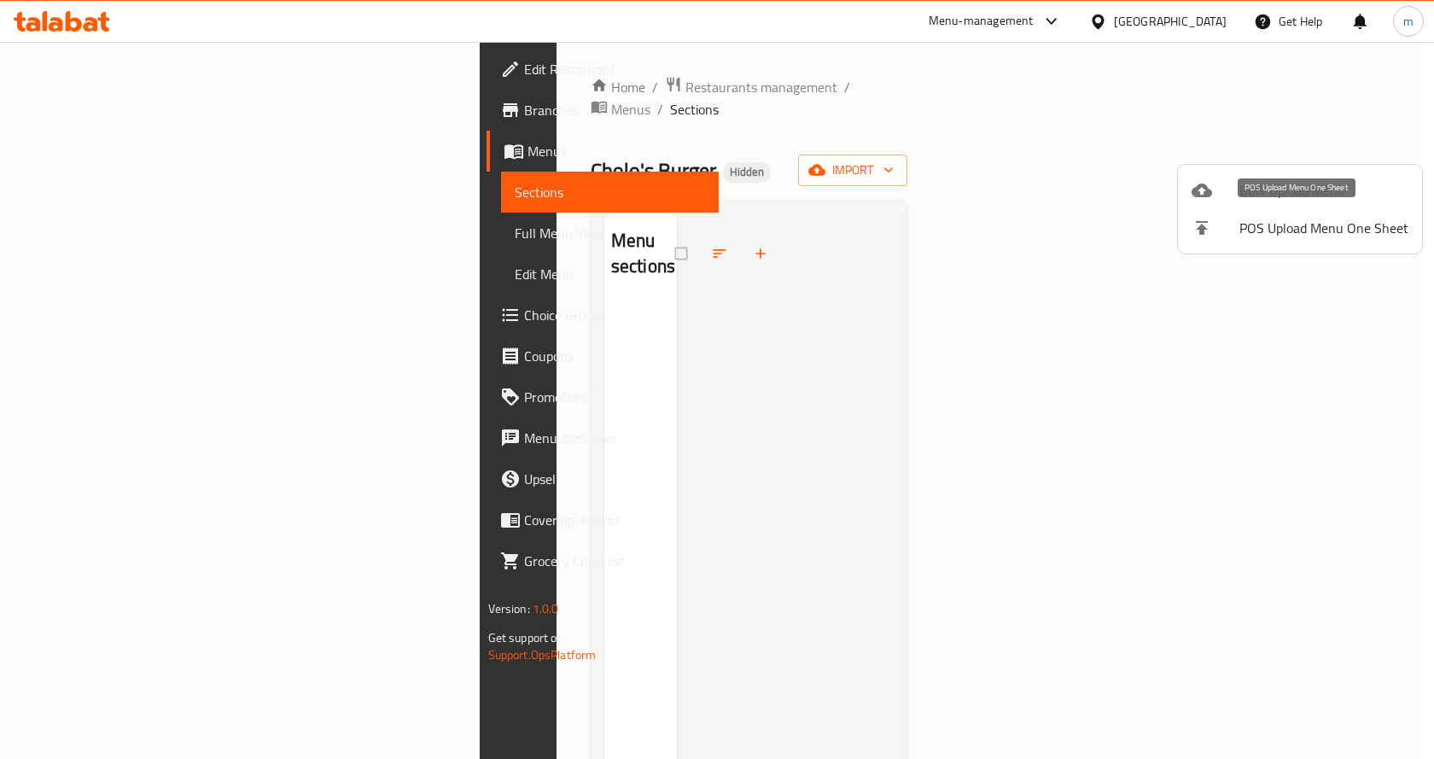
click at [1252, 201] on span "Bulk Upload Menu" at bounding box center [1324, 190] width 169 height 20
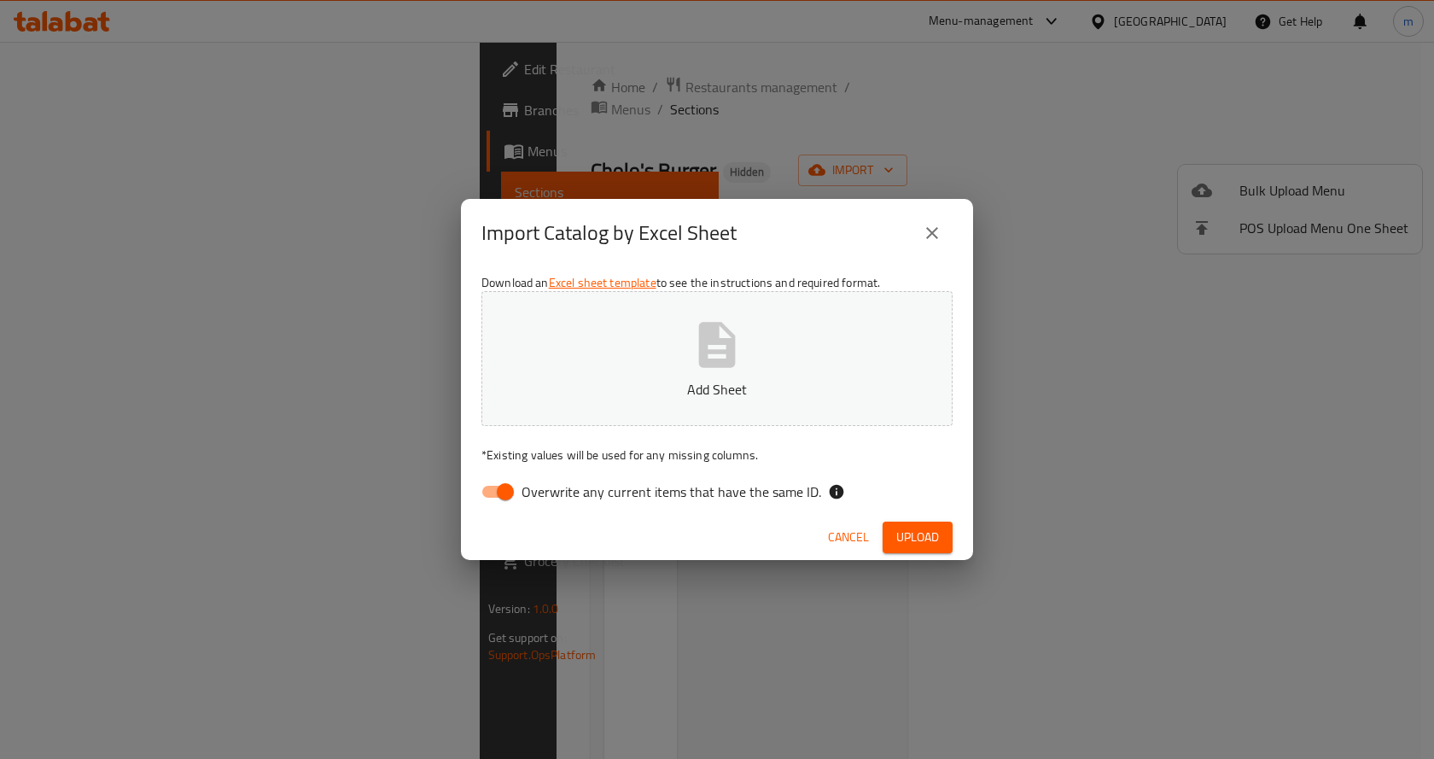
click at [521, 482] on input "Overwrite any current items that have the same ID." at bounding box center [505, 492] width 97 height 32
checkbox input "false"
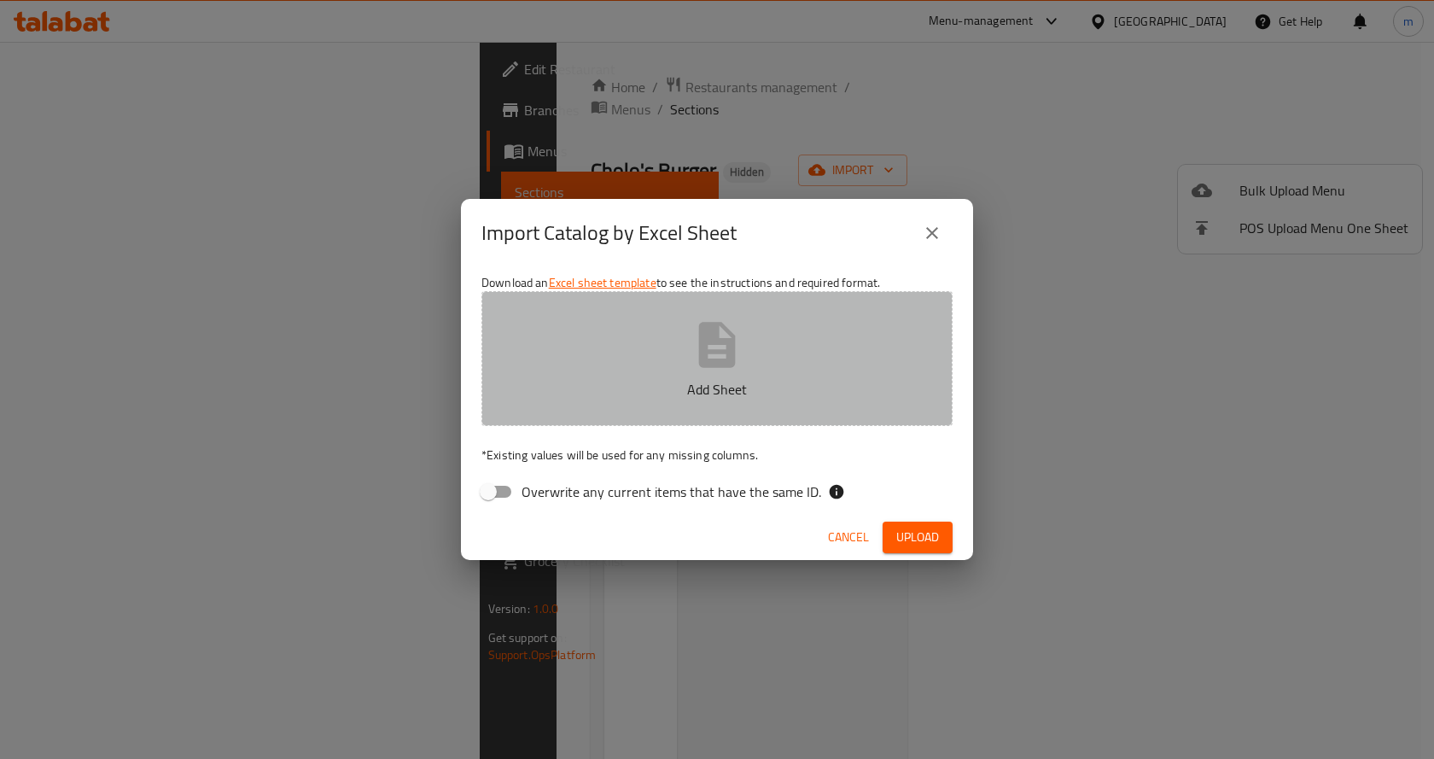
click at [712, 342] on icon "button" at bounding box center [717, 344] width 37 height 45
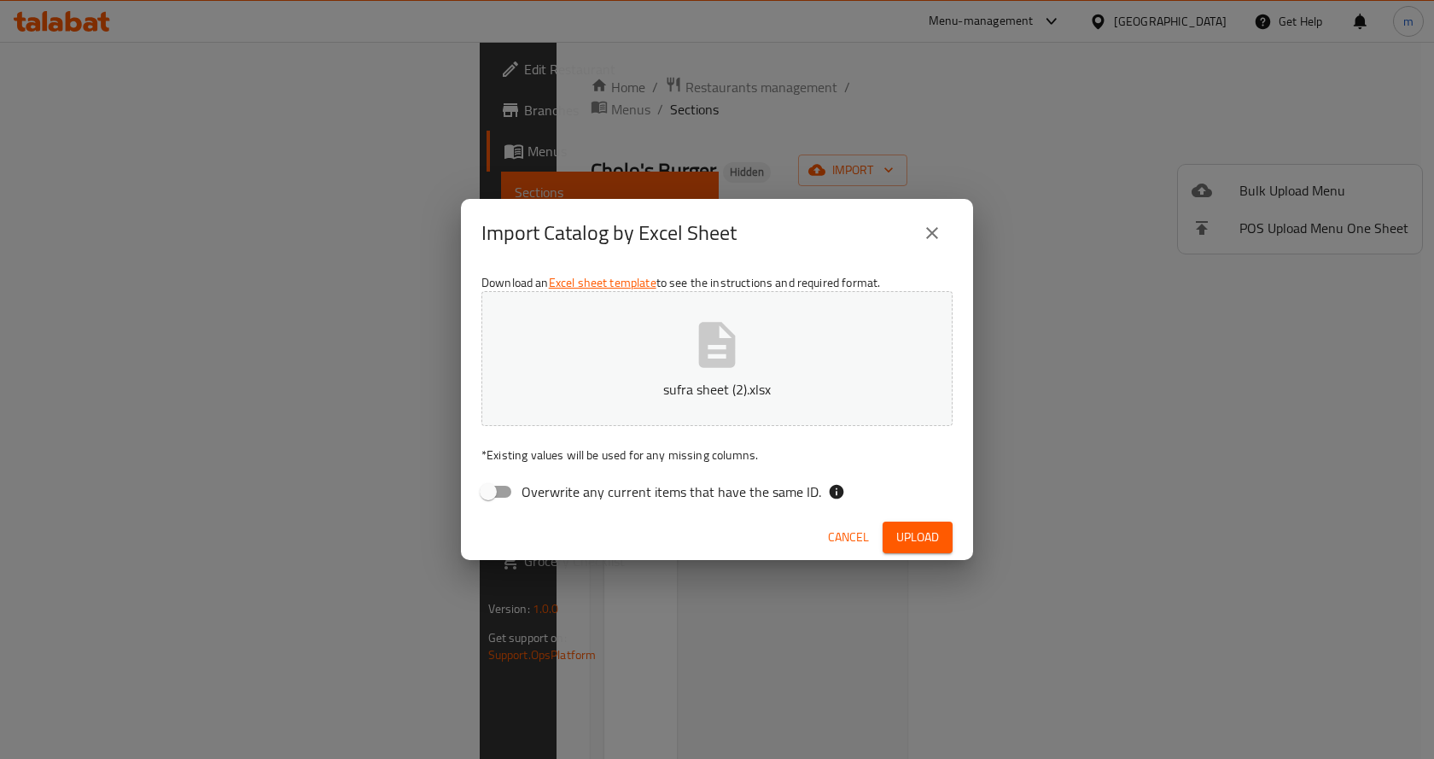
click at [933, 524] on button "Upload" at bounding box center [918, 538] width 70 height 32
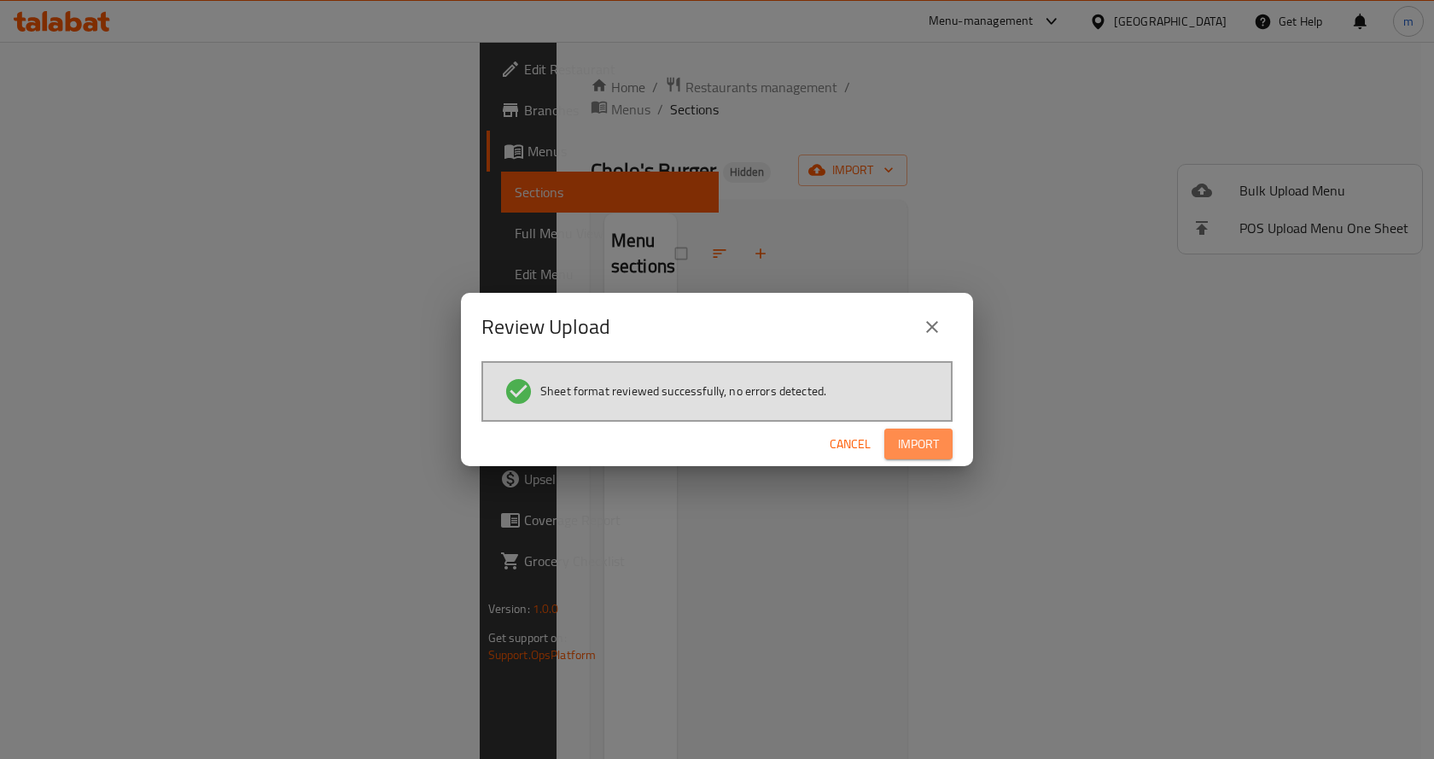
click at [920, 442] on span "Import" at bounding box center [918, 444] width 41 height 21
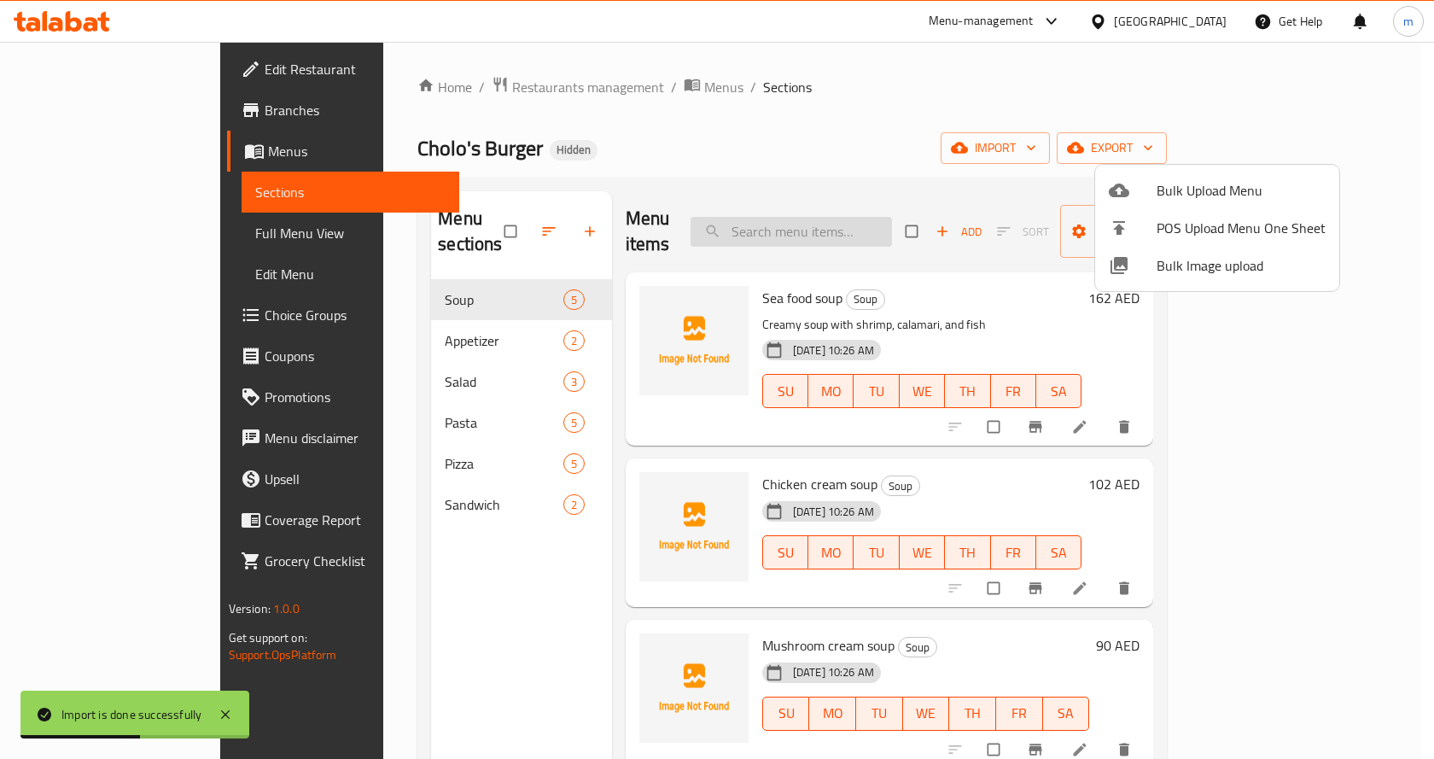
click at [804, 207] on div at bounding box center [717, 379] width 1434 height 759
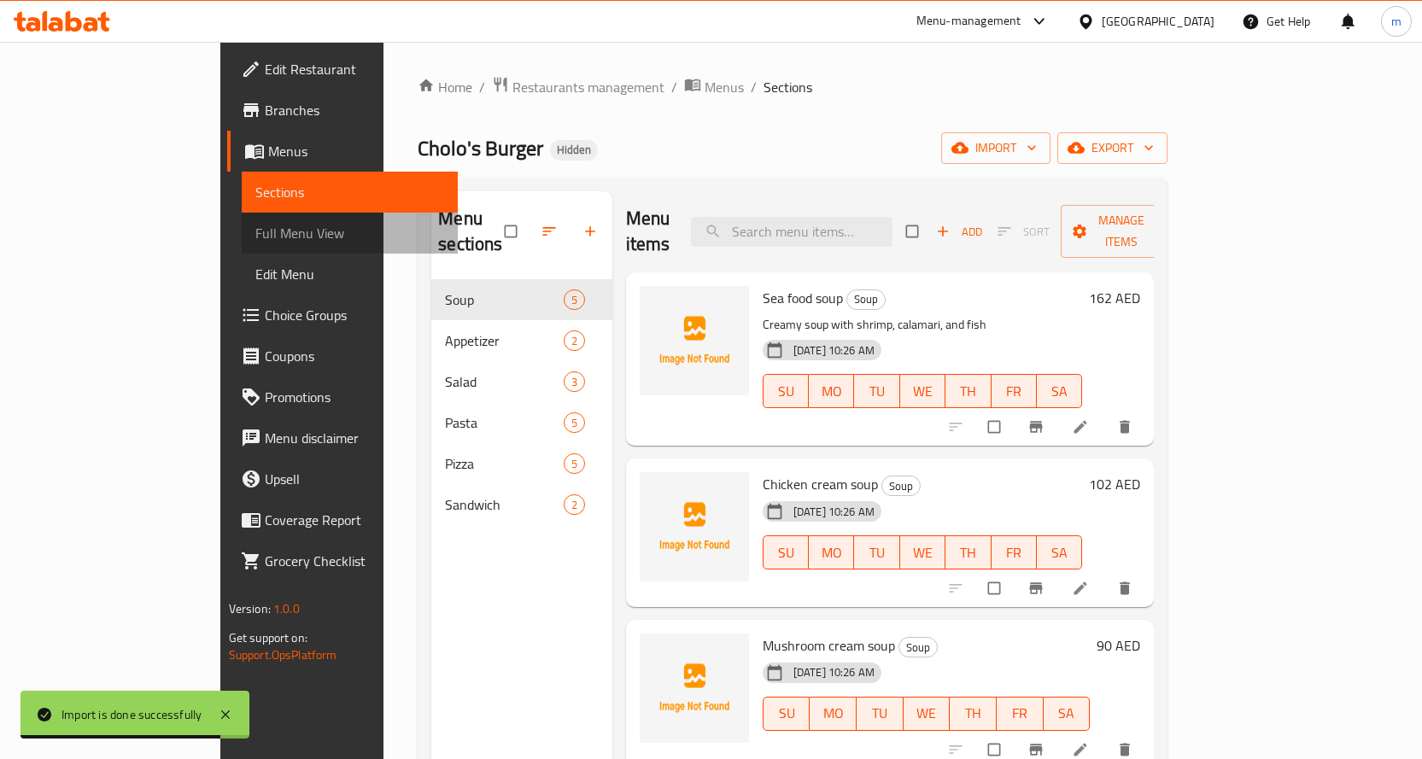
click at [255, 232] on span "Full Menu View" at bounding box center [349, 233] width 189 height 20
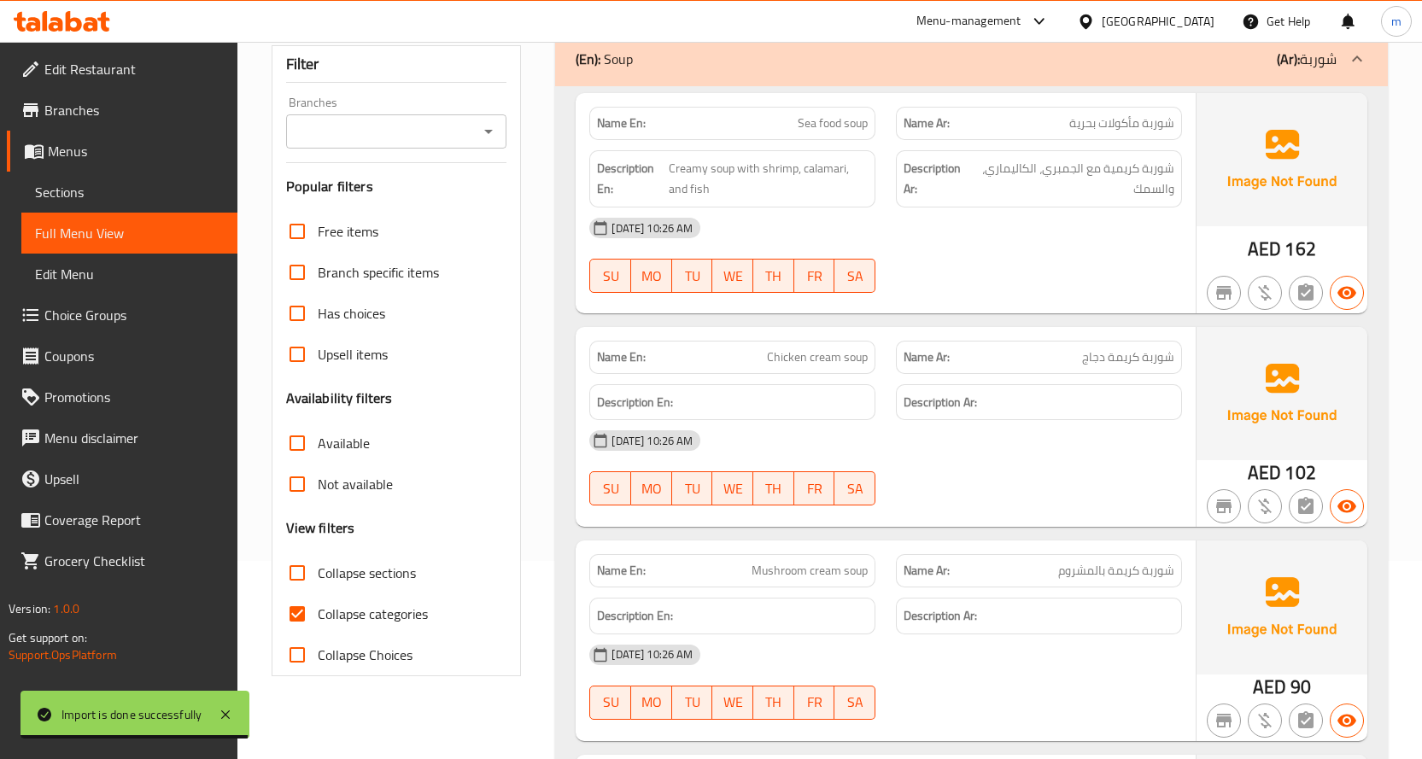
scroll to position [512, 0]
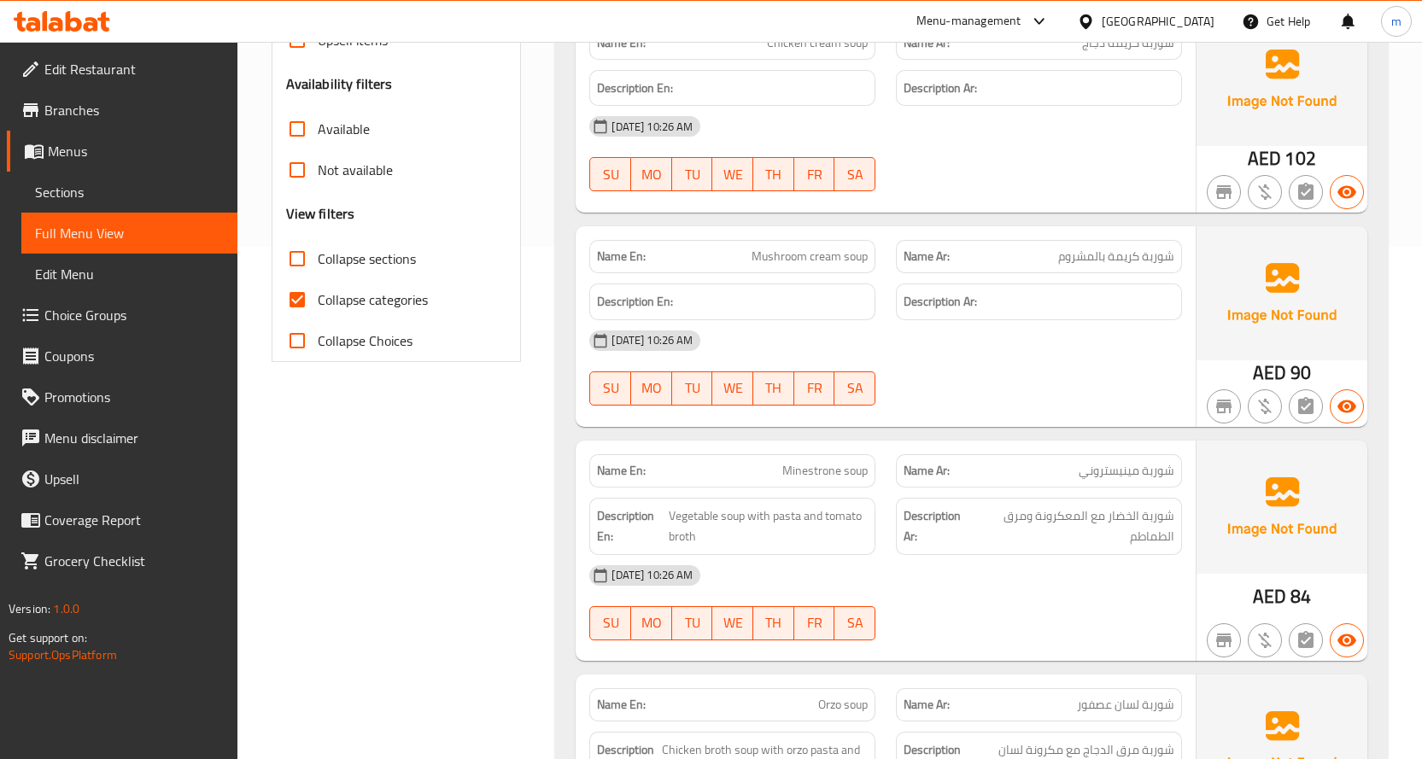
click at [289, 311] on input "Collapse categories" at bounding box center [297, 299] width 41 height 41
checkbox input "false"
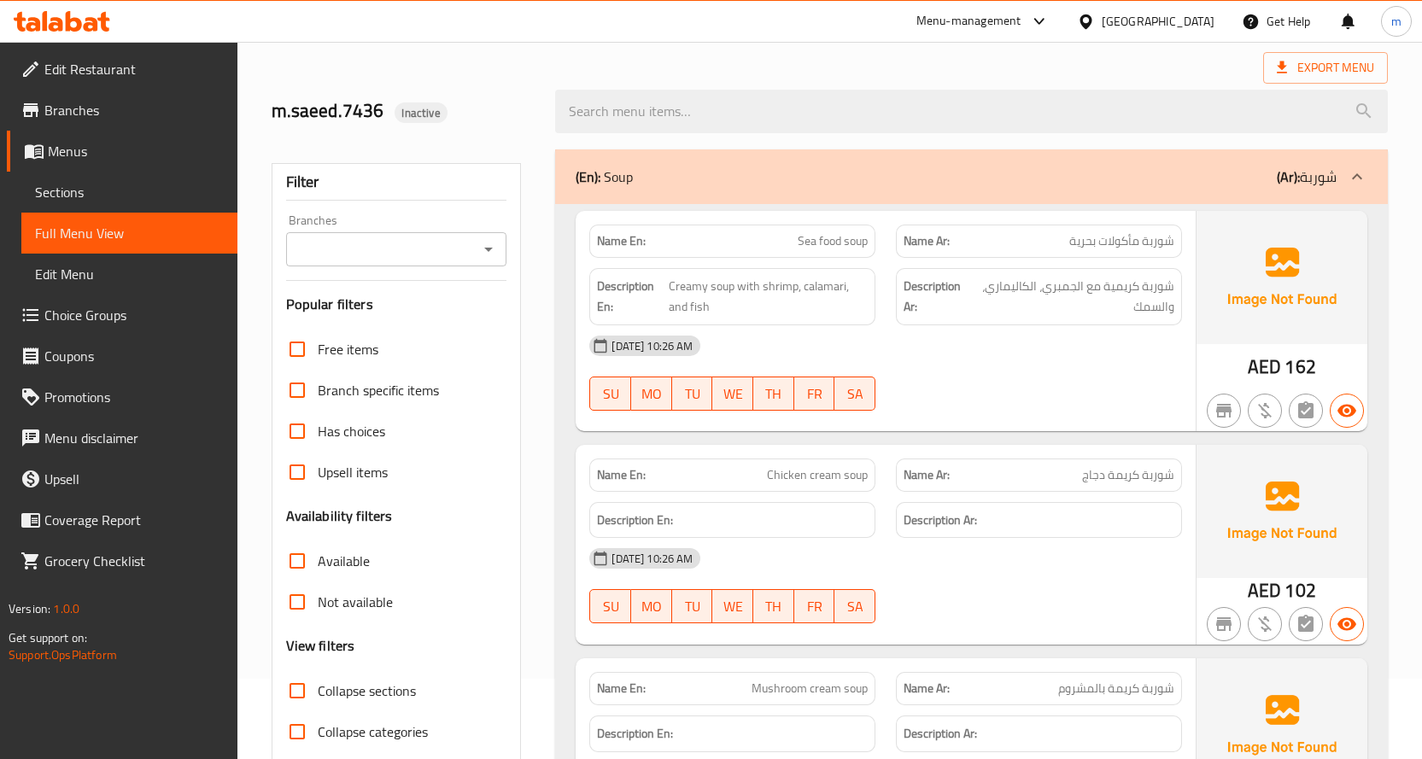
scroll to position [0, 0]
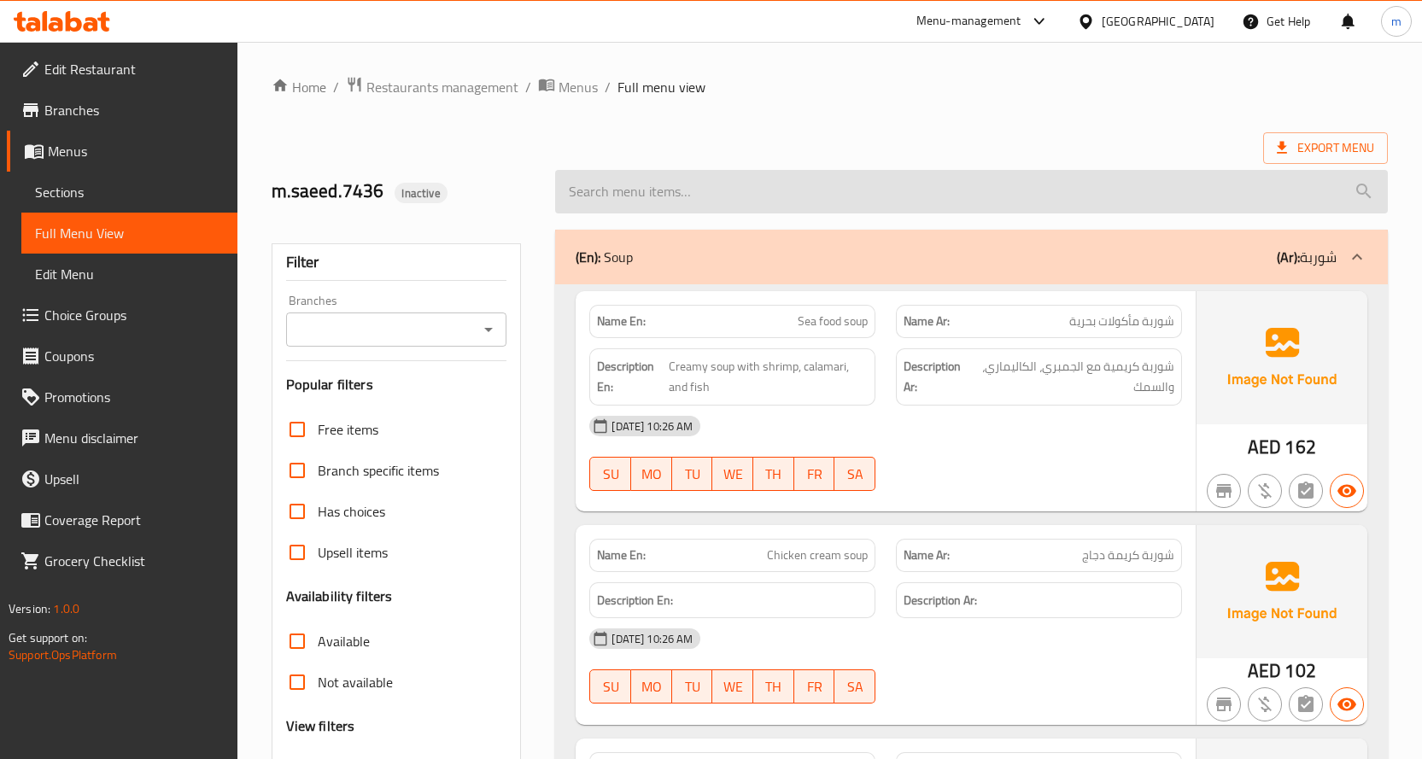
click at [734, 195] on input "search" at bounding box center [971, 192] width 832 height 44
paste input "Fried potato"
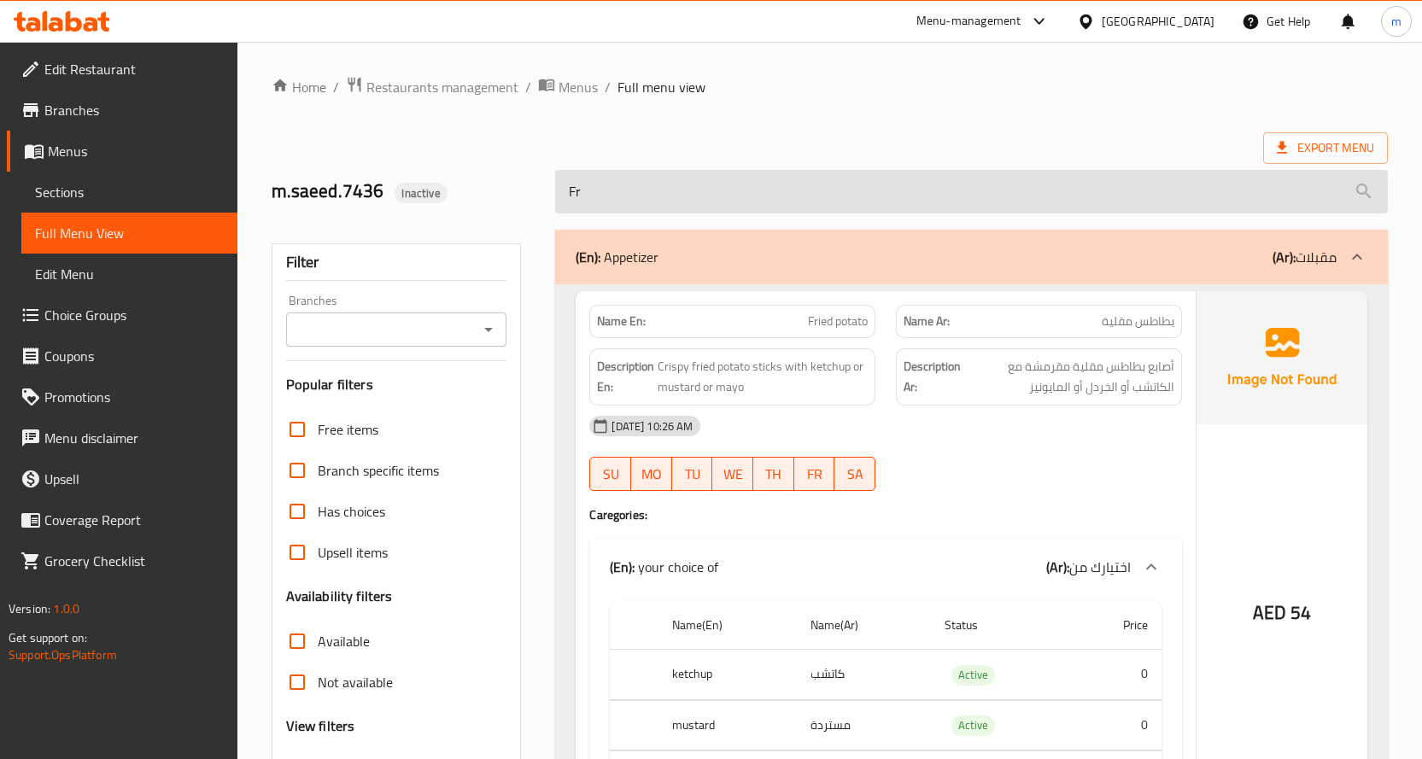
type input "F"
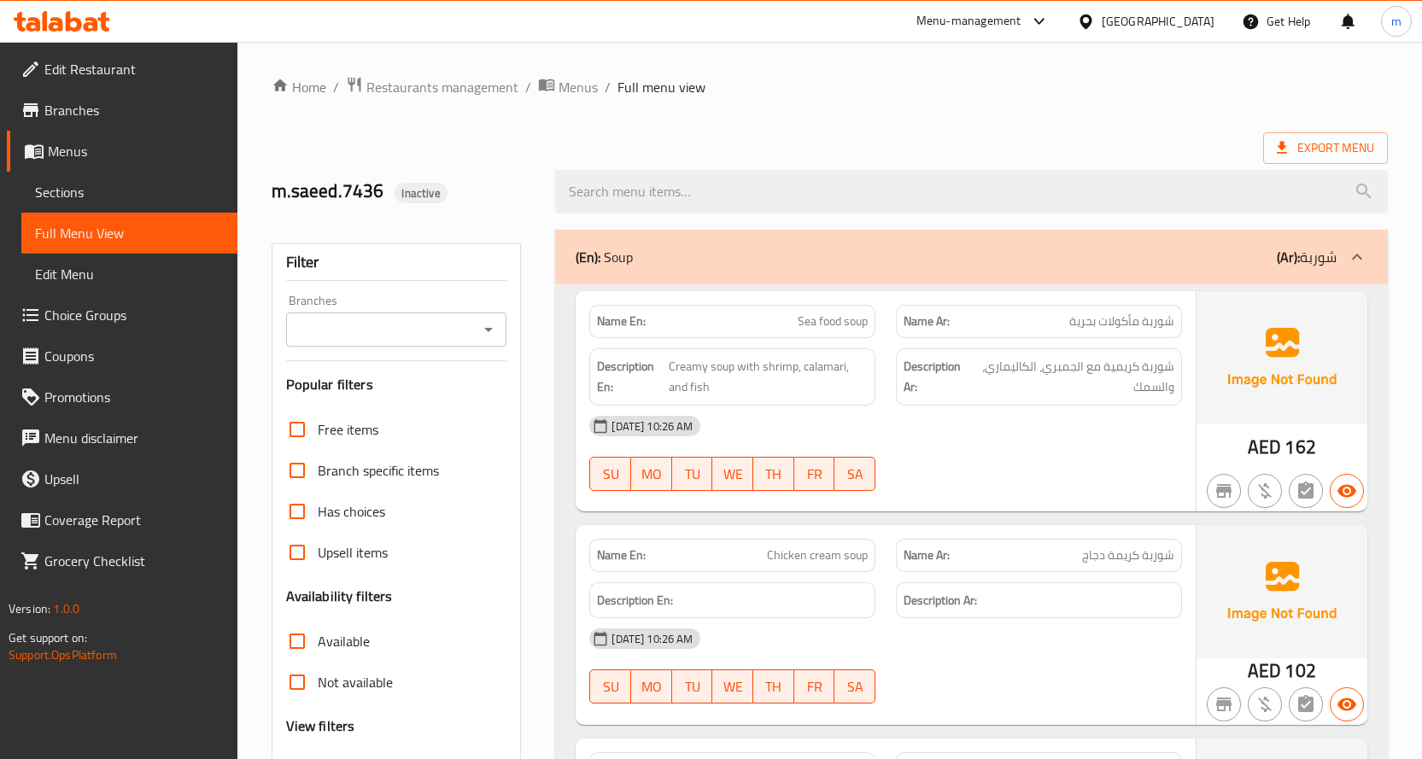
drag, startPoint x: 873, startPoint y: 171, endPoint x: 880, endPoint y: 155, distance: 17.2
click at [879, 157] on div "m.saeed.7436 Inactive" at bounding box center [829, 192] width 1136 height 76
click at [880, 155] on div "m.saeed.7436 Inactive" at bounding box center [829, 192] width 1136 height 76
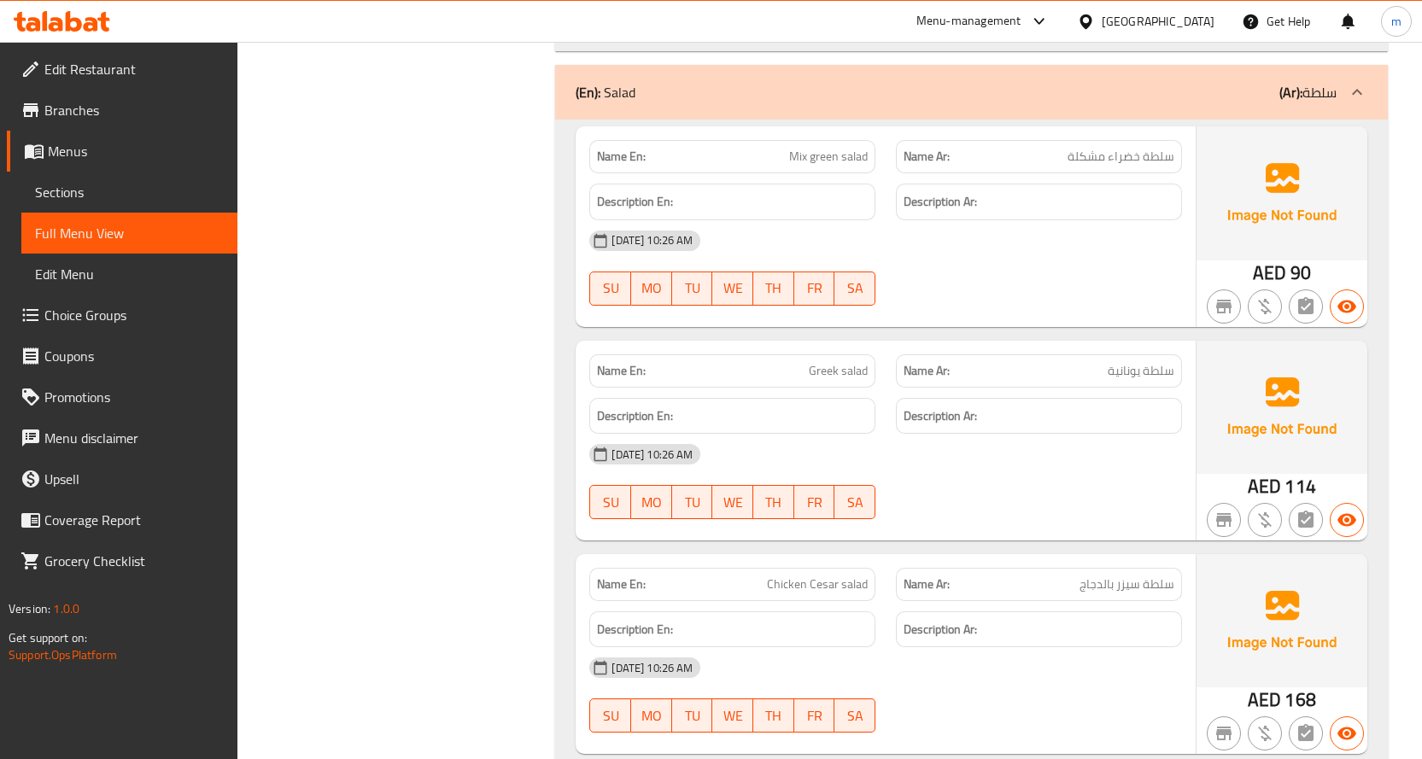
scroll to position [2288, 0]
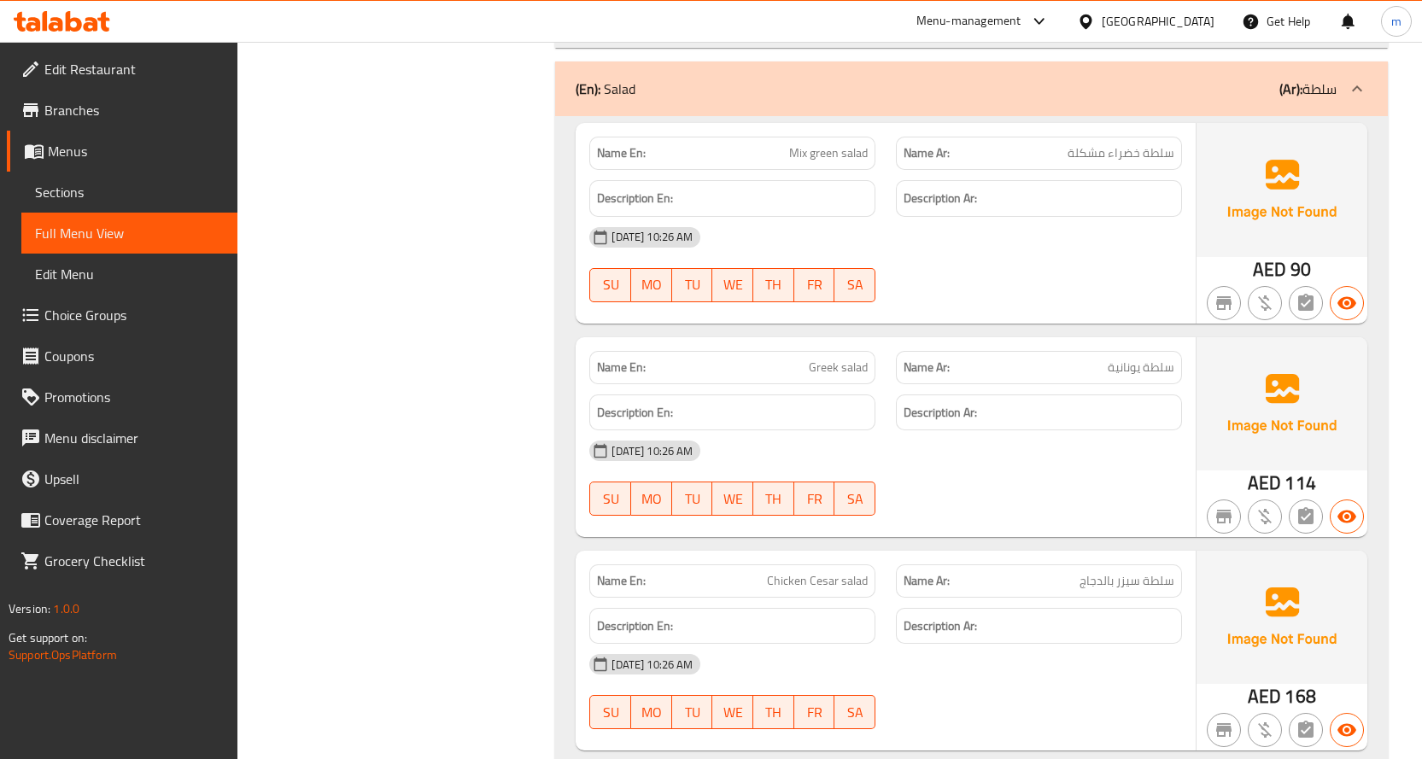
click at [786, 146] on p "Name En: Mix green salad" at bounding box center [732, 153] width 271 height 18
click at [794, 149] on span "Mix green salad" at bounding box center [828, 153] width 79 height 18
drag, startPoint x: 807, startPoint y: 154, endPoint x: 786, endPoint y: 155, distance: 21.4
click at [786, 155] on p "Name En: Mix green salad" at bounding box center [732, 153] width 271 height 18
copy span "Mix"
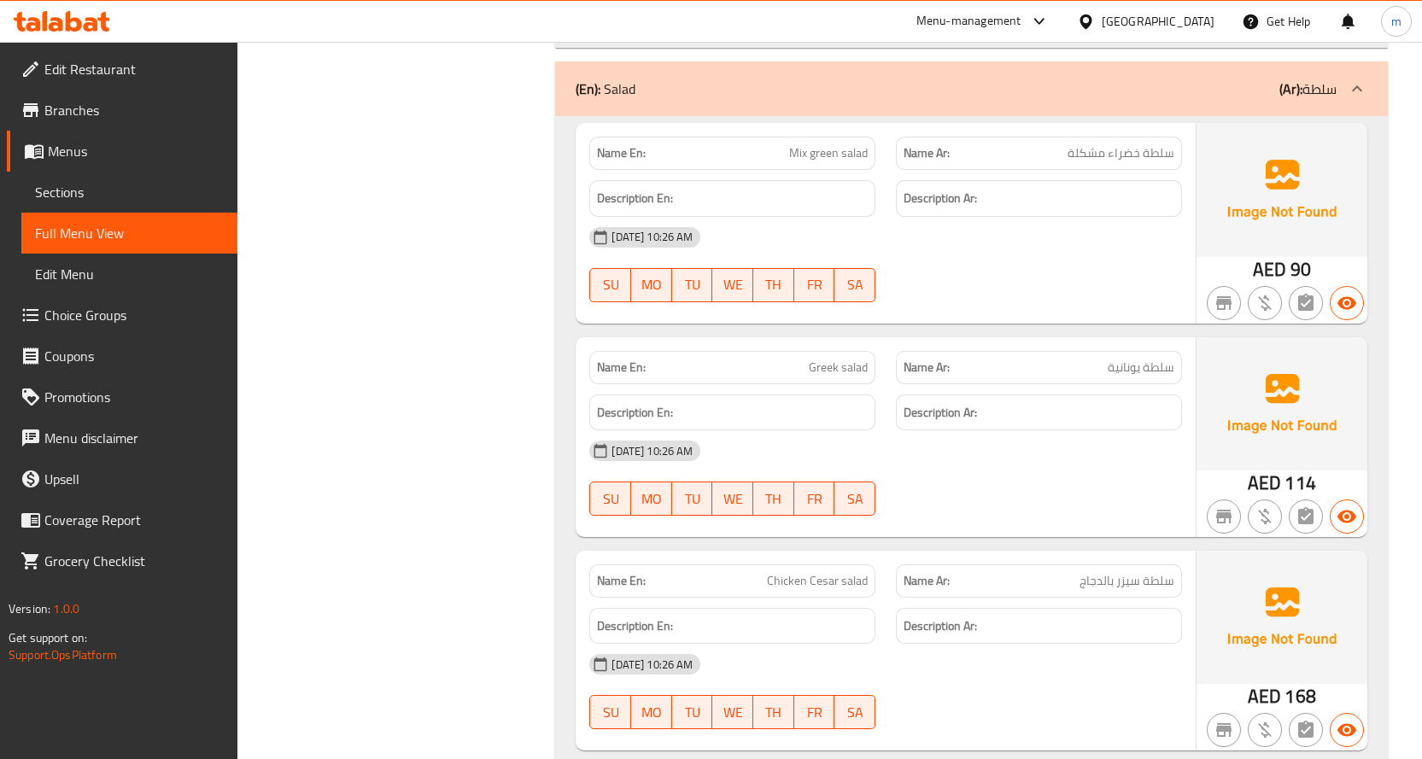
click at [1019, 241] on div "[DATE] 10:26 AM" at bounding box center [885, 237] width 613 height 41
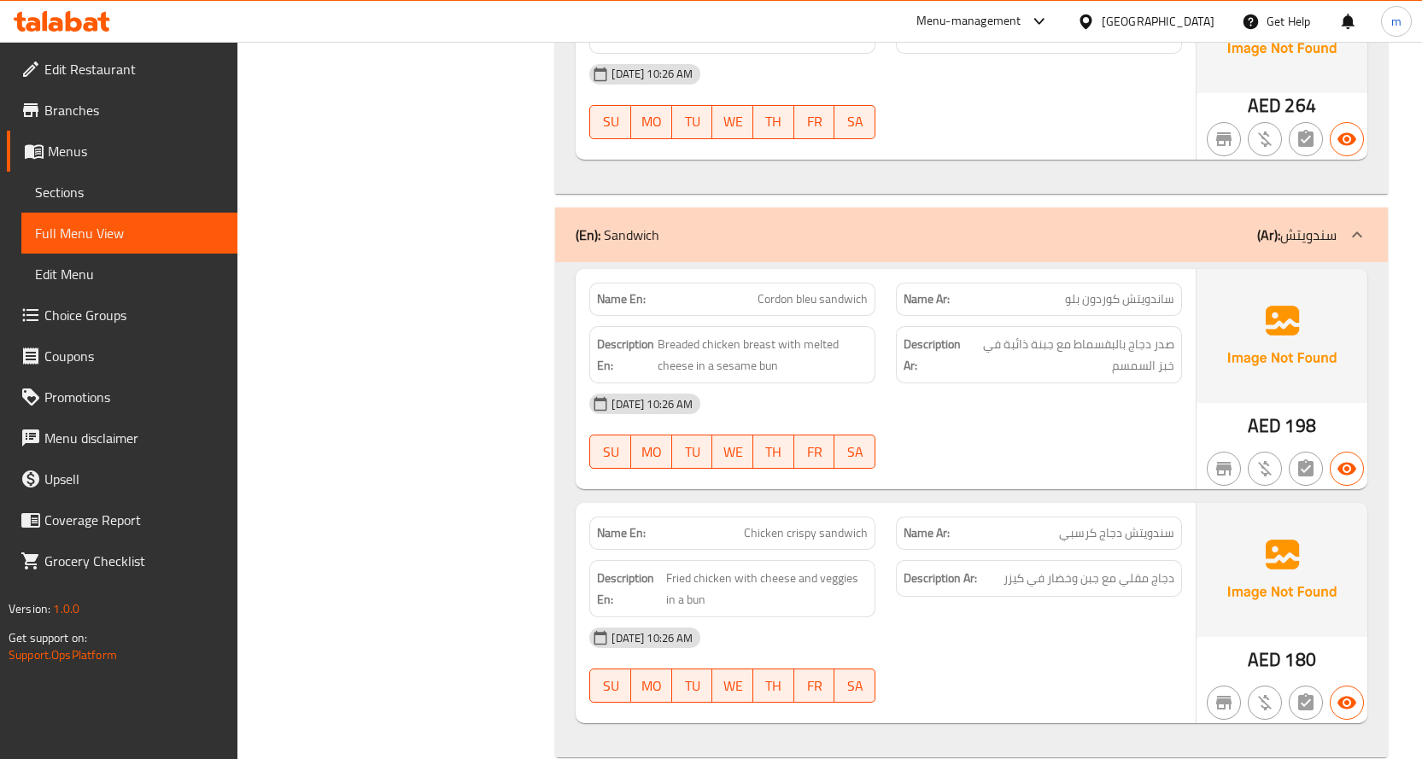
scroll to position [5622, 0]
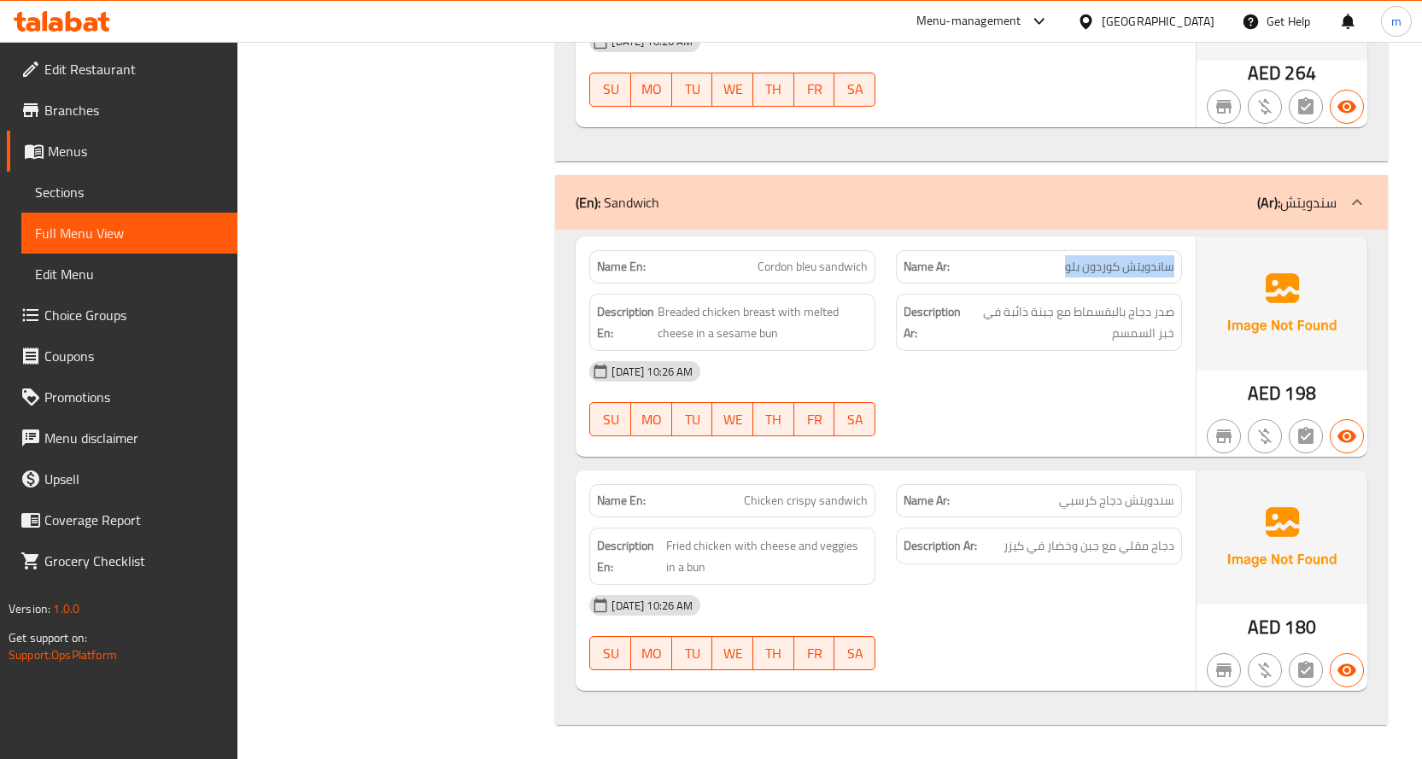
drag, startPoint x: 1040, startPoint y: 268, endPoint x: 1176, endPoint y: 255, distance: 136.4
click at [1176, 255] on div "Name Ar: ساندويتش كوردون بلو" at bounding box center [1039, 266] width 286 height 33
drag, startPoint x: 719, startPoint y: 261, endPoint x: 871, endPoint y: 249, distance: 152.4
click at [871, 249] on div "Name En: Cordon bleu sandwich" at bounding box center [732, 267] width 307 height 54
copy span "Cordon bleu sandwich"
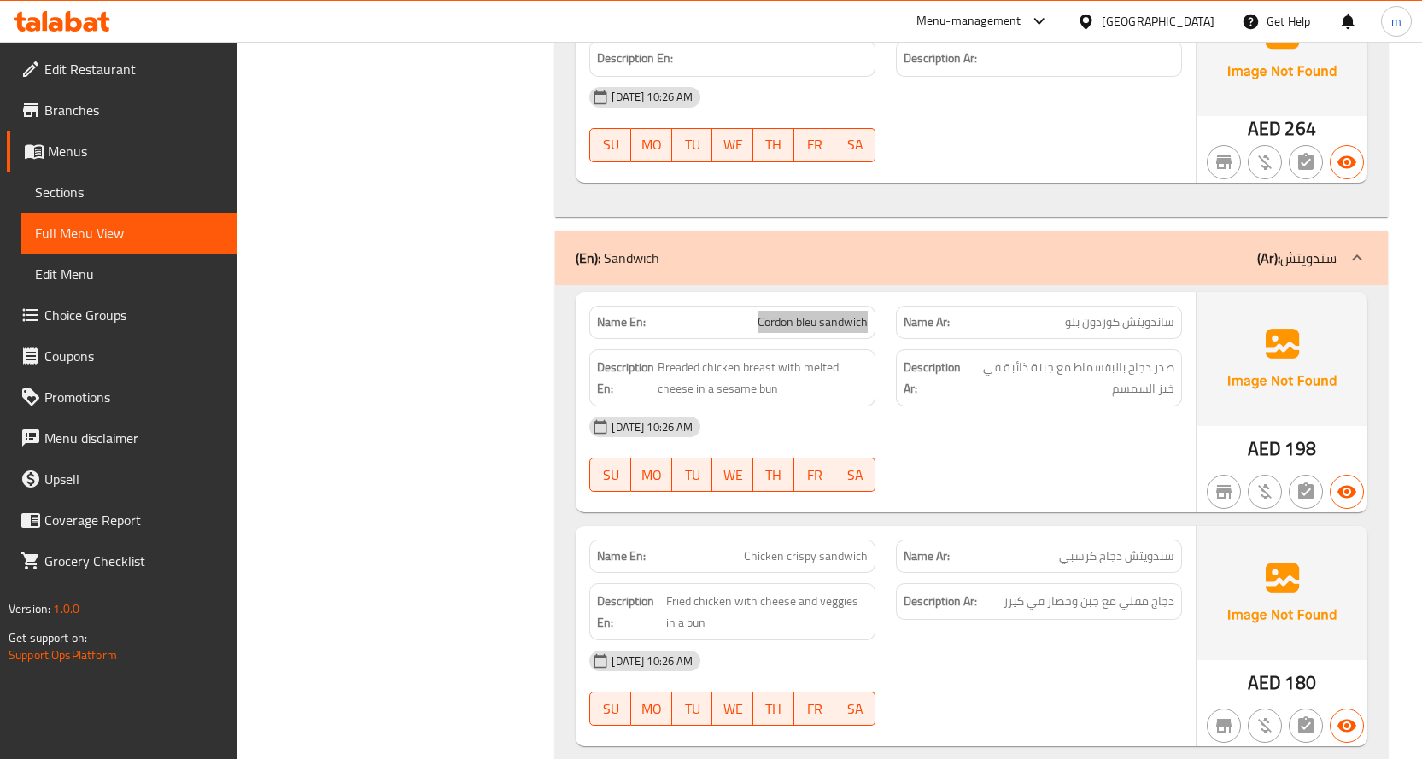
scroll to position [5536, 0]
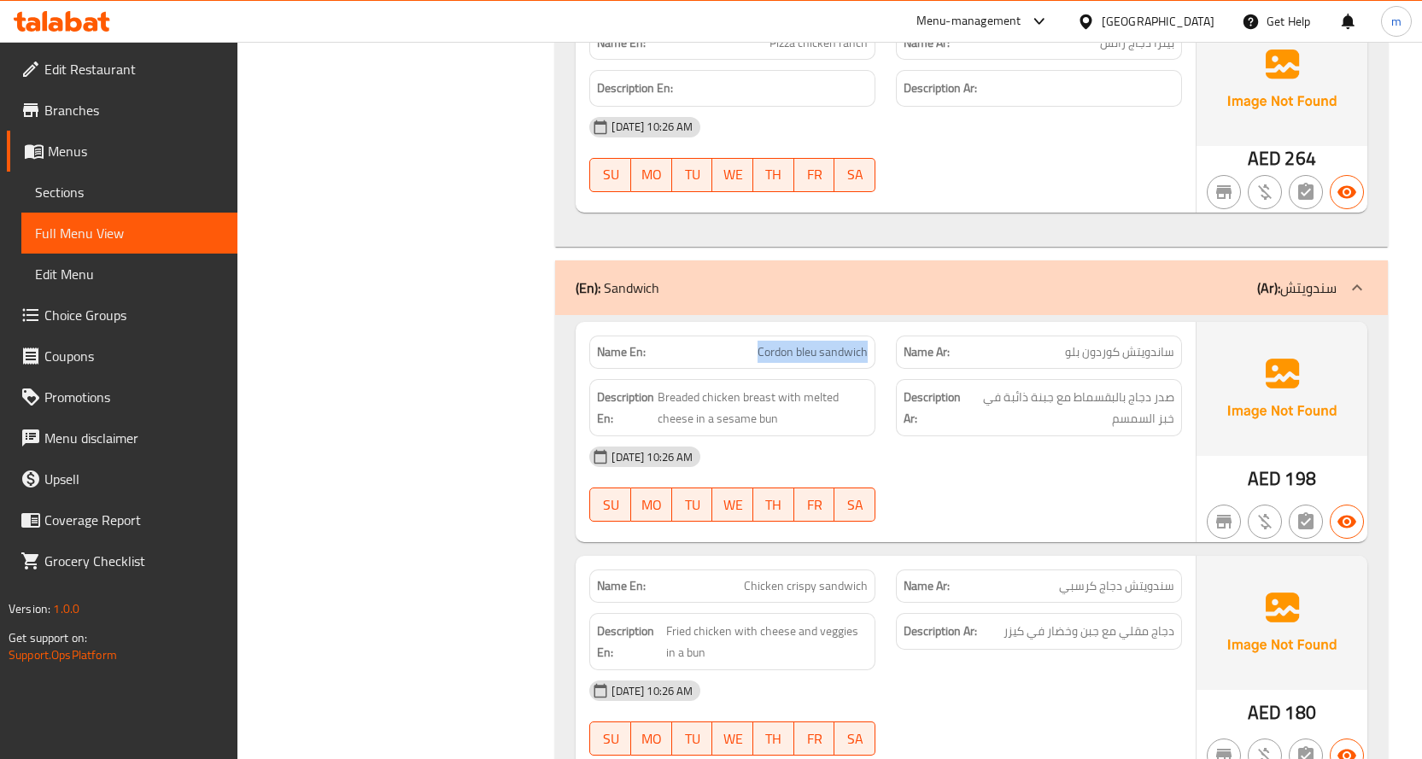
click at [961, 178] on div "01-10-2025 10:26 AM SU MO TU WE TH FR SA" at bounding box center [885, 155] width 613 height 96
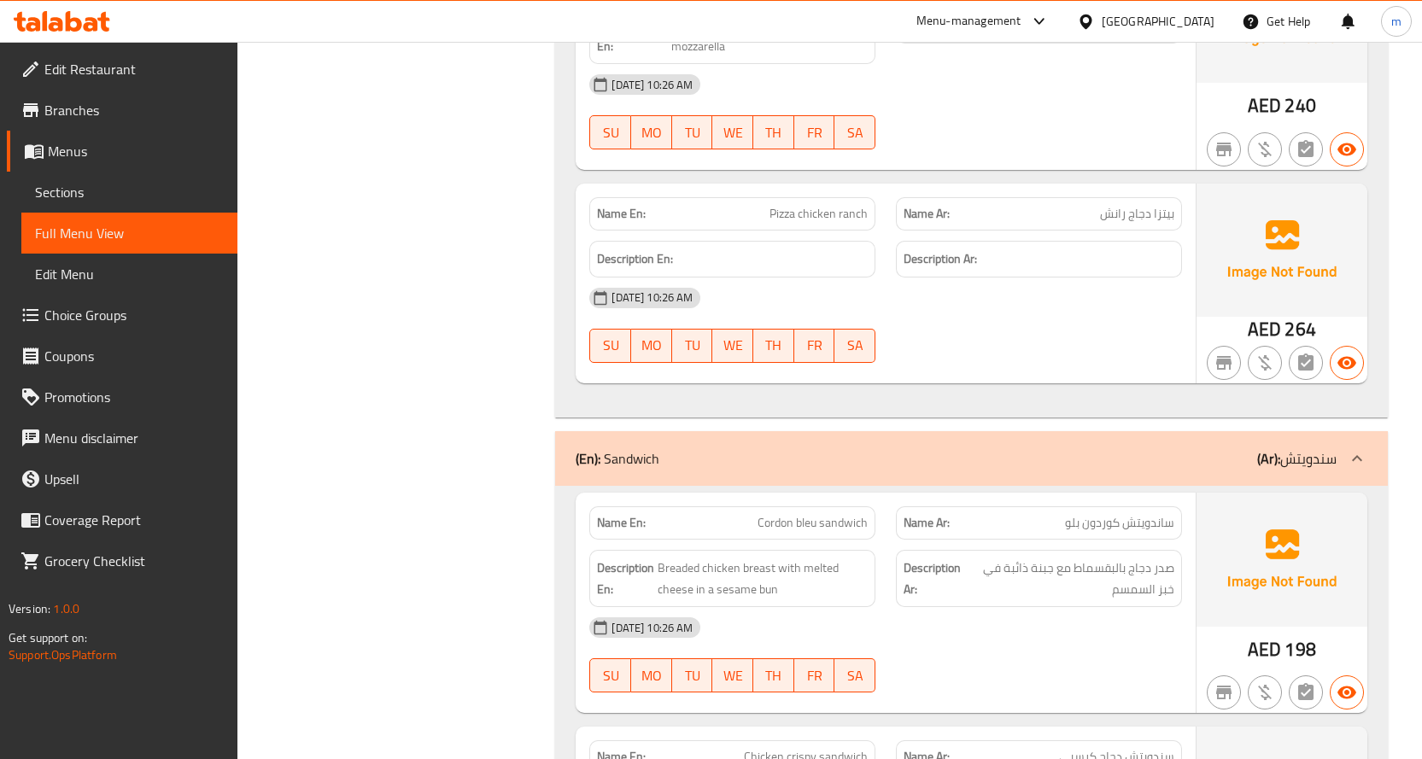
scroll to position [5622, 0]
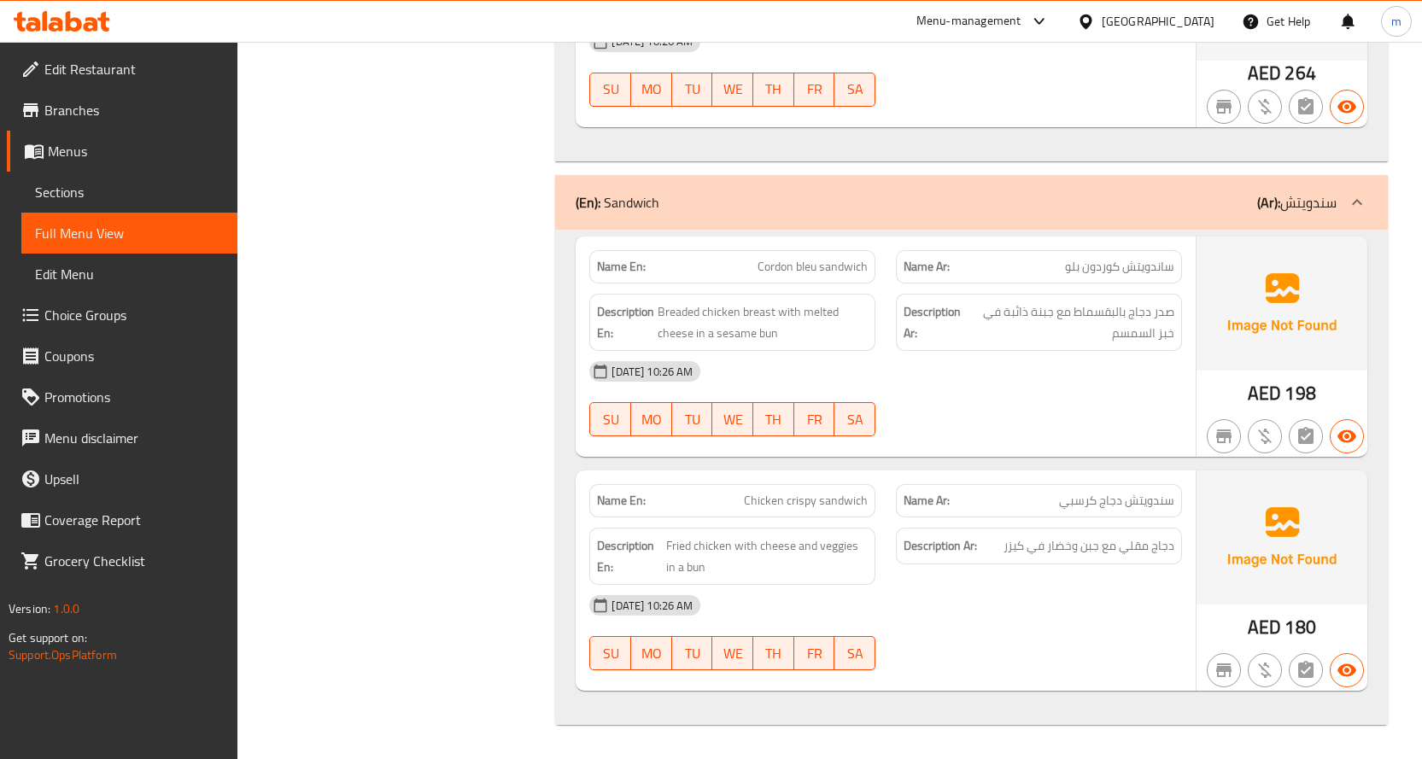
click at [1002, 536] on h6 "Description Ar: دجاج مقلي مع جبن وخضار في كيزر" at bounding box center [1038, 545] width 271 height 21
click at [1009, 546] on span "دجاج مقلي مع جبن وخضار في كيزر" at bounding box center [1088, 545] width 171 height 21
click at [1016, 547] on span "دجاج مقلي مع جبن وخضار في كيزر" at bounding box center [1088, 545] width 171 height 21
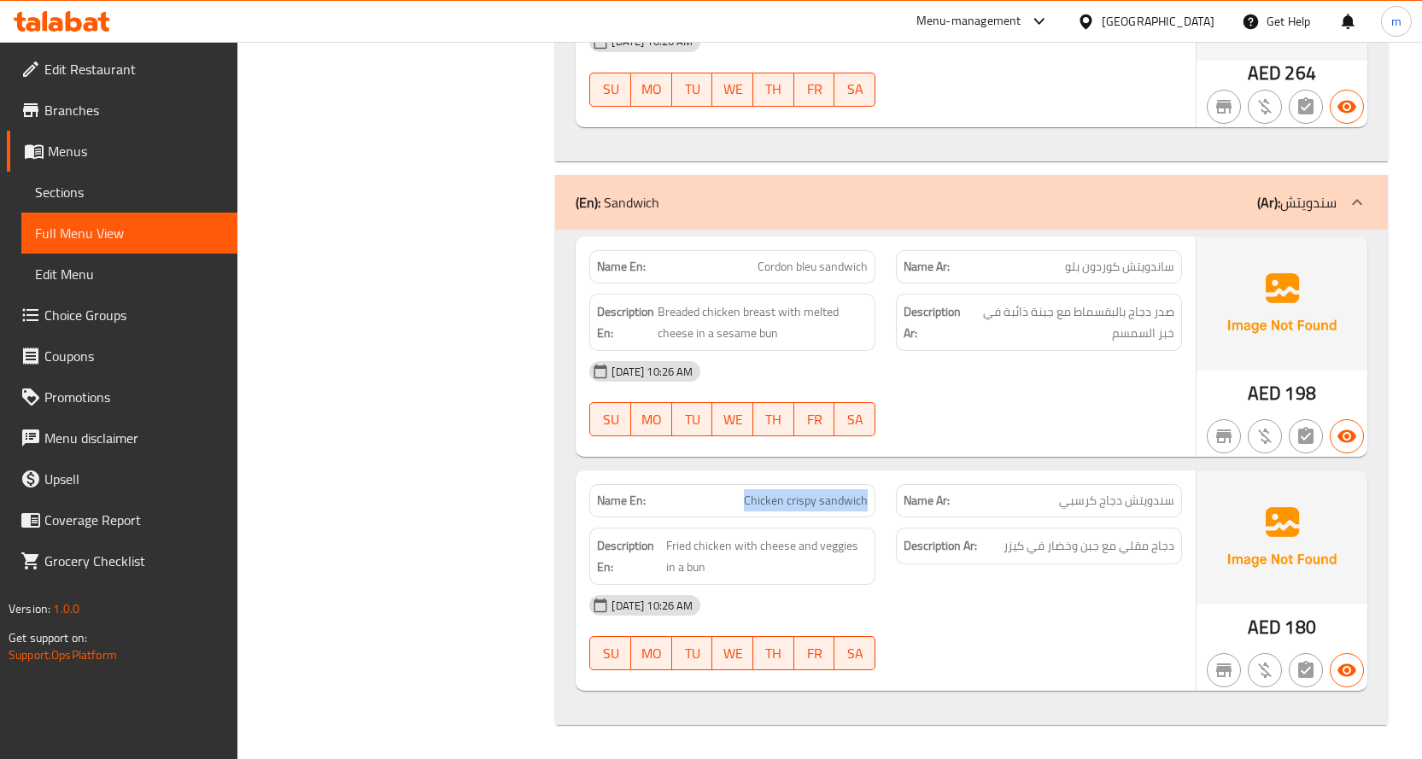
drag, startPoint x: 744, startPoint y: 501, endPoint x: 879, endPoint y: 505, distance: 135.0
click at [879, 505] on div "Name En: Chicken crispy sandwich" at bounding box center [732, 501] width 307 height 54
copy span "Chicken crispy sandwich"
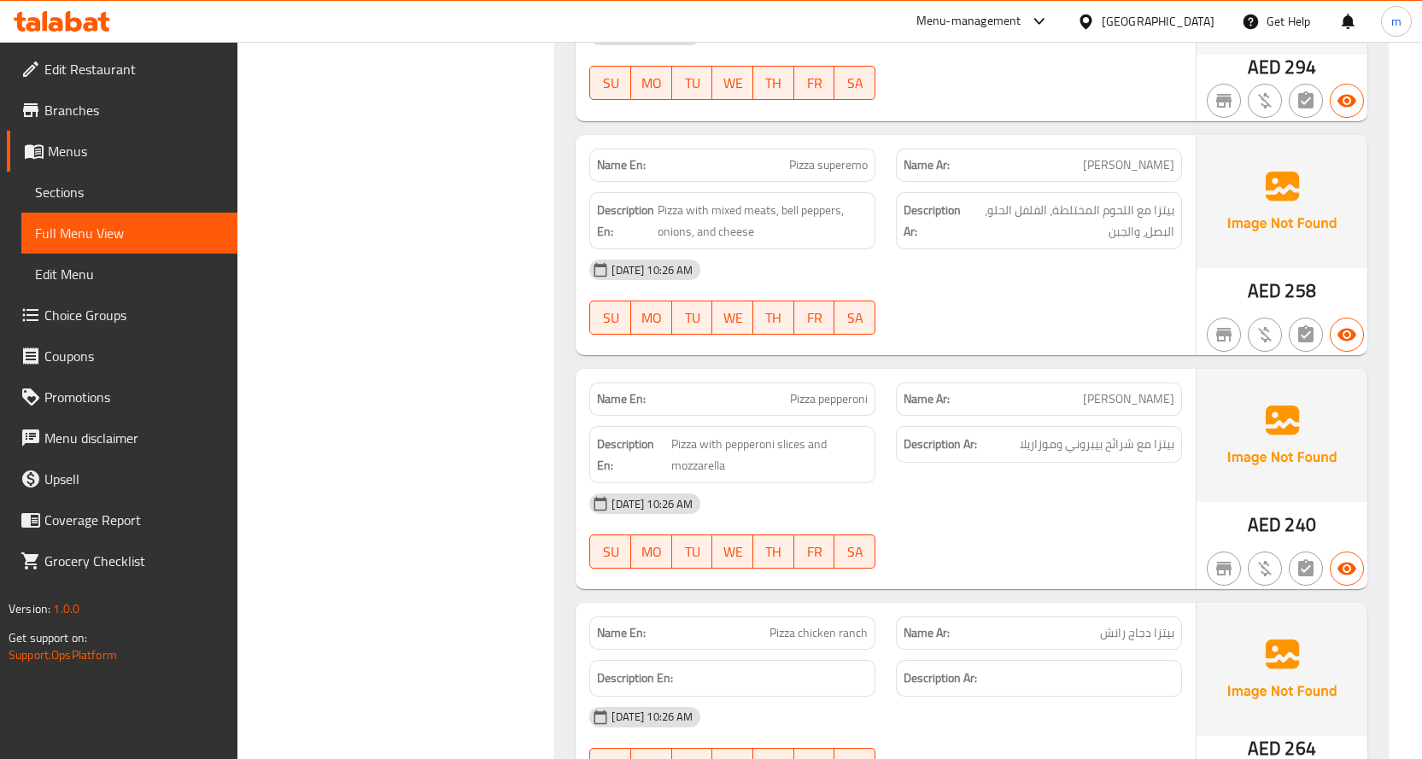
scroll to position [4853, 0]
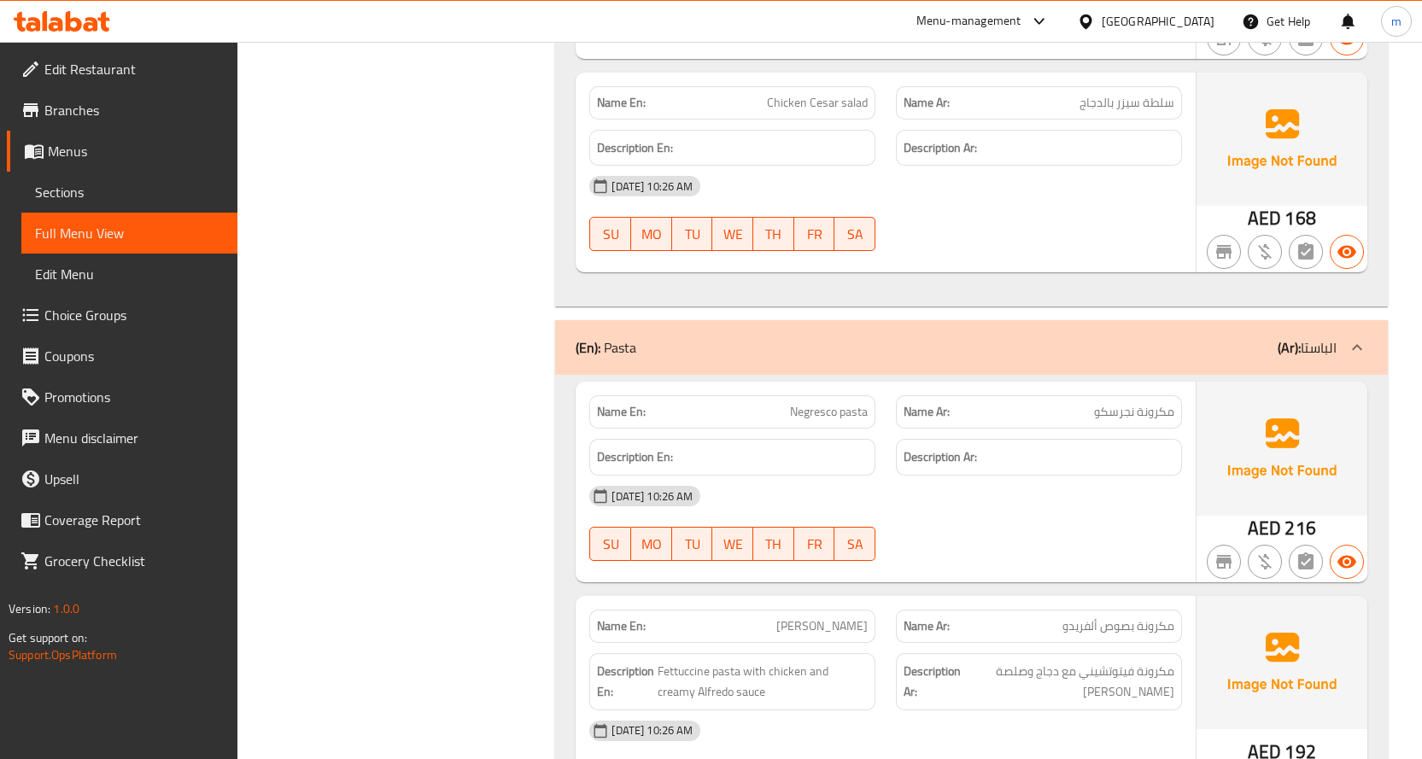
scroll to position [2770, 0]
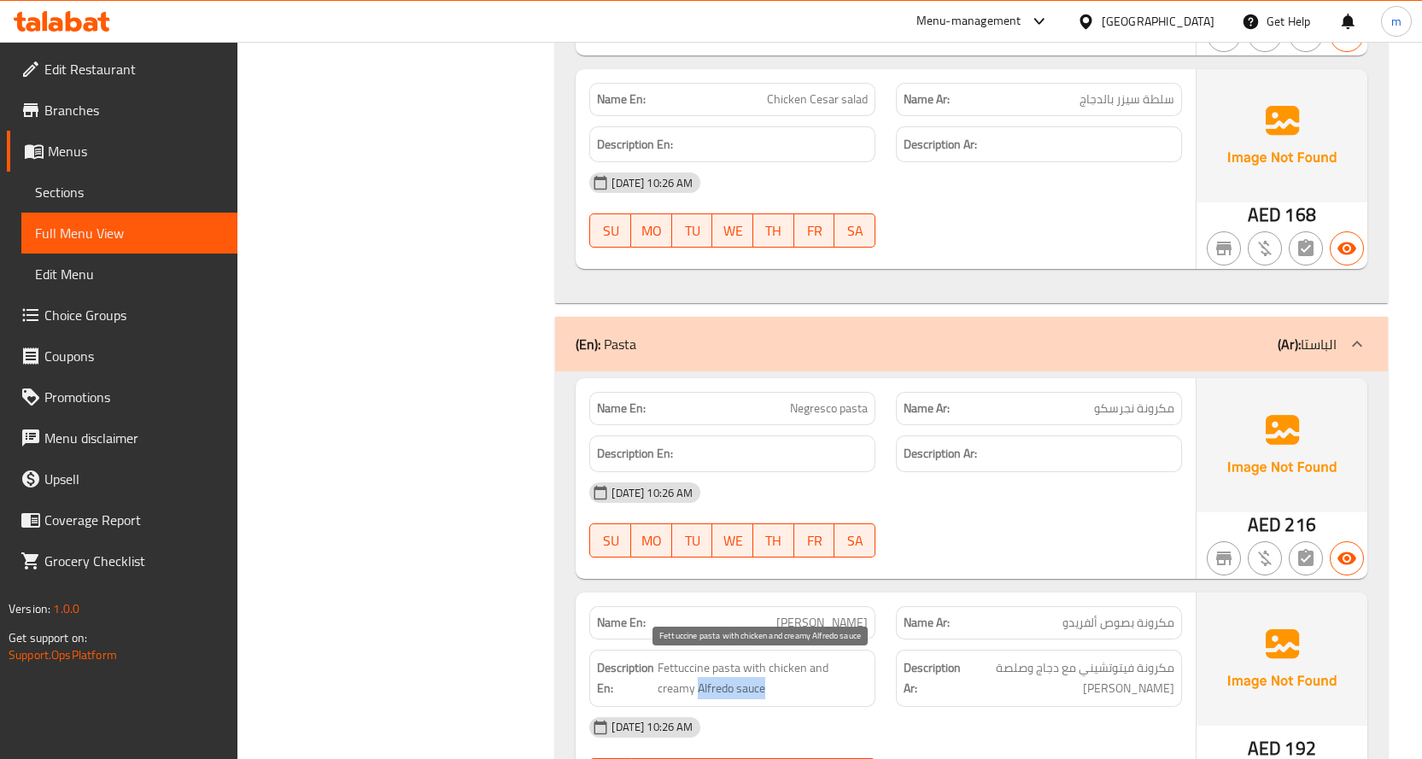
drag, startPoint x: 739, startPoint y: 689, endPoint x: 659, endPoint y: 698, distance: 80.0
click at [659, 698] on span "Fettuccine pasta with chicken and creamy Alfredo sauce" at bounding box center [762, 678] width 210 height 42
copy span "Alfredo sauce"
drag, startPoint x: 863, startPoint y: 628, endPoint x: 896, endPoint y: 631, distance: 32.5
click at [896, 631] on div "Name En: Alfredo pasta Name Ar: مكرونة بصوص ألفريدو" at bounding box center [885, 623] width 613 height 54
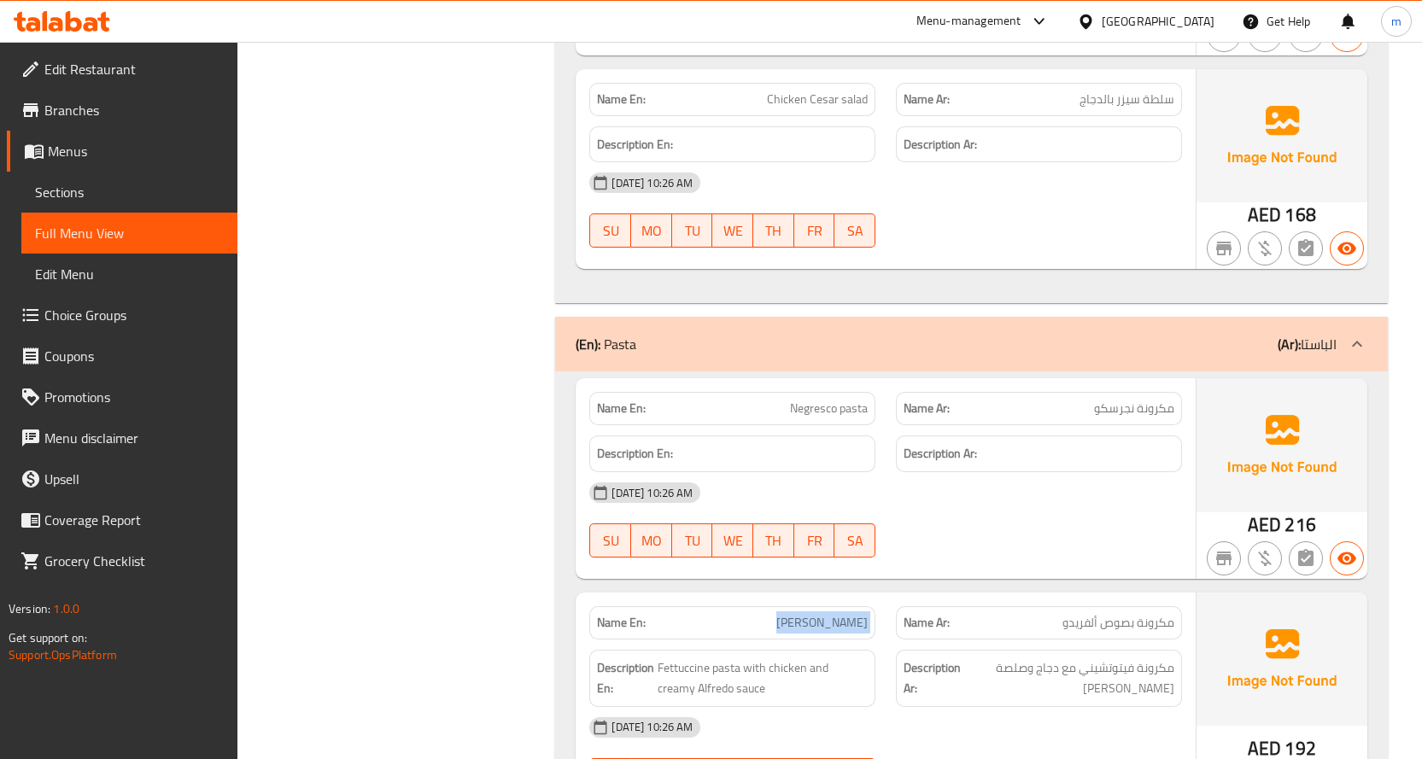
copy span "[PERSON_NAME]"
click at [514, 311] on div "Filter Branches Branches Popular filters Free items Branch specific items Has c…" at bounding box center [403, 519] width 284 height 6138
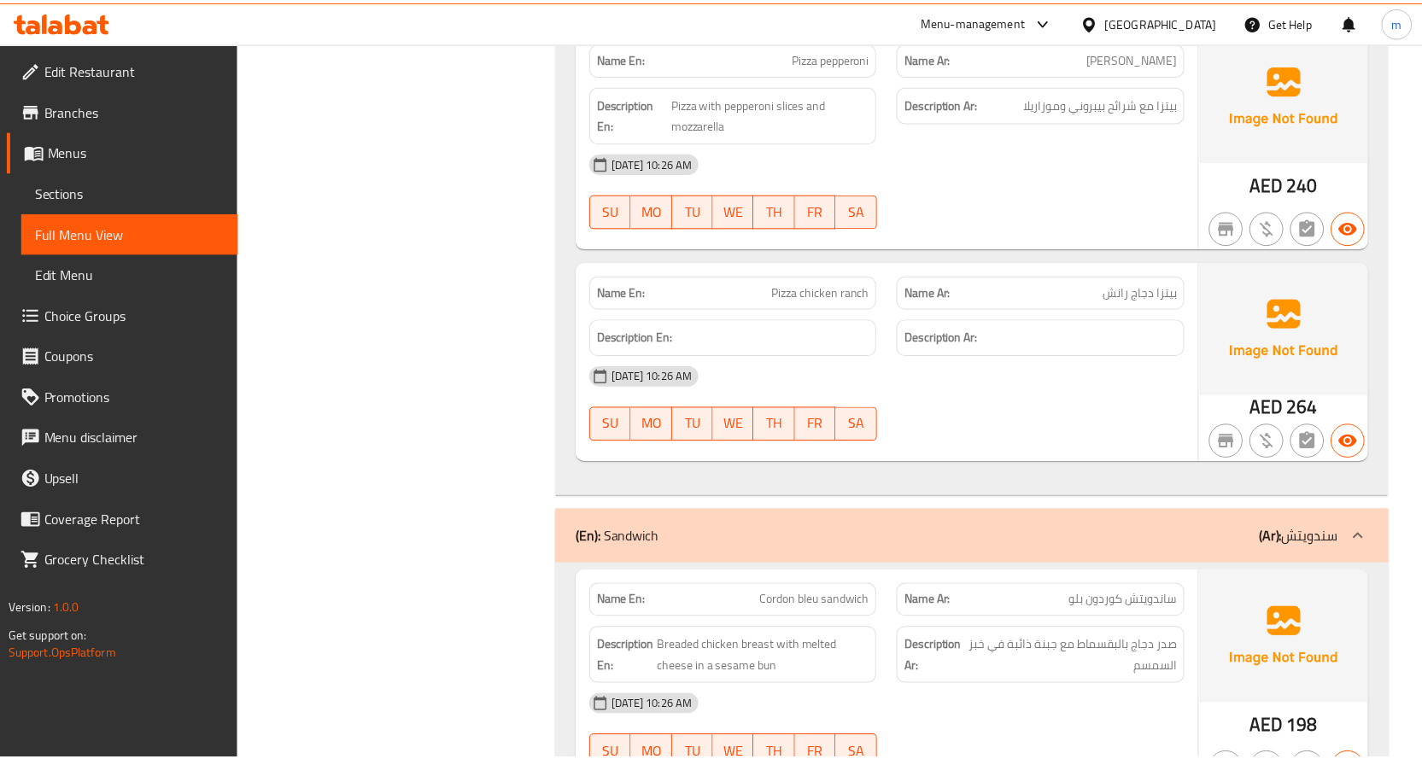
scroll to position [5622, 0]
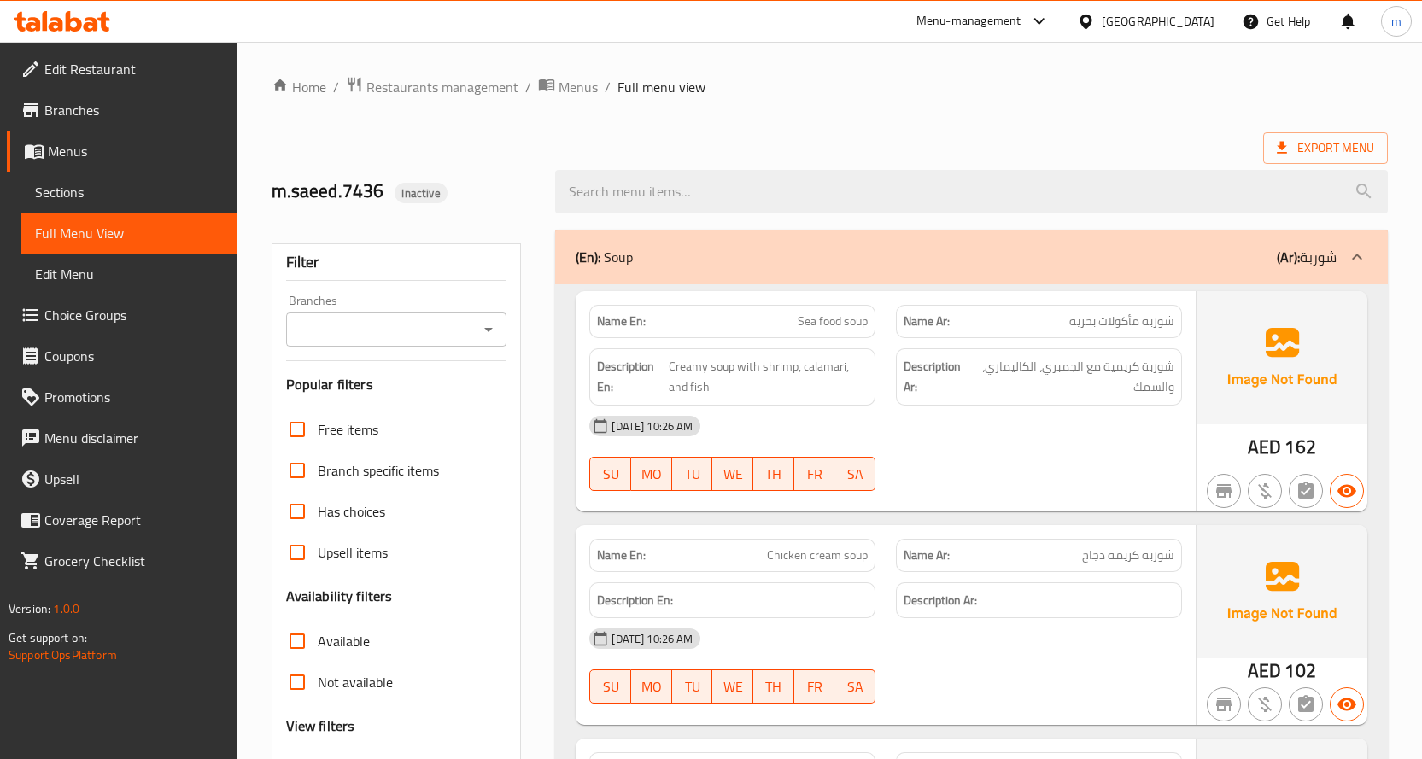
click at [85, 190] on span "Sections" at bounding box center [129, 192] width 189 height 20
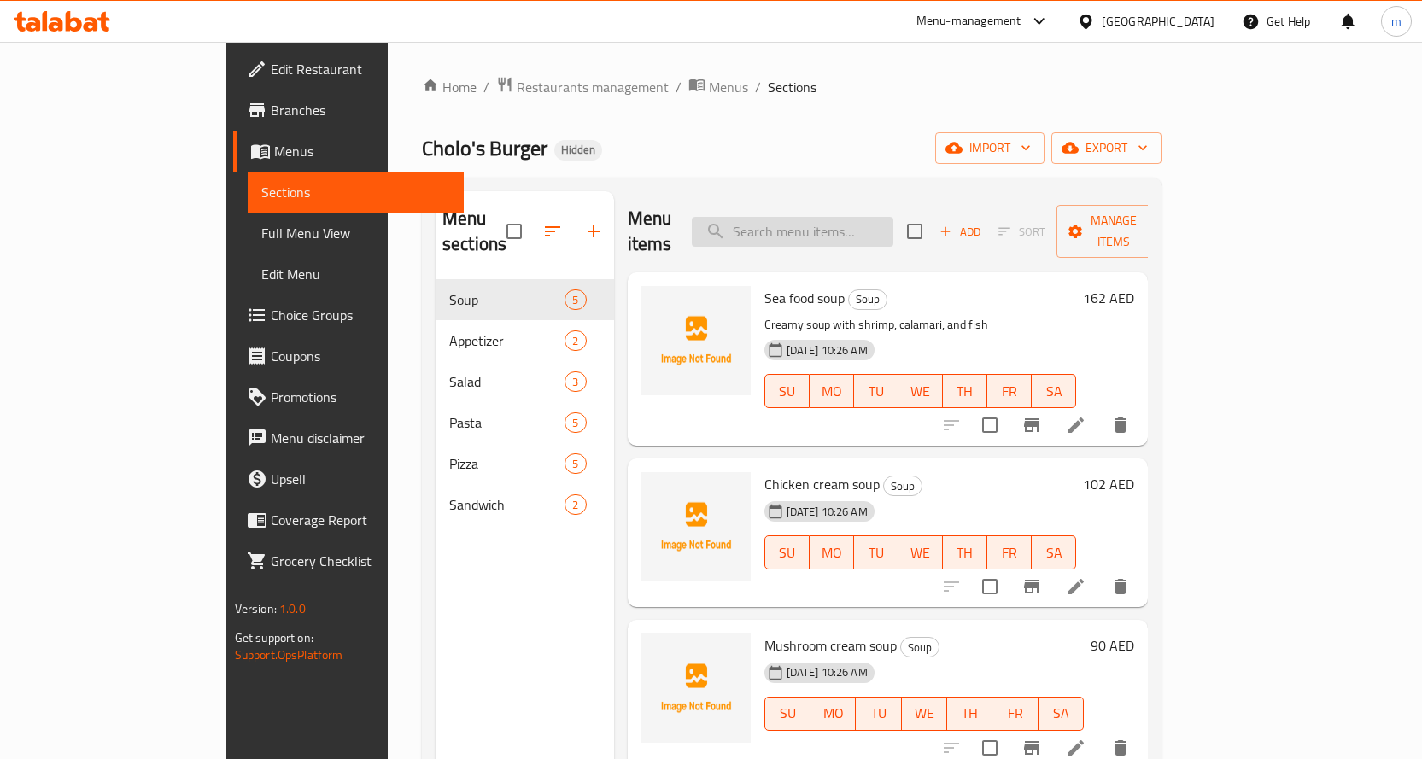
click at [886, 217] on input "search" at bounding box center [793, 232] width 202 height 30
paste input "Cordon bleu sandwich"
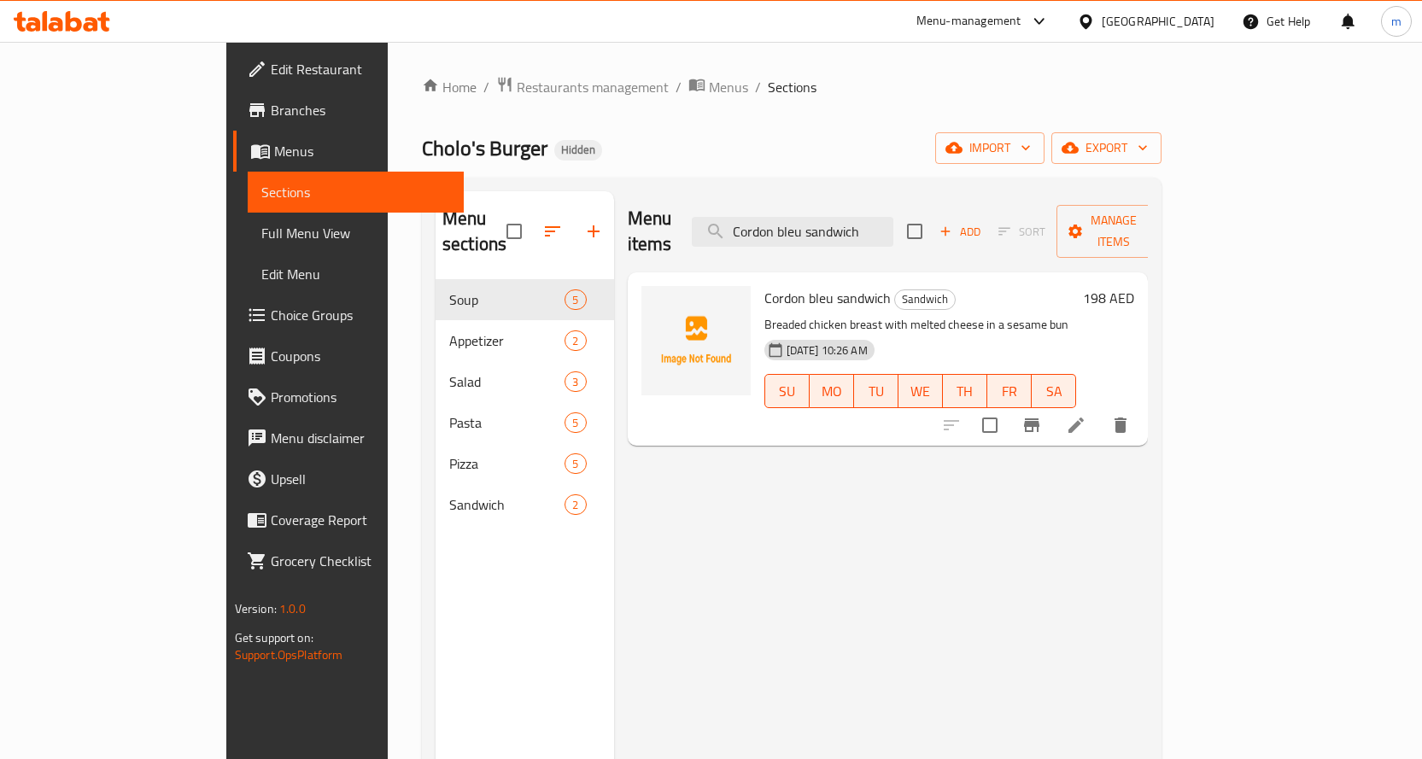
type input "Cordon bleu sandwich"
click at [1086, 415] on icon at bounding box center [1076, 425] width 20 height 20
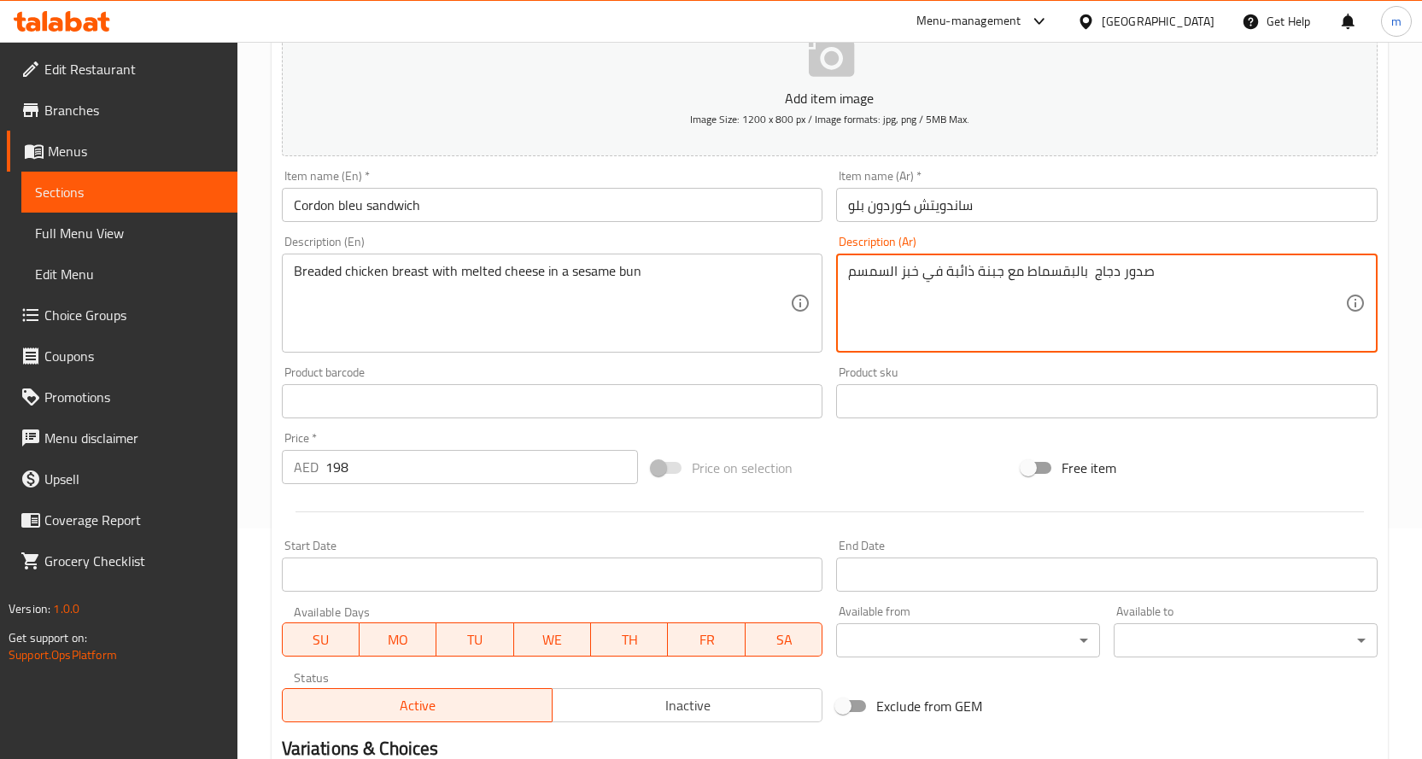
scroll to position [434, 0]
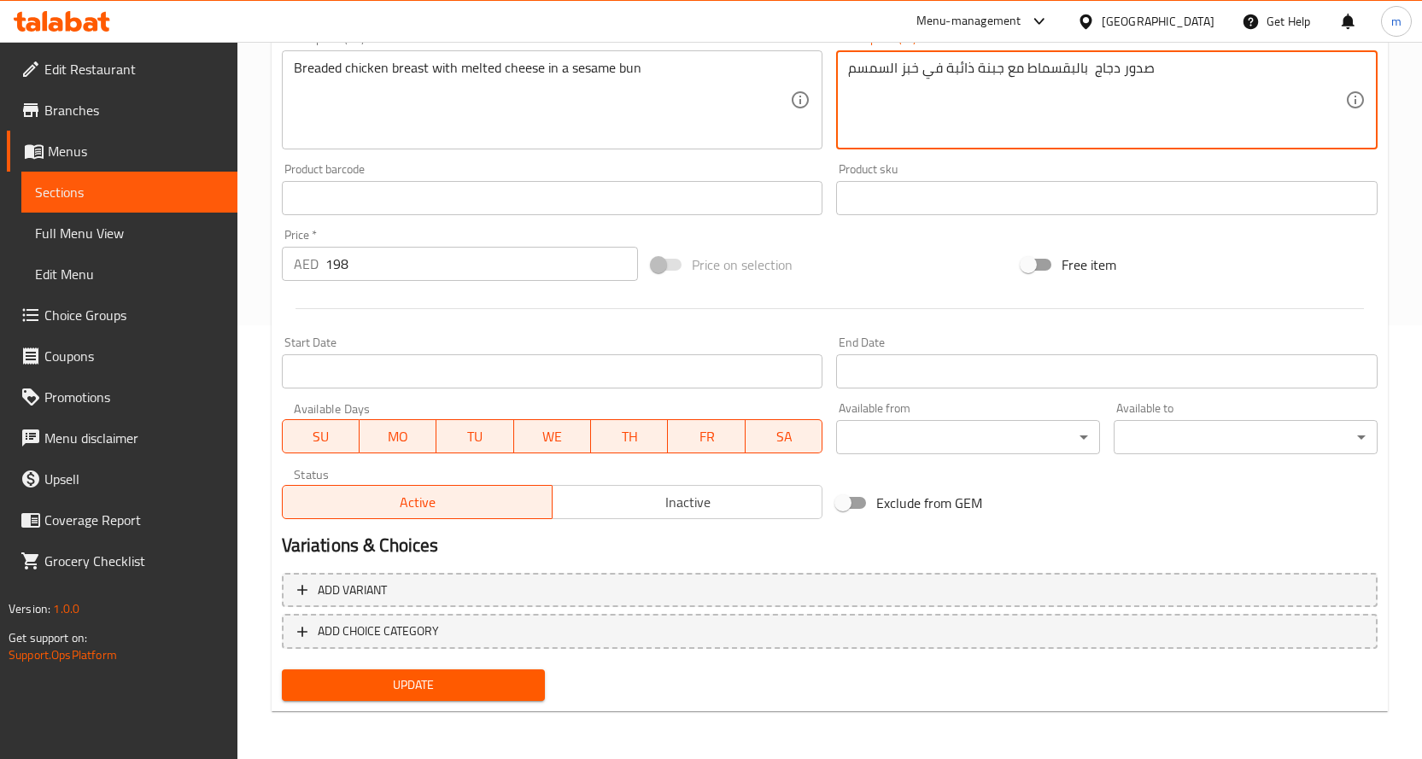
type textarea "صدور دجاج بالبقسماط مع جبنة ذائبة في خبز السمسم"
click at [304, 668] on div "Update" at bounding box center [413, 685] width 277 height 45
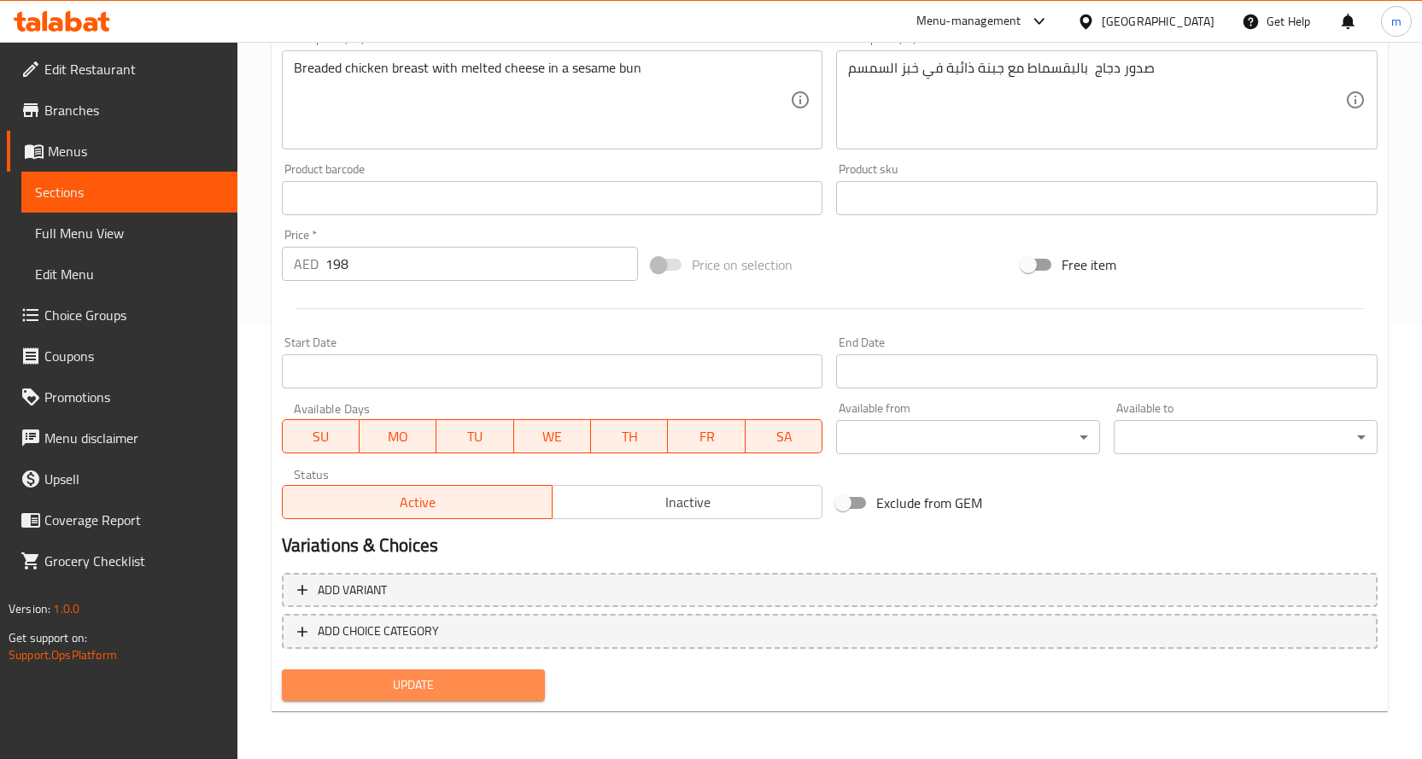
click at [307, 672] on button "Update" at bounding box center [414, 685] width 264 height 32
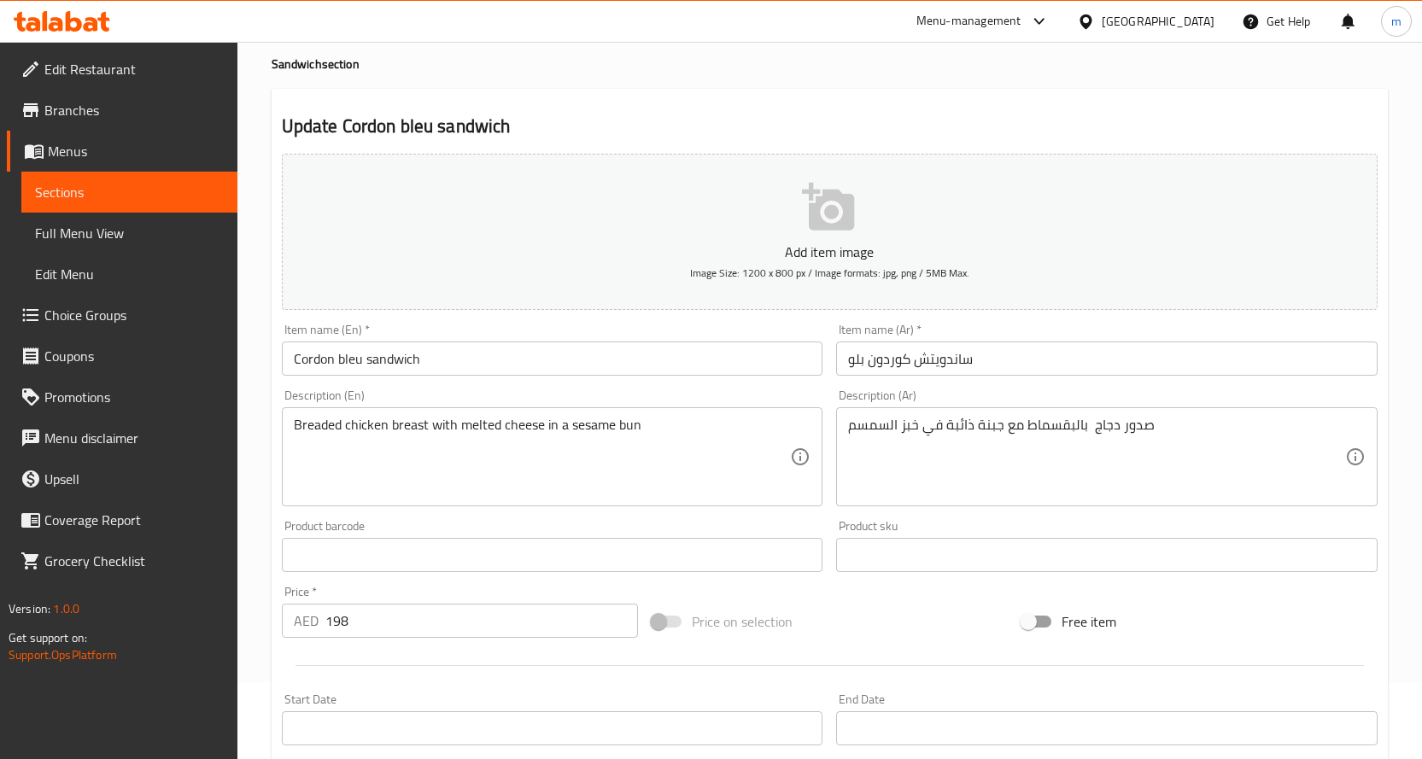
scroll to position [0, 0]
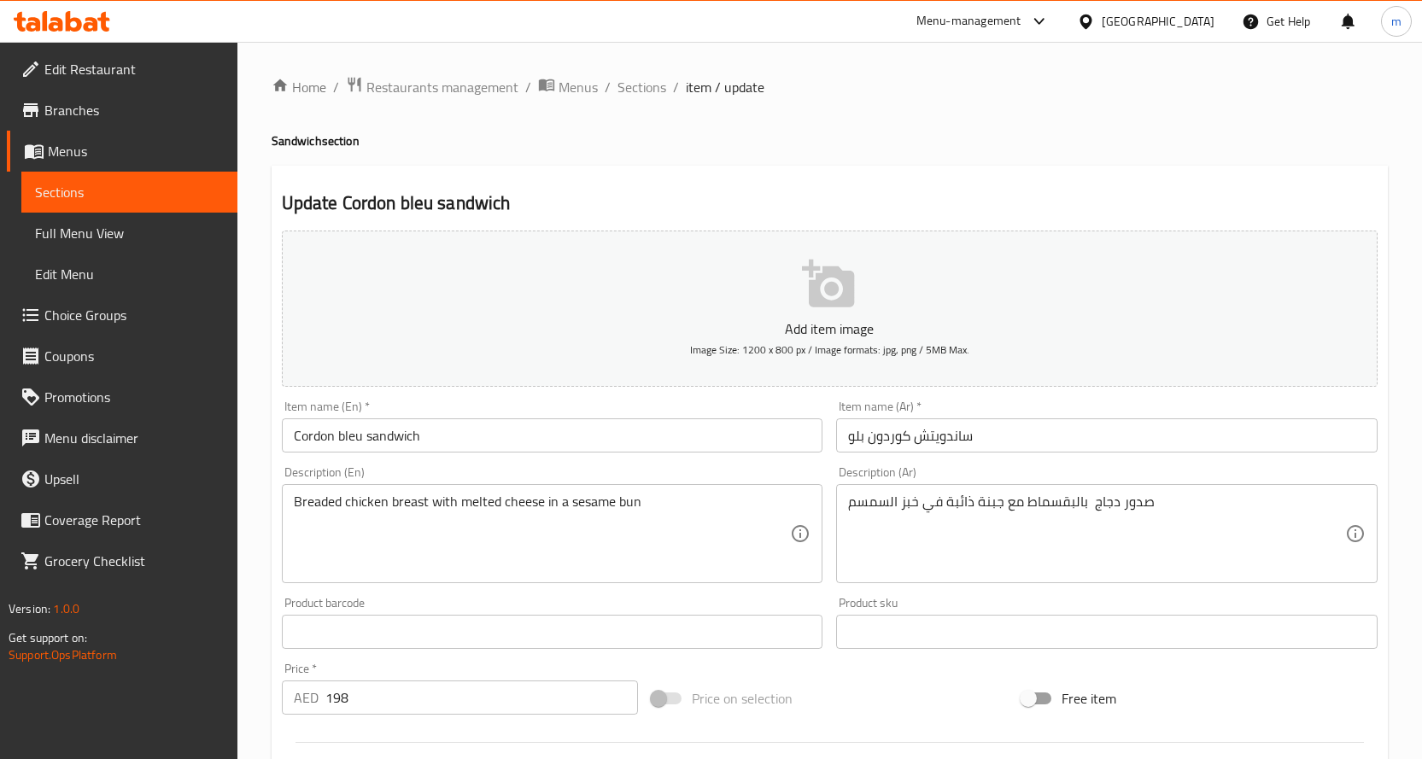
click at [73, 192] on span "Sections" at bounding box center [129, 192] width 189 height 20
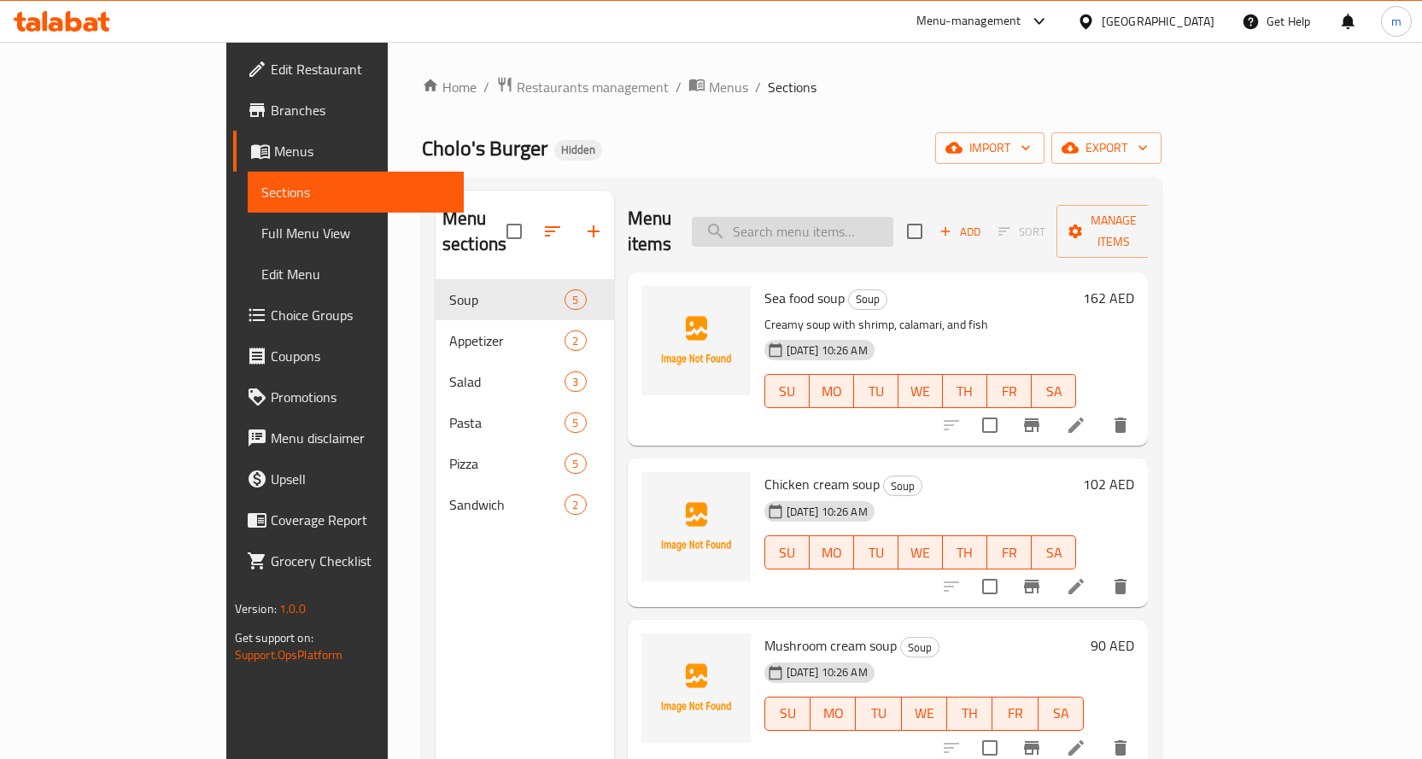
click at [820, 218] on input "search" at bounding box center [793, 232] width 202 height 30
paste input "Chicken crispy sandwich"
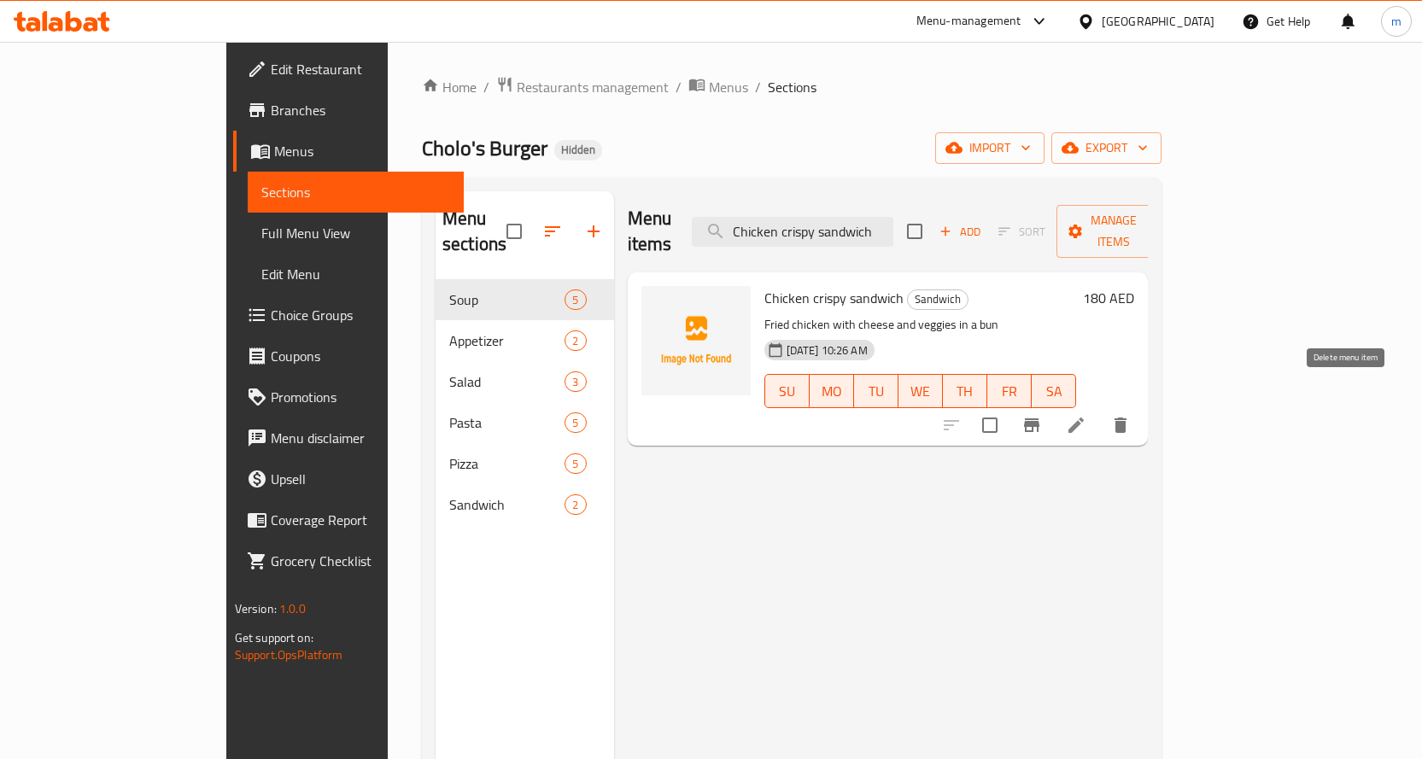
type input "Chicken crispy sandwich"
click at [1100, 410] on li at bounding box center [1076, 425] width 48 height 31
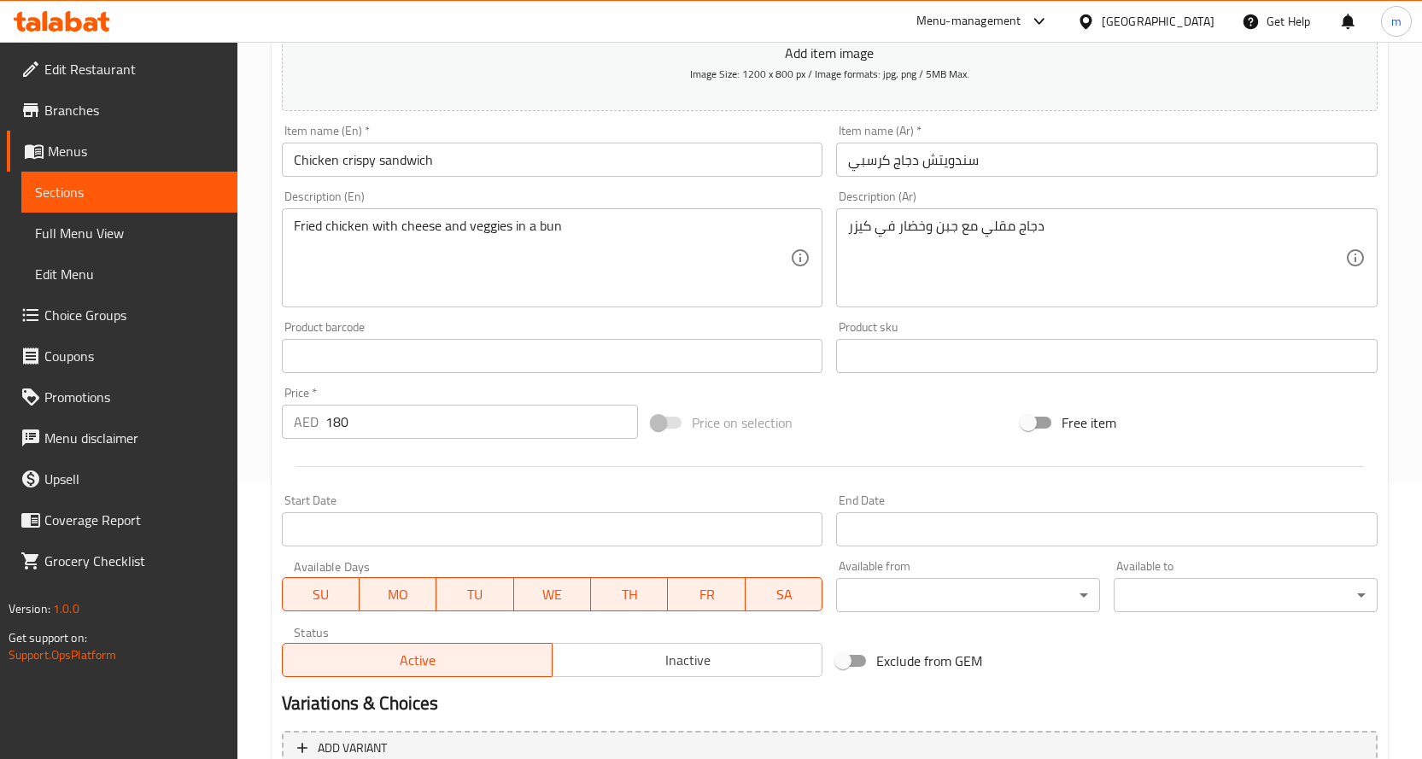
scroll to position [342, 0]
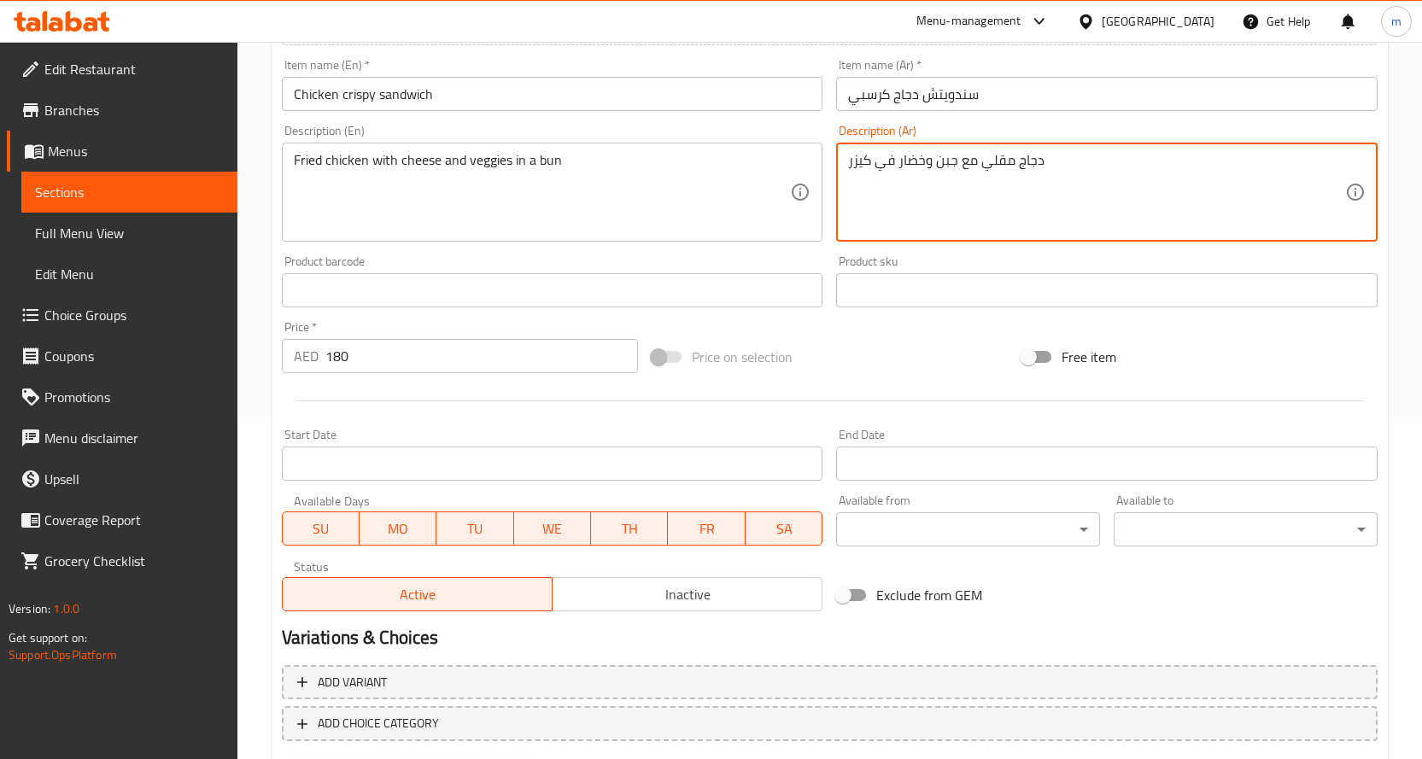
click at [869, 164] on textarea "دجاج مقلي مع جبن وخضار في كيزر" at bounding box center [1096, 192] width 497 height 81
click at [864, 166] on textarea "دجاج مقلي مع جبن وخضار في كيزر" at bounding box center [1096, 192] width 497 height 81
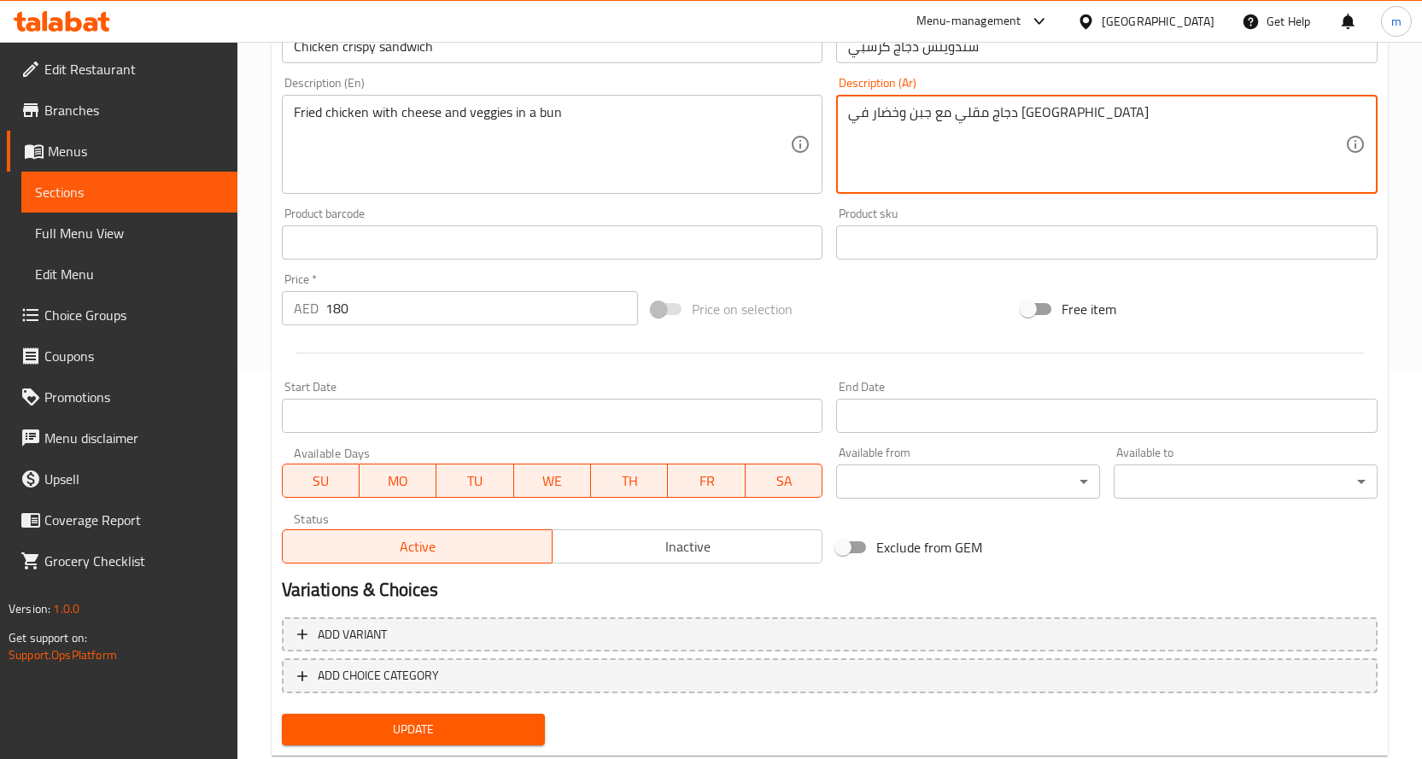
scroll to position [434, 0]
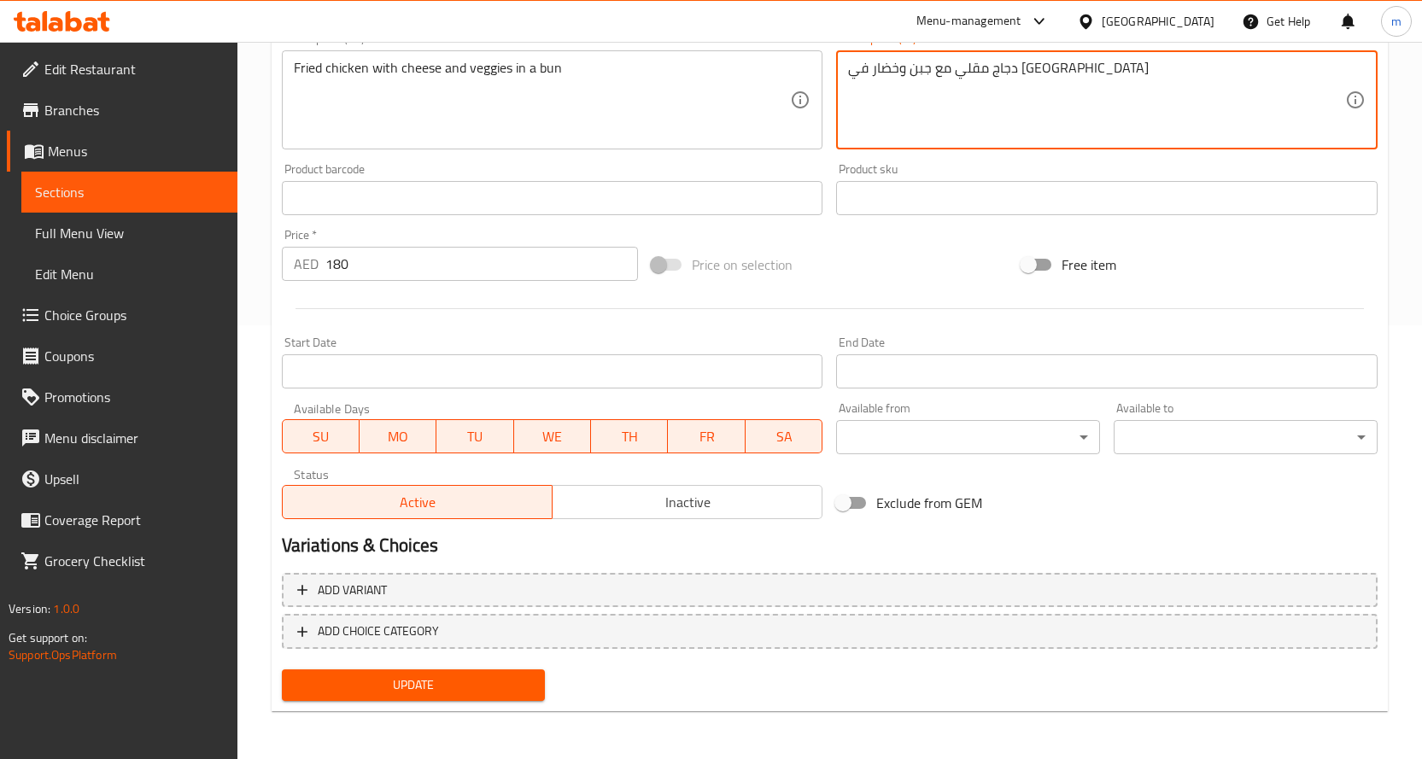
type textarea "دجاج مقلي مع جبن وخضار في [GEOGRAPHIC_DATA]"
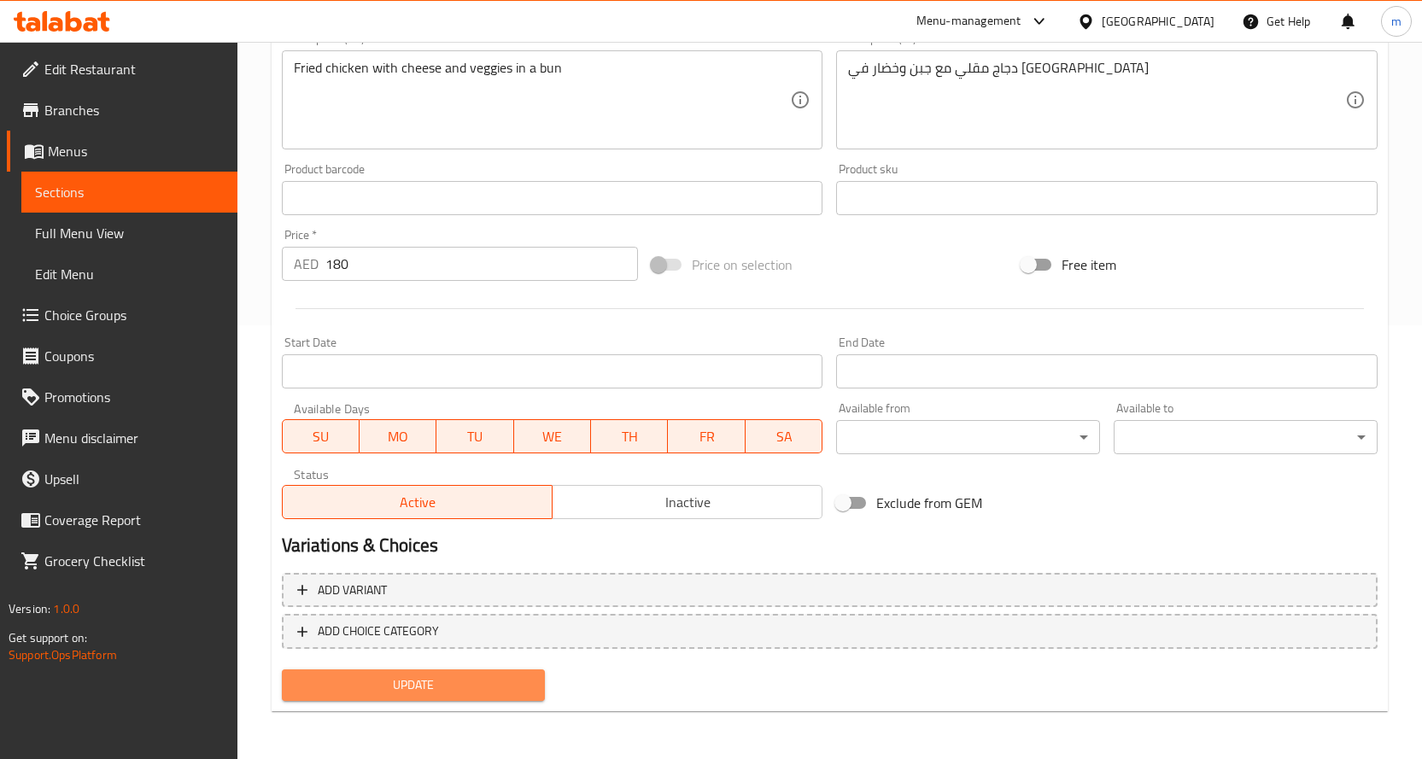
click at [308, 676] on span "Update" at bounding box center [413, 685] width 237 height 21
click at [114, 176] on link "Sections" at bounding box center [129, 192] width 216 height 41
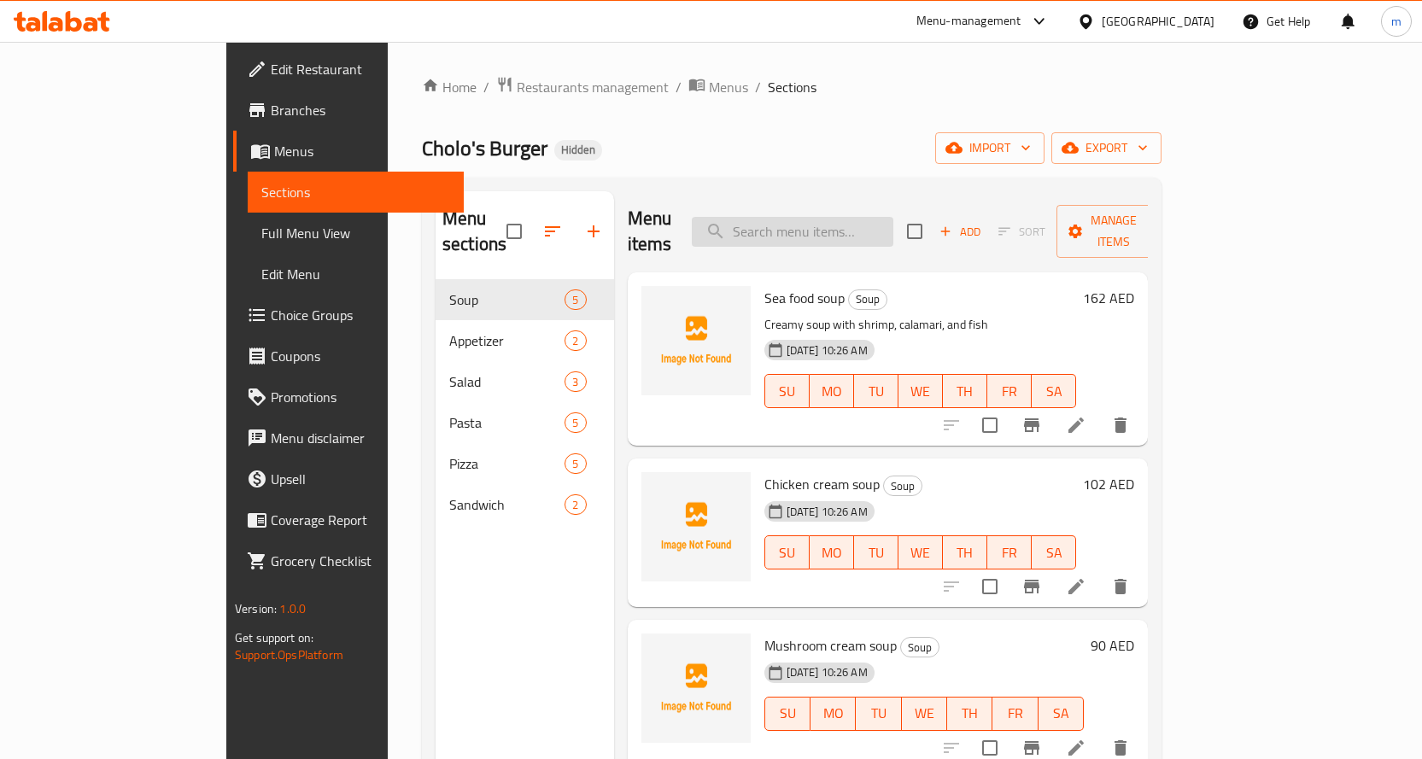
click at [824, 219] on input "search" at bounding box center [793, 232] width 202 height 30
paste input "[PERSON_NAME]"
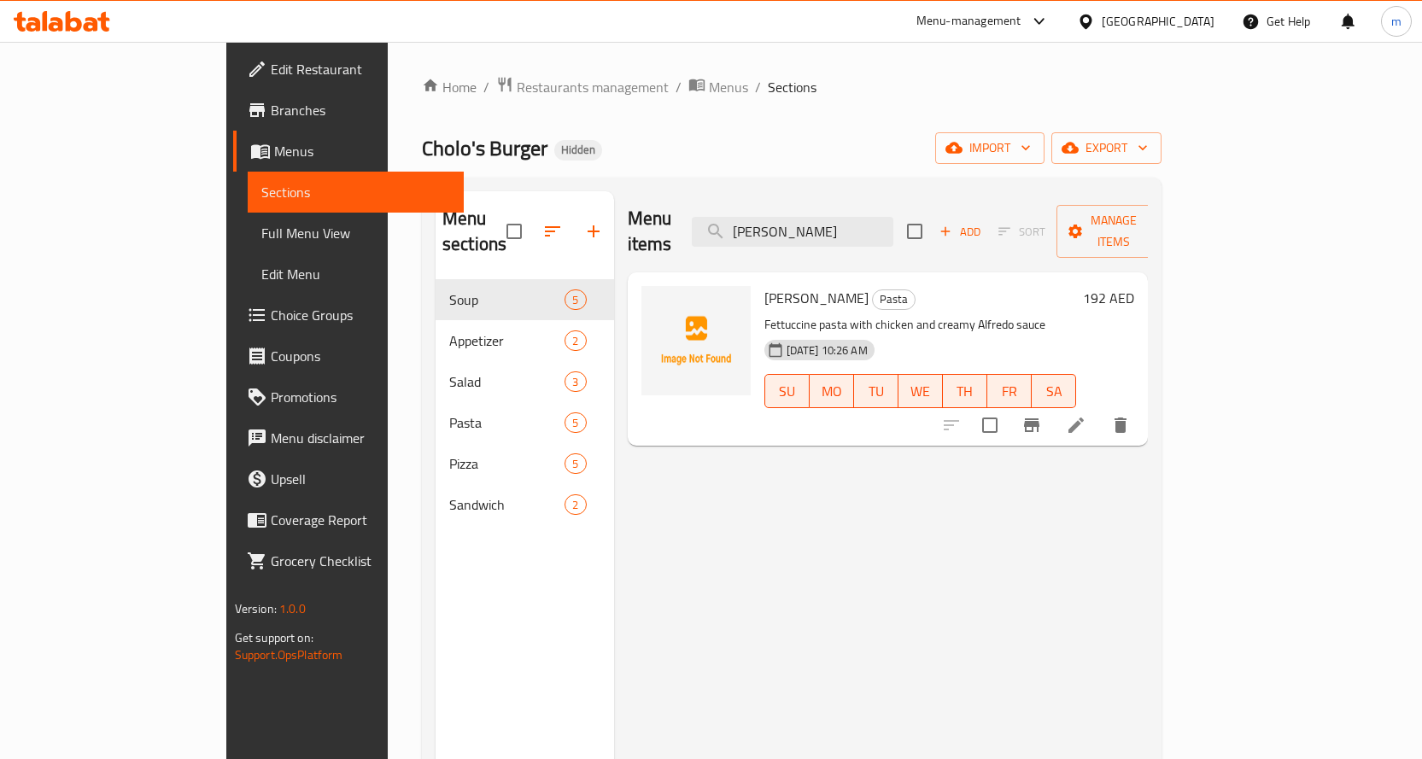
type input "[PERSON_NAME]"
click at [1100, 410] on li at bounding box center [1076, 425] width 48 height 31
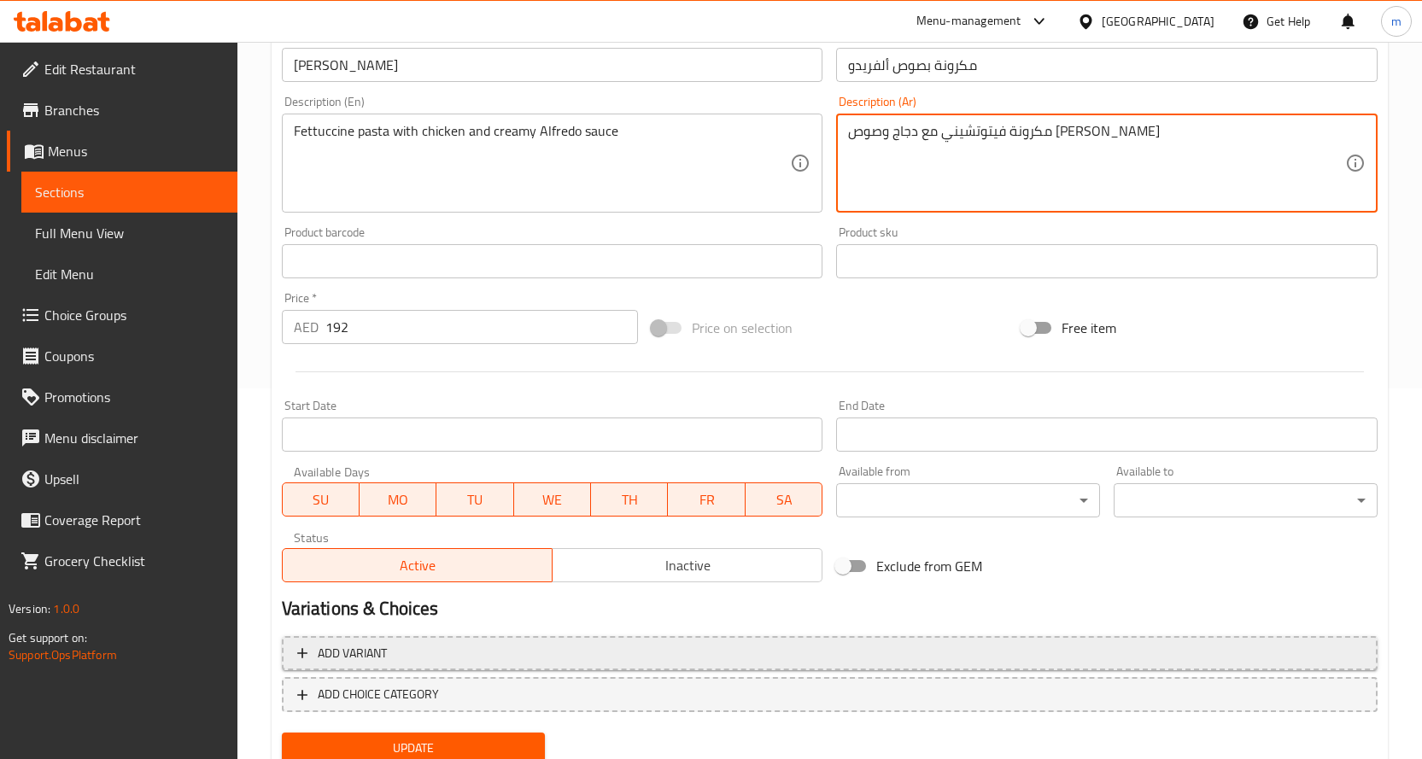
scroll to position [434, 0]
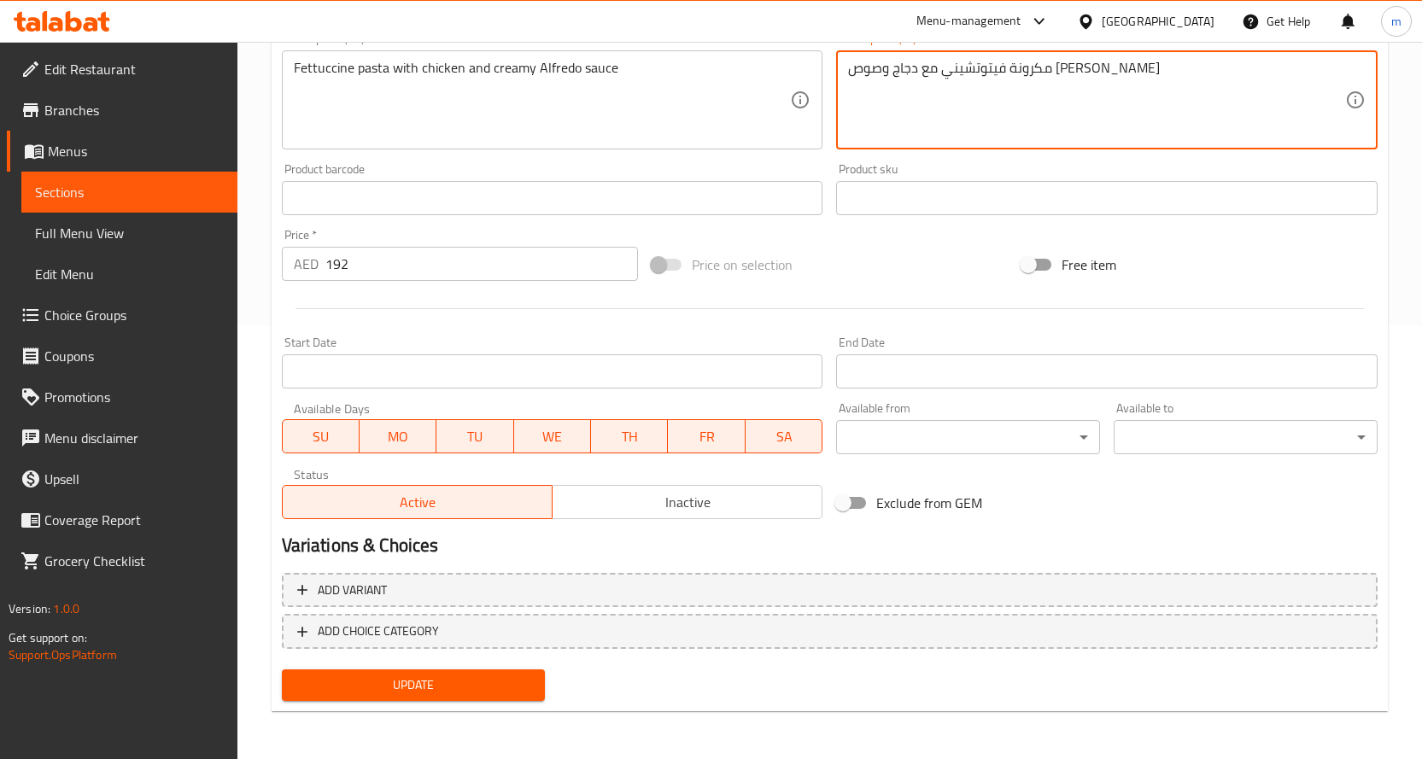
type textarea "مكرونة فيتوتشيني مع دجاج وصوص [PERSON_NAME]"
click at [353, 692] on span "Update" at bounding box center [413, 685] width 237 height 21
